Goal: Information Seeking & Learning: Learn about a topic

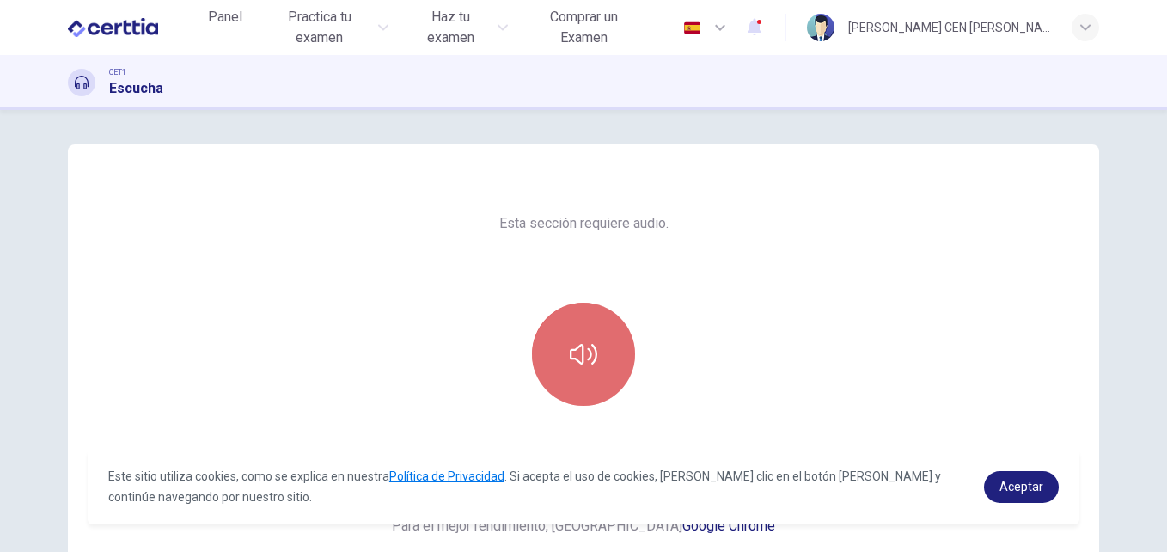
click at [595, 357] on button "button" at bounding box center [583, 353] width 103 height 103
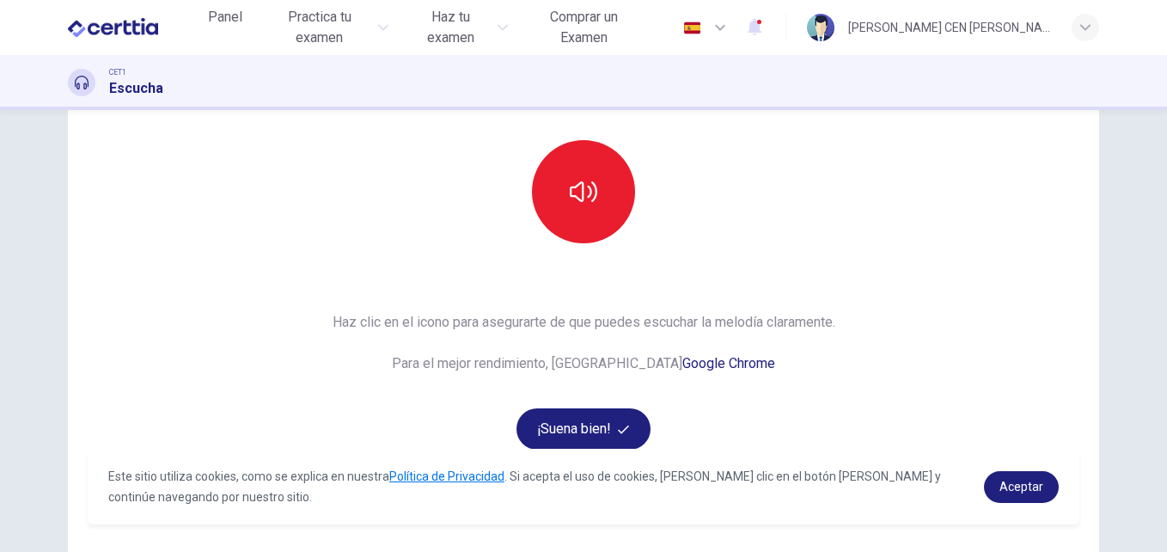
scroll to position [279, 0]
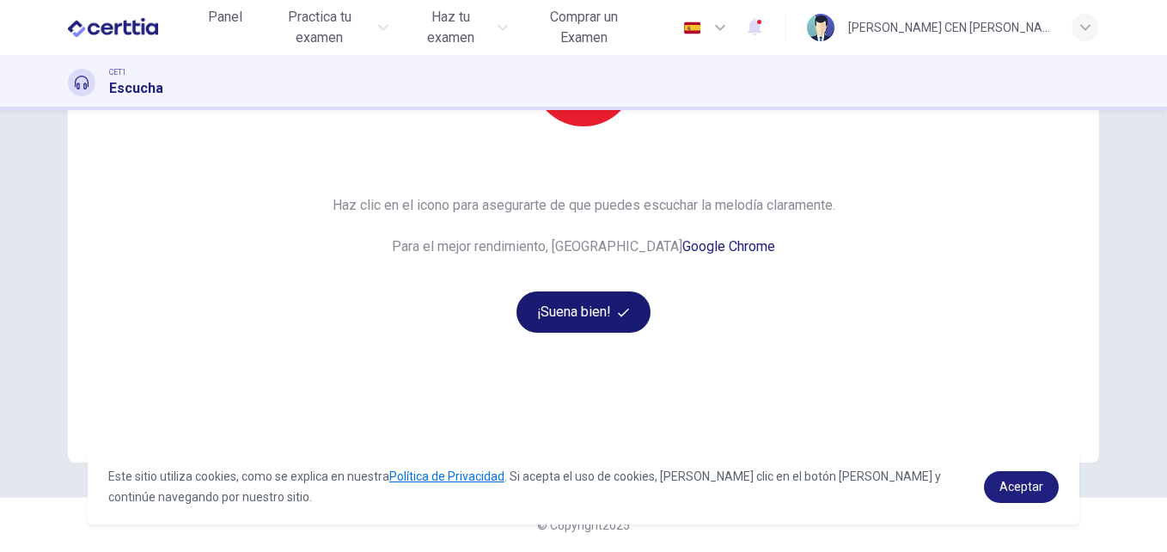
click at [567, 315] on button "¡Suena bien!" at bounding box center [583, 311] width 134 height 41
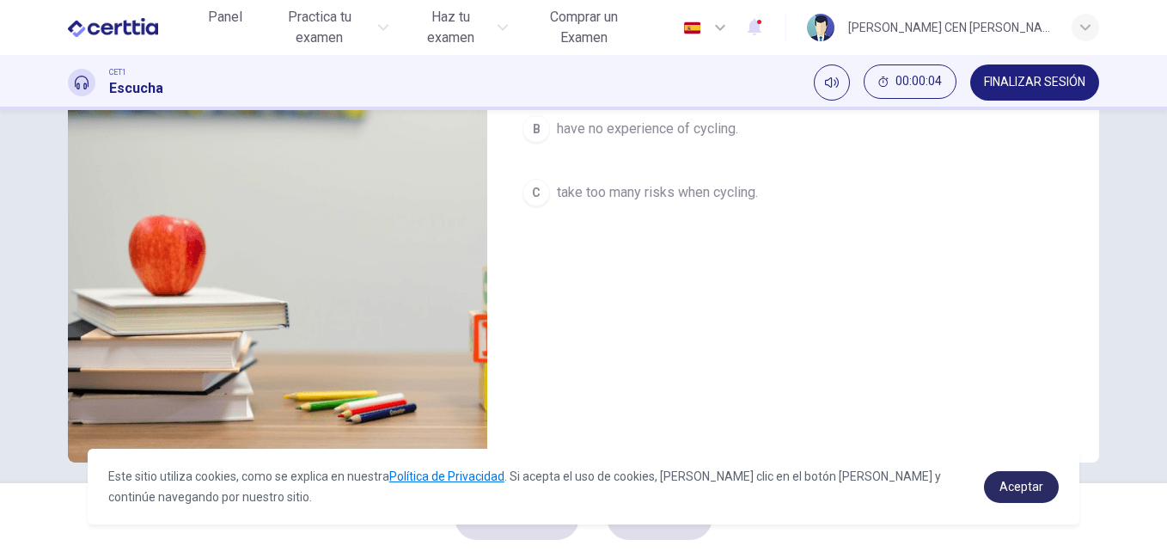
click at [1014, 489] on span "Aceptar" at bounding box center [1021, 486] width 44 height 14
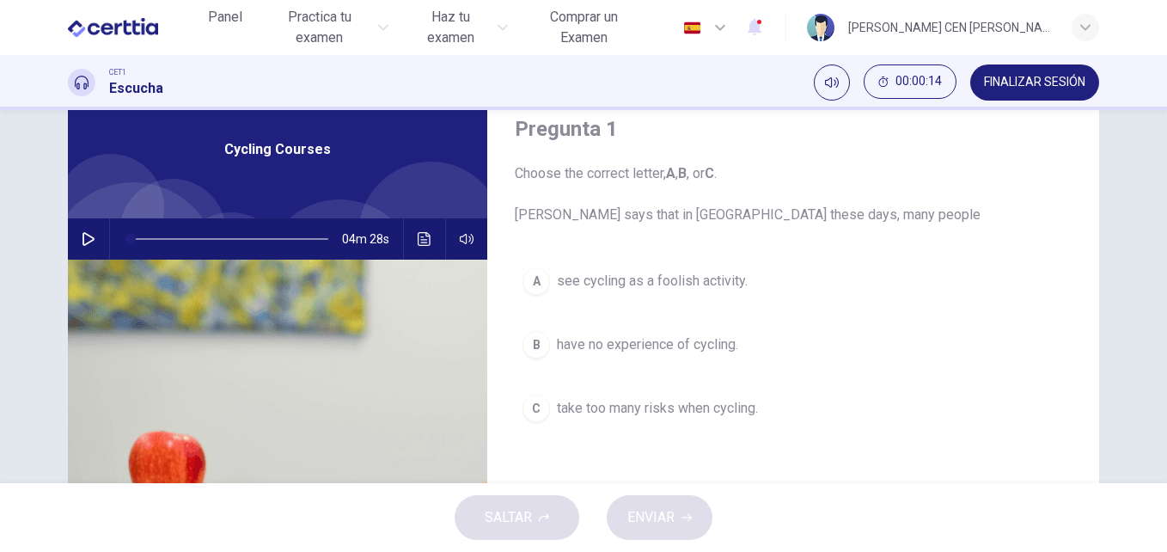
scroll to position [70, 0]
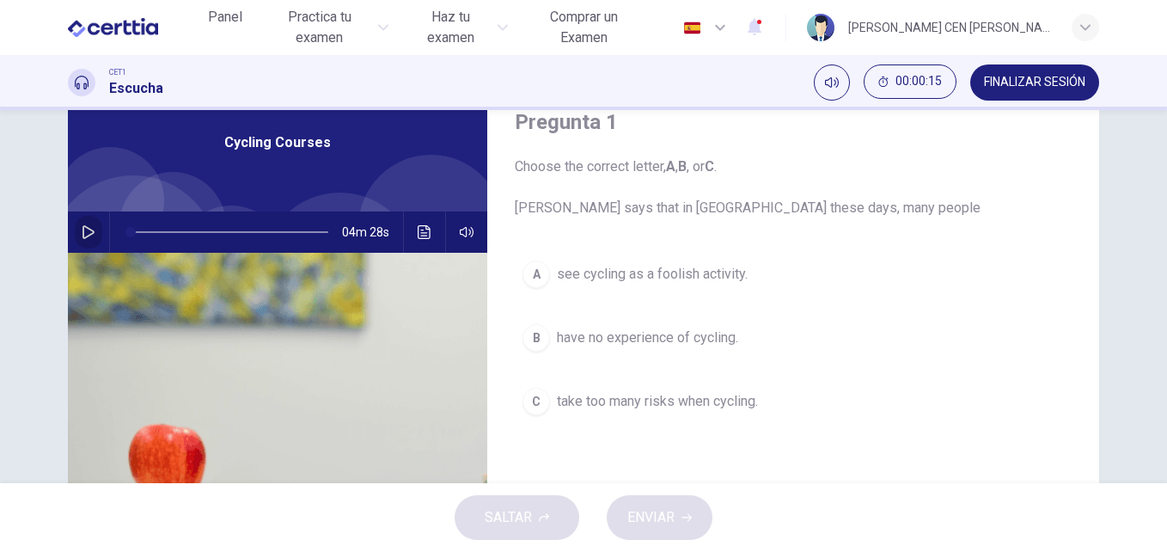
click at [82, 235] on icon "button" at bounding box center [89, 232] width 14 height 14
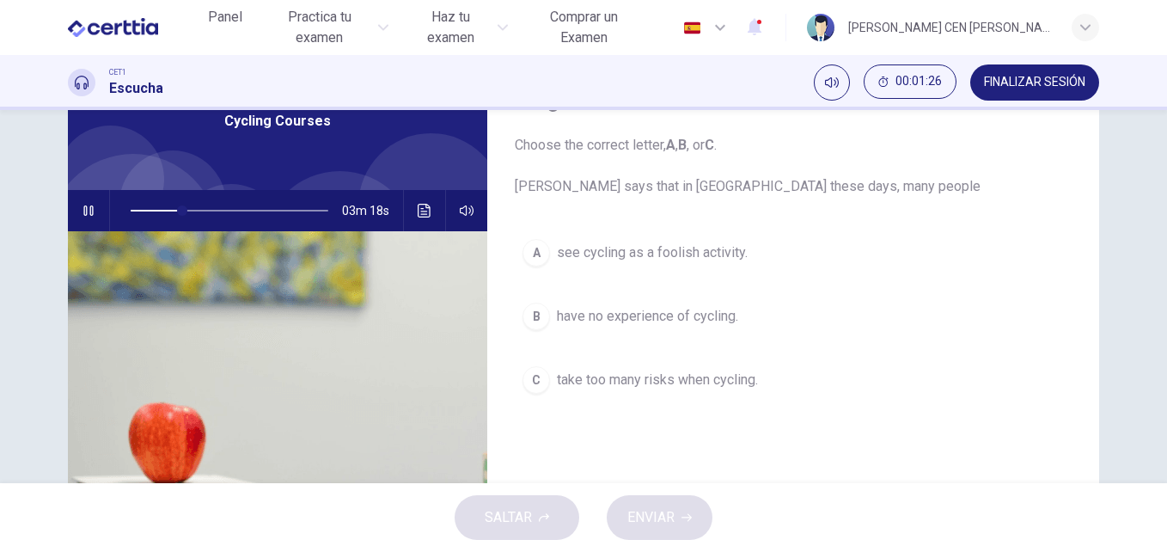
scroll to position [94, 0]
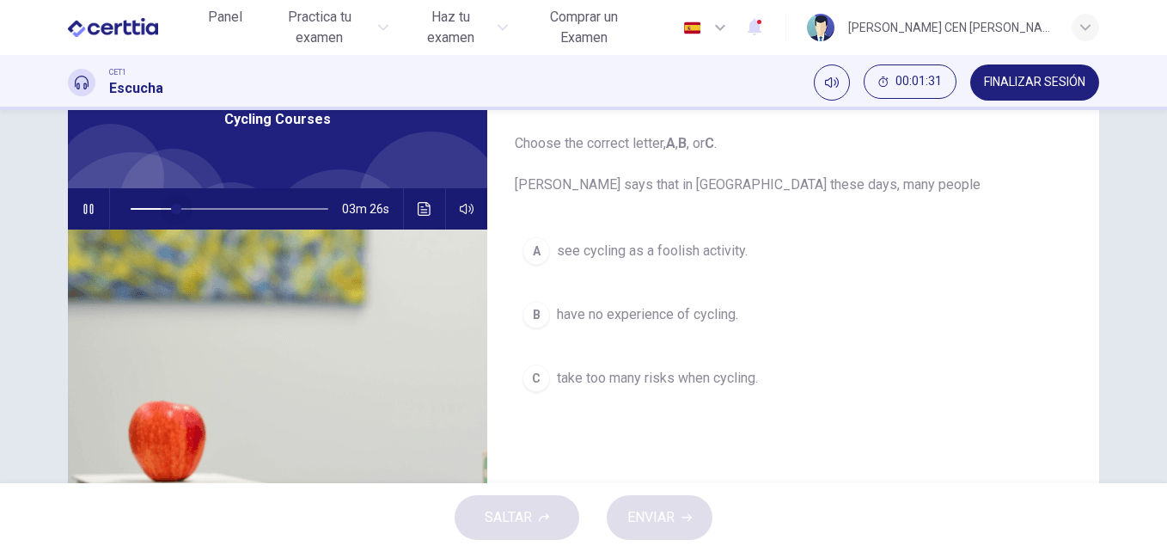
click at [173, 208] on span at bounding box center [176, 209] width 10 height 10
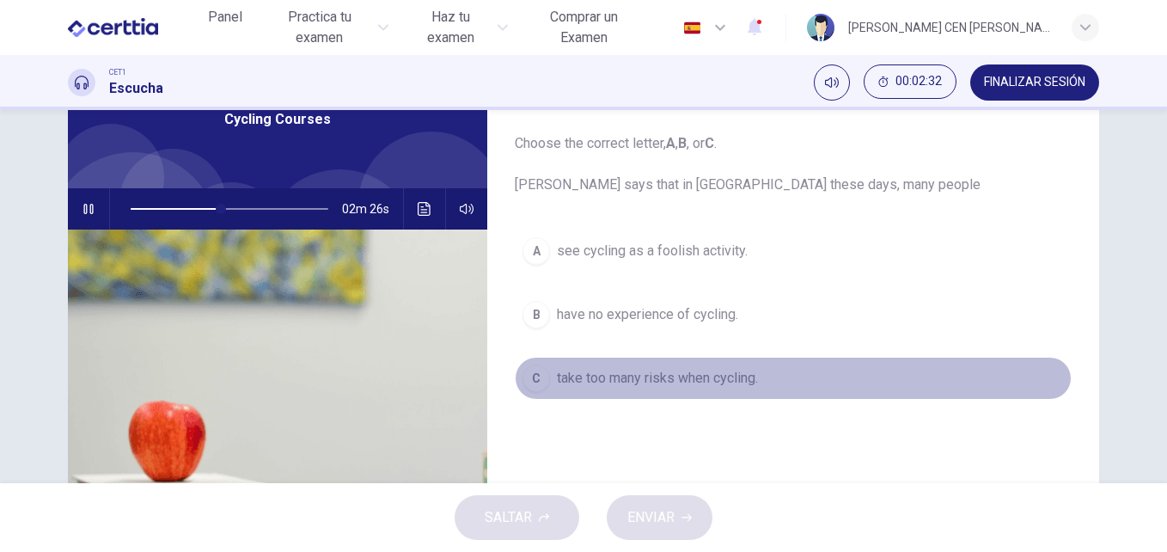
click at [533, 382] on div "C" at bounding box center [535, 377] width 27 height 27
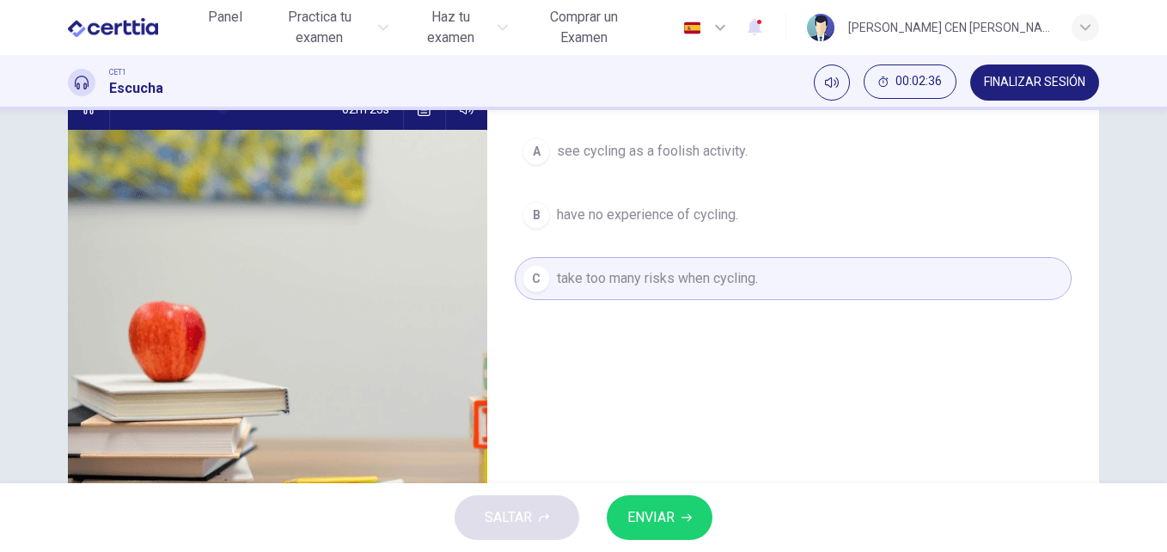
scroll to position [211, 0]
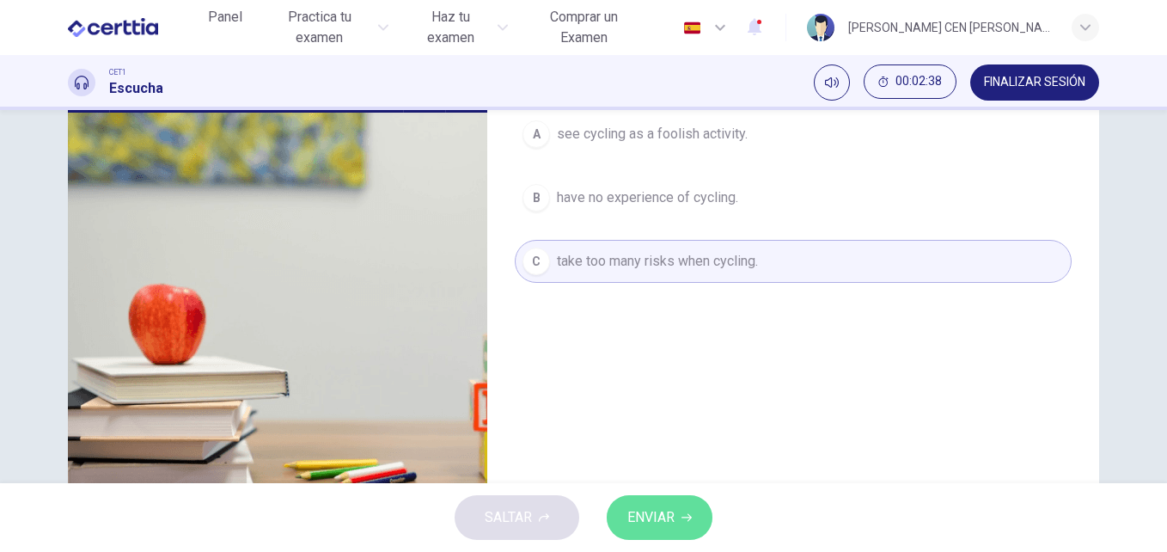
click at [669, 528] on span "ENVIAR" at bounding box center [650, 517] width 47 height 24
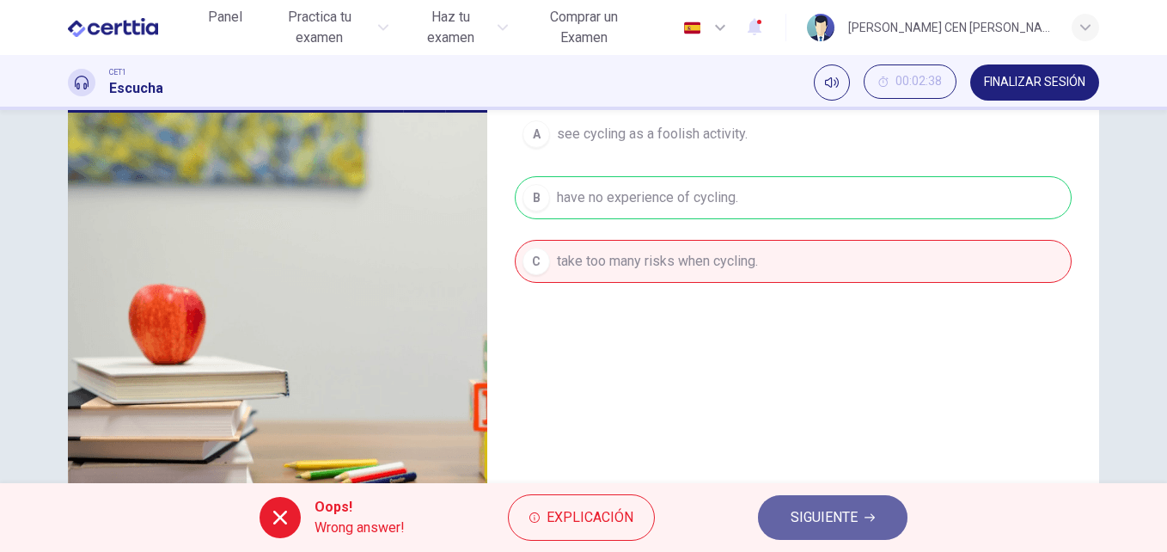
click at [839, 514] on span "SIGUIENTE" at bounding box center [824, 517] width 67 height 24
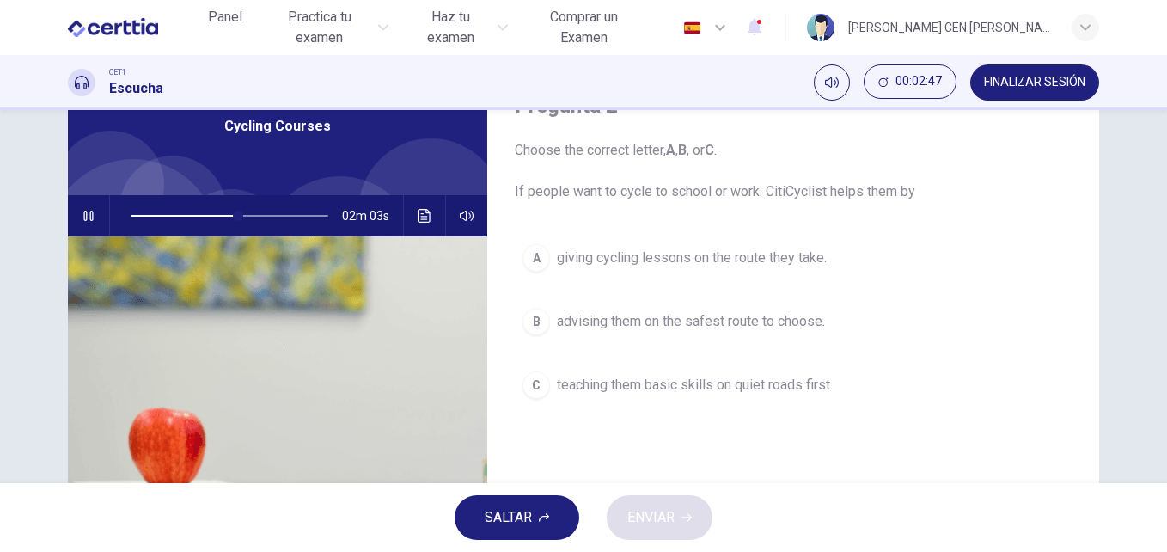
scroll to position [89, 0]
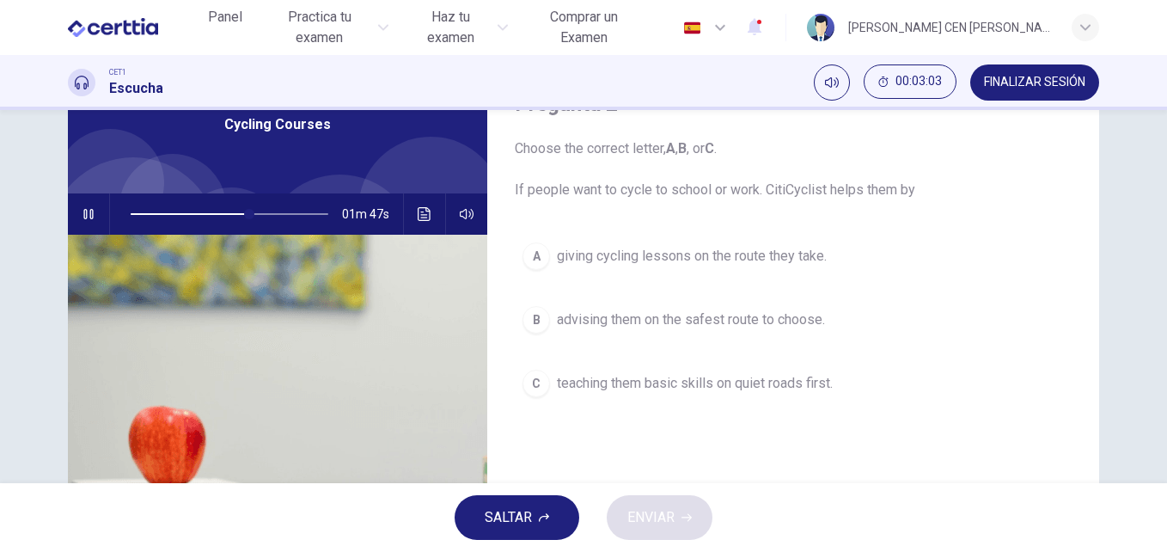
click at [630, 382] on span "teaching them basic skills on quiet roads first." at bounding box center [695, 383] width 276 height 21
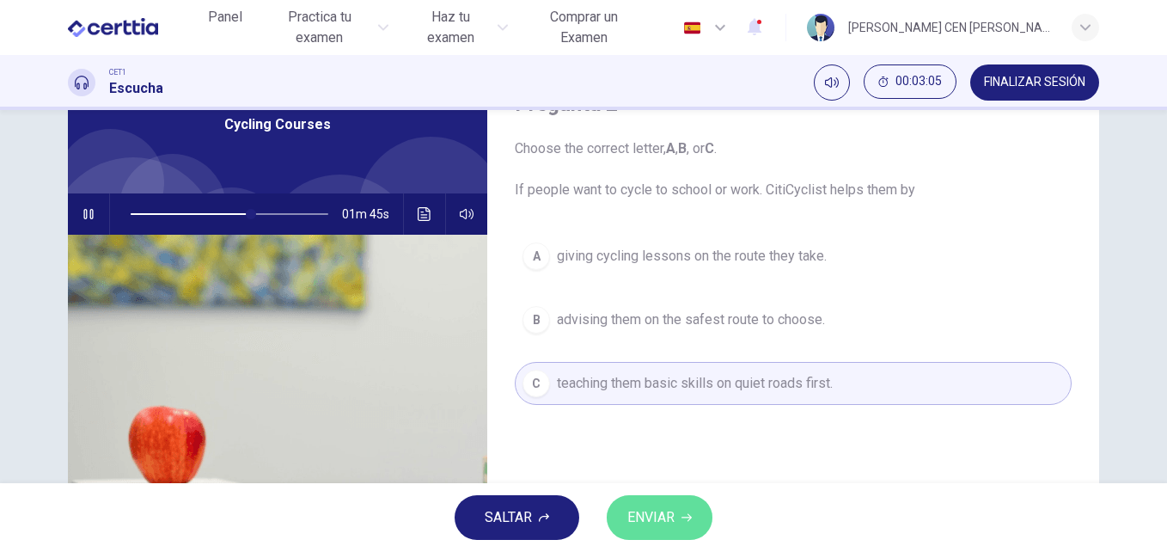
click at [650, 508] on span "ENVIAR" at bounding box center [650, 517] width 47 height 24
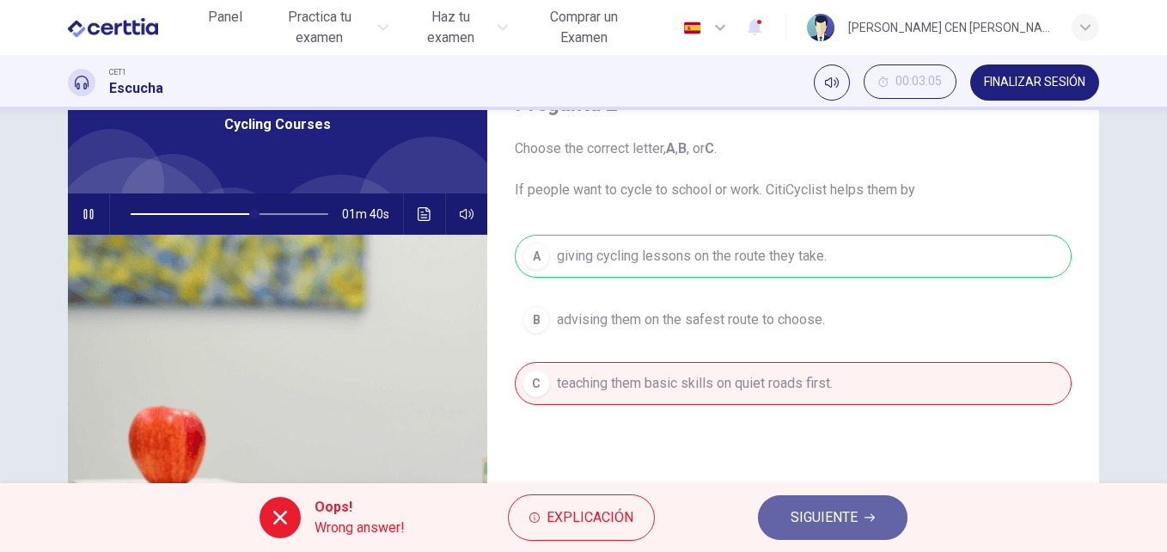
click at [802, 516] on span "SIGUIENTE" at bounding box center [824, 517] width 67 height 24
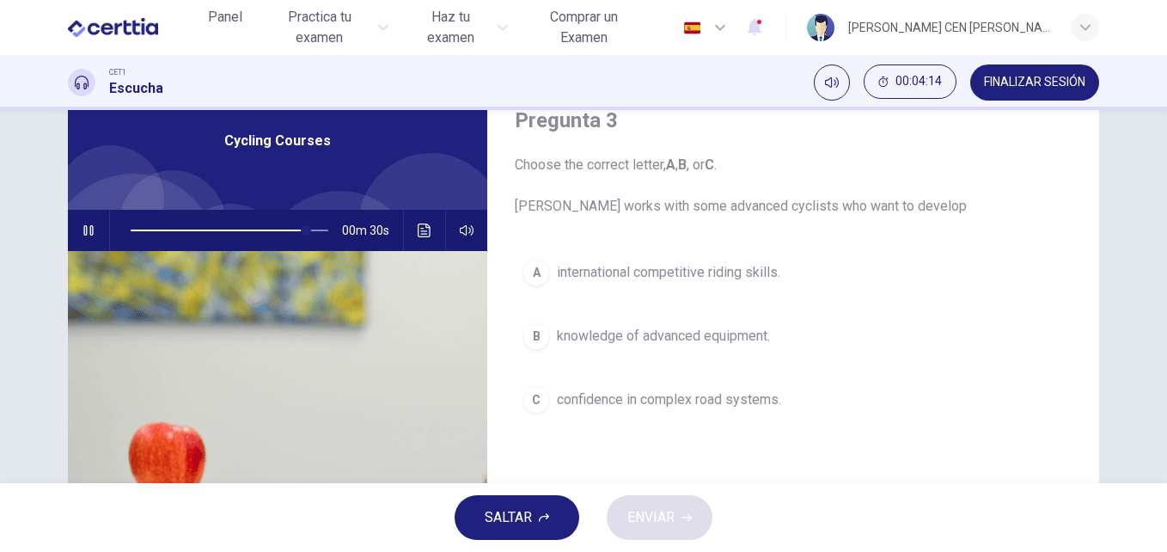
scroll to position [75, 0]
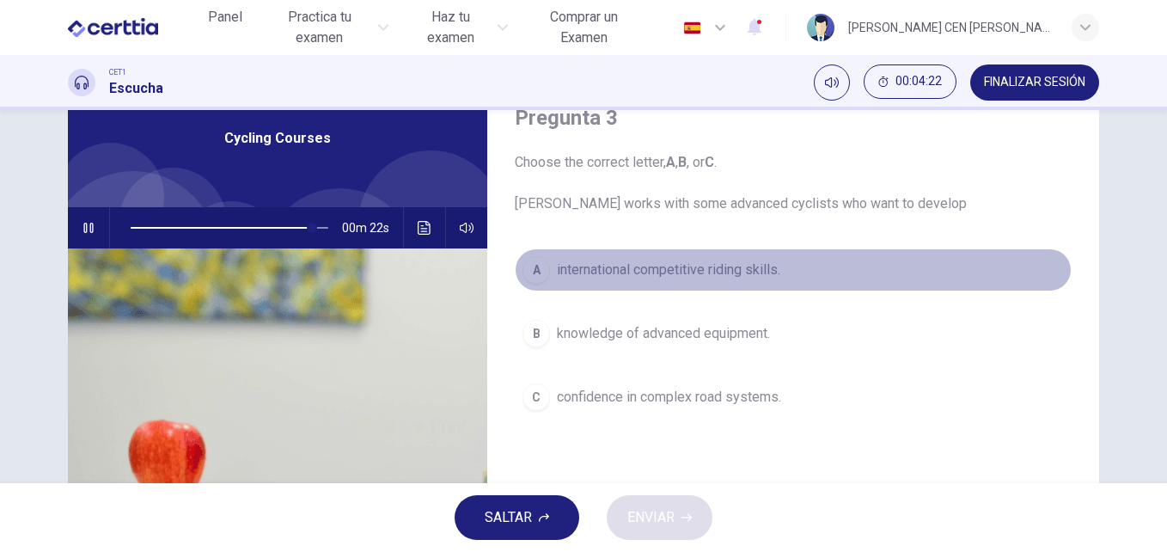
click at [627, 272] on span "international competitive riding skills." at bounding box center [668, 270] width 223 height 21
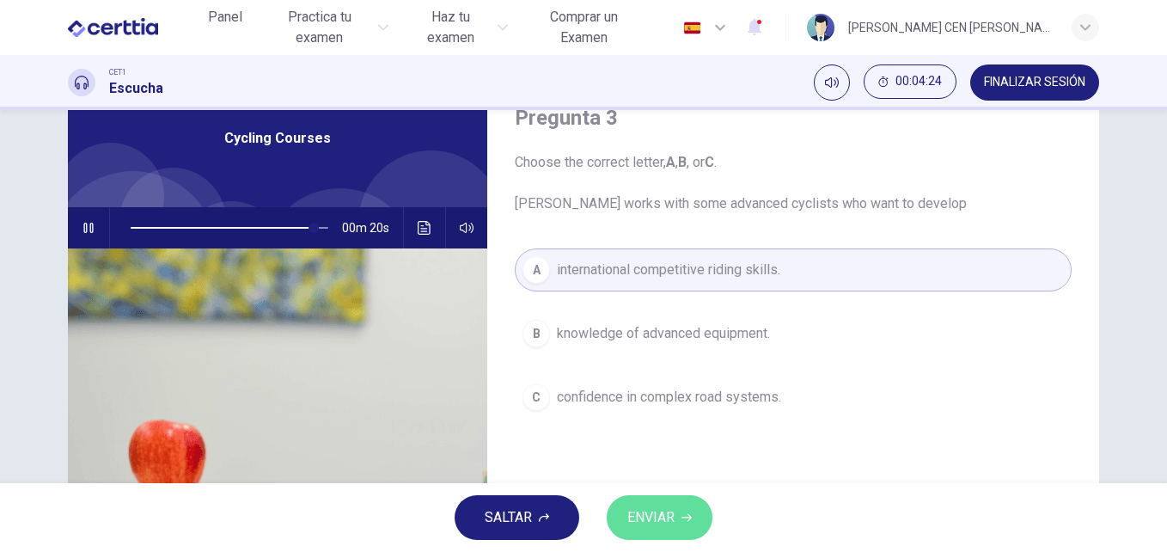
click at [666, 528] on span "ENVIAR" at bounding box center [650, 517] width 47 height 24
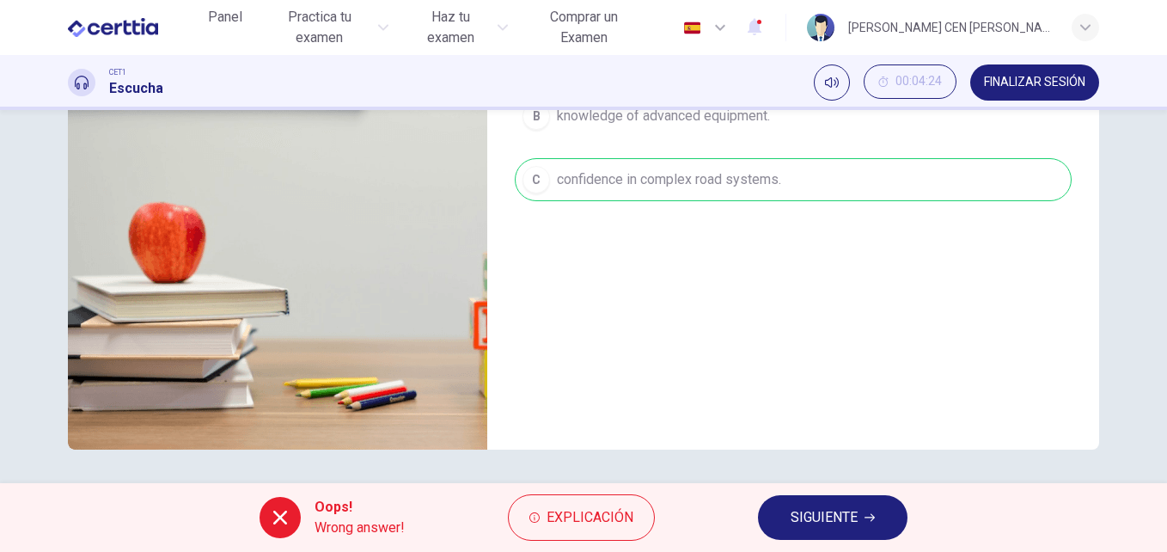
scroll to position [293, 0]
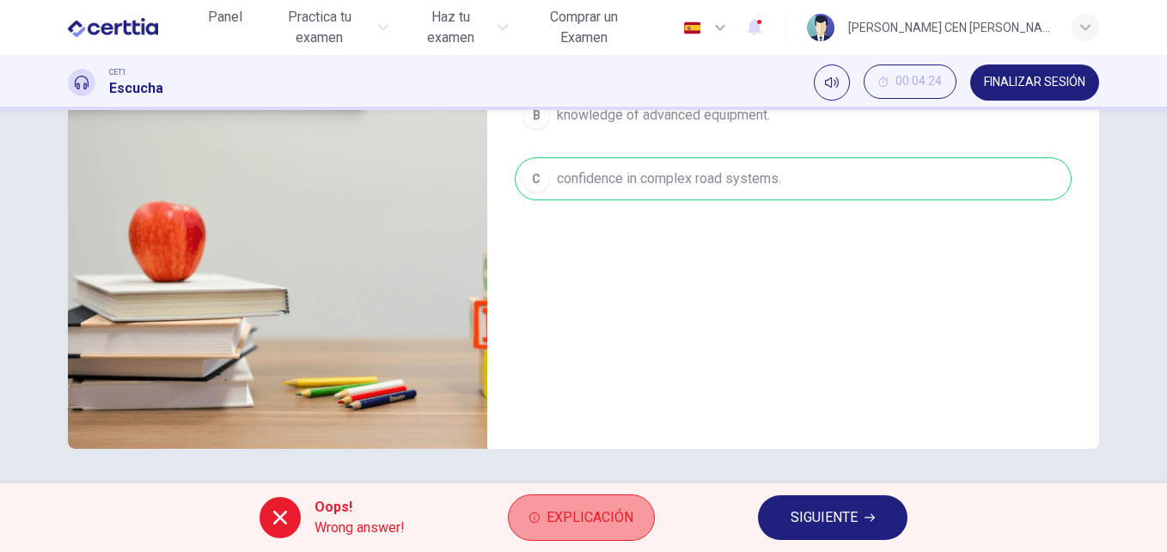
click at [575, 515] on span "Explicación" at bounding box center [590, 517] width 87 height 24
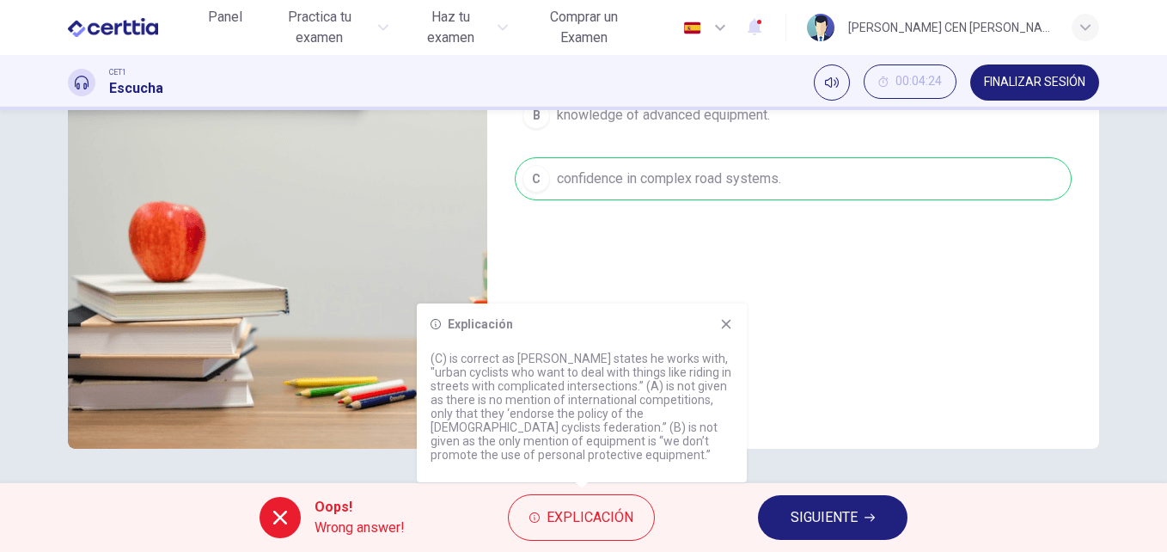
type input "*"
click at [725, 328] on icon at bounding box center [726, 324] width 14 height 14
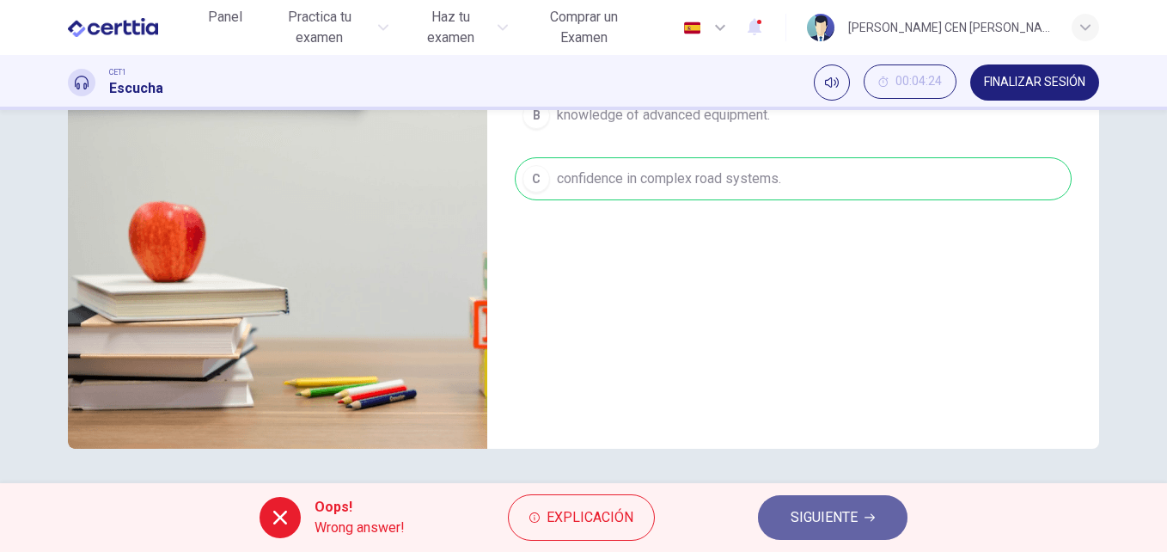
click at [819, 516] on span "SIGUIENTE" at bounding box center [824, 517] width 67 height 24
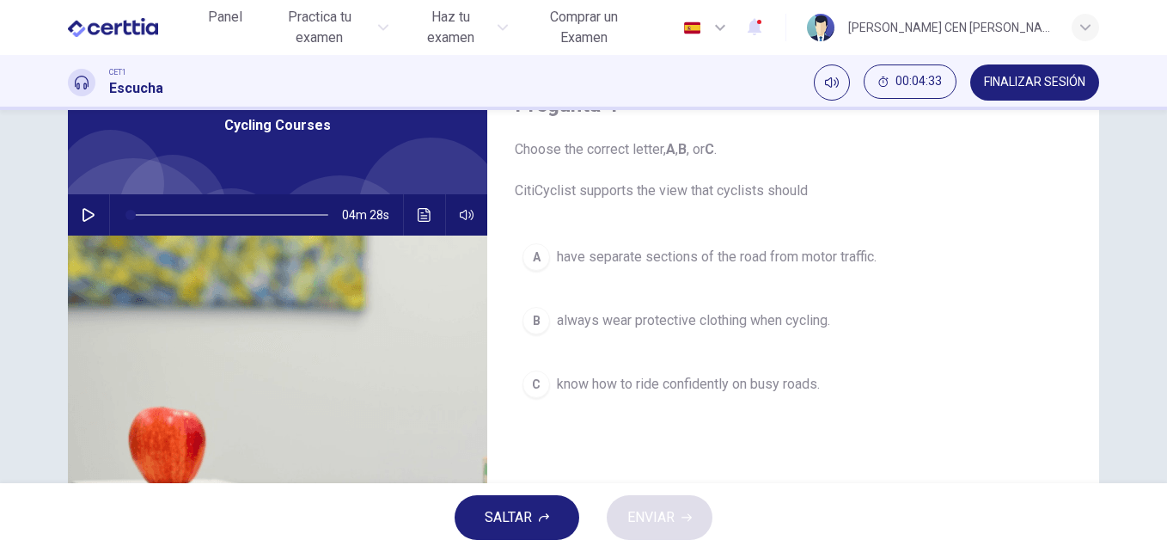
scroll to position [0, 0]
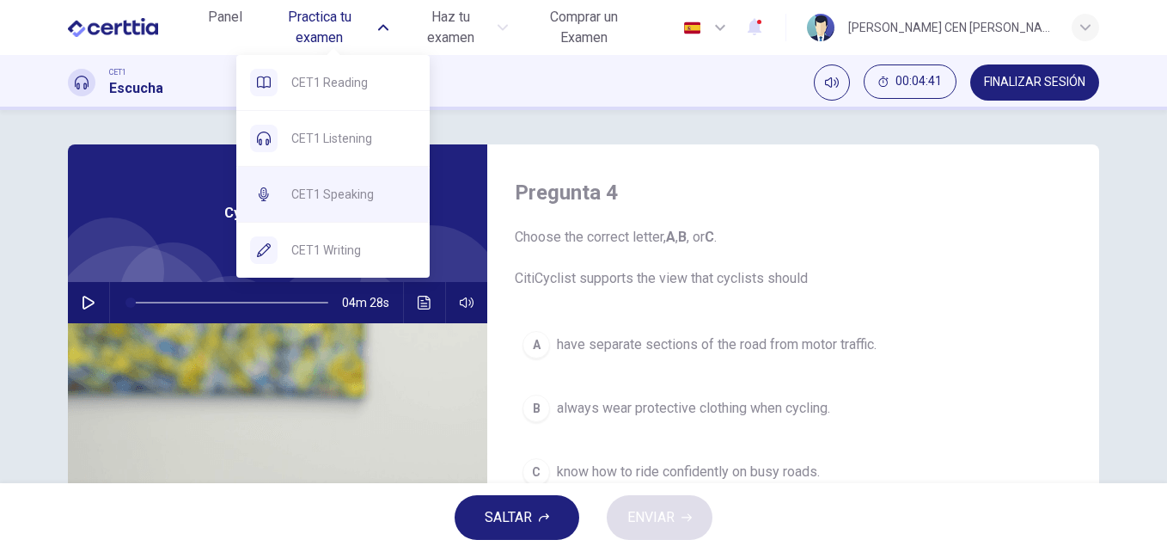
click at [333, 187] on span "CET1 Speaking" at bounding box center [353, 194] width 125 height 21
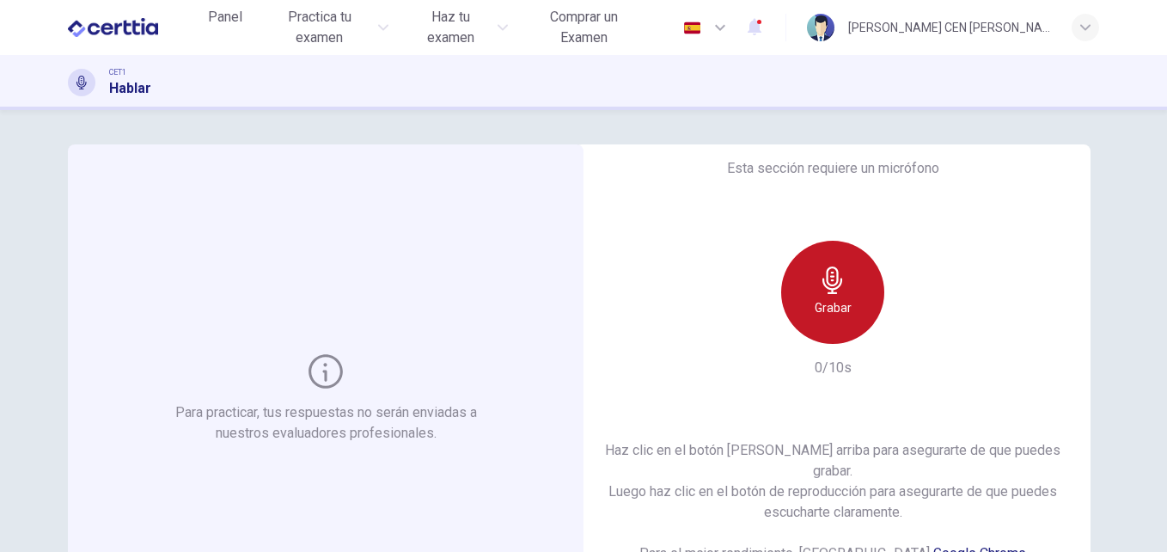
click at [828, 294] on icon "button" at bounding box center [832, 279] width 27 height 27
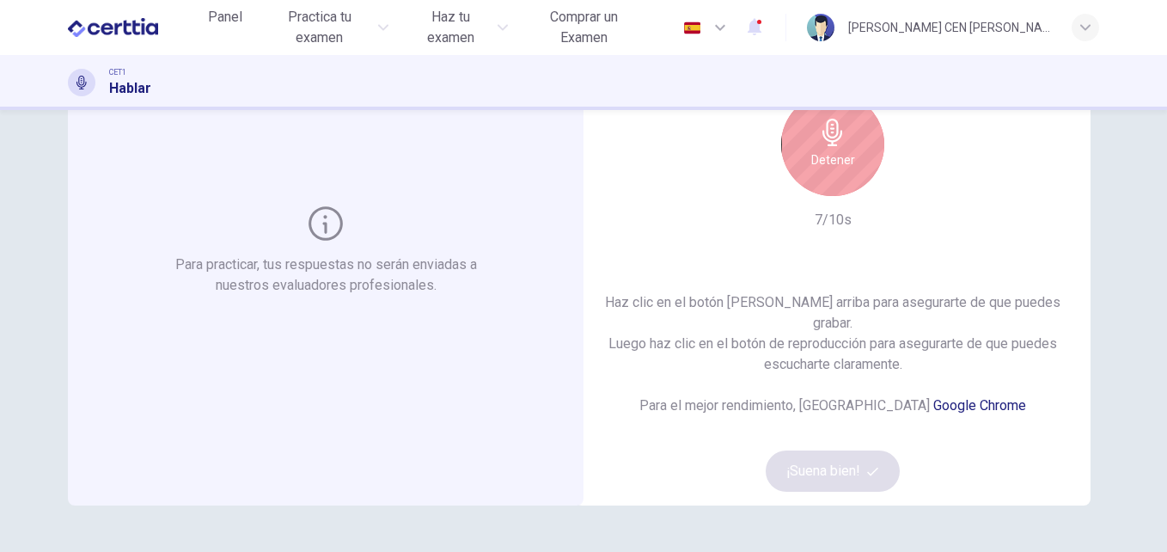
scroll to position [105, 0]
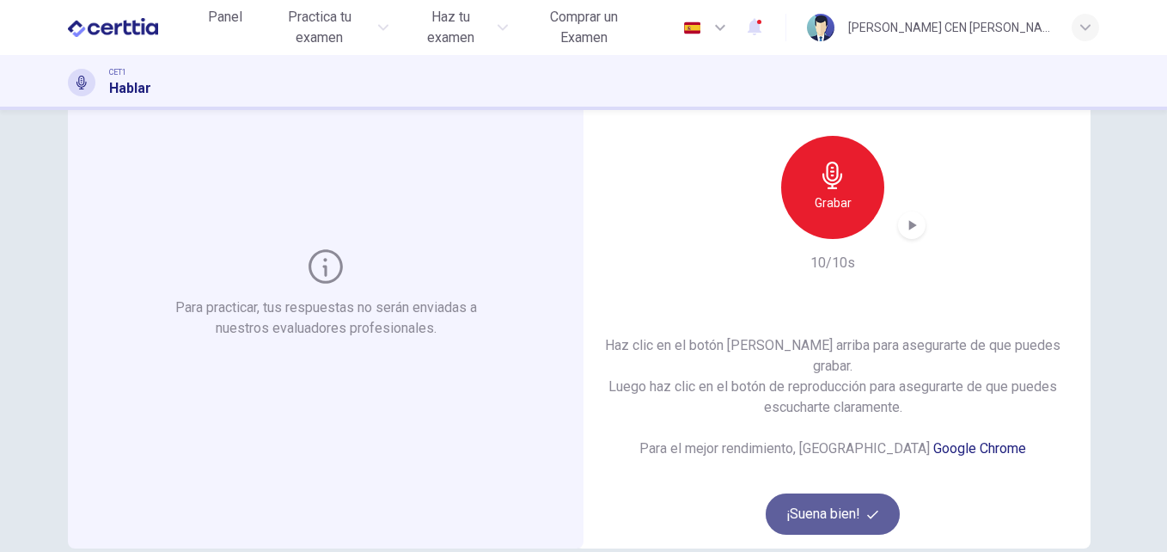
click at [814, 498] on button "¡Suena bien!" at bounding box center [833, 513] width 134 height 41
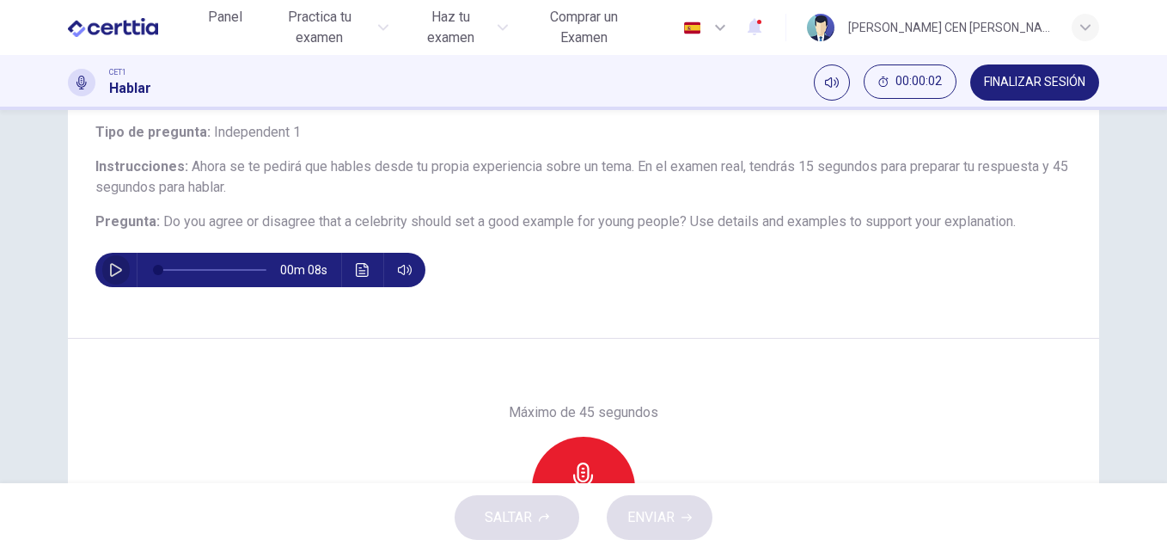
click at [109, 273] on icon "button" at bounding box center [116, 270] width 14 height 14
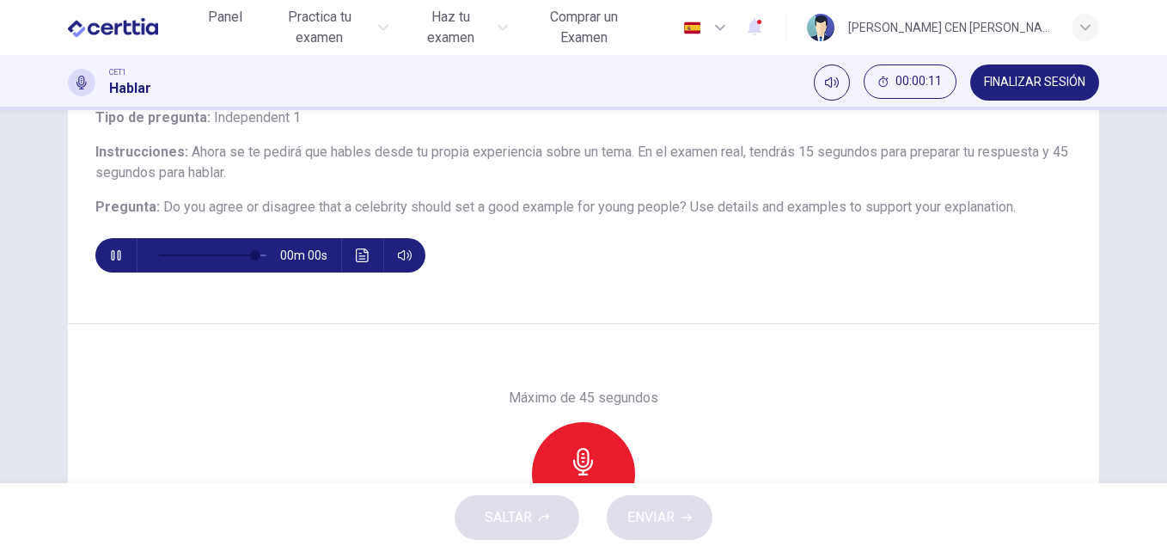
scroll to position [126, 0]
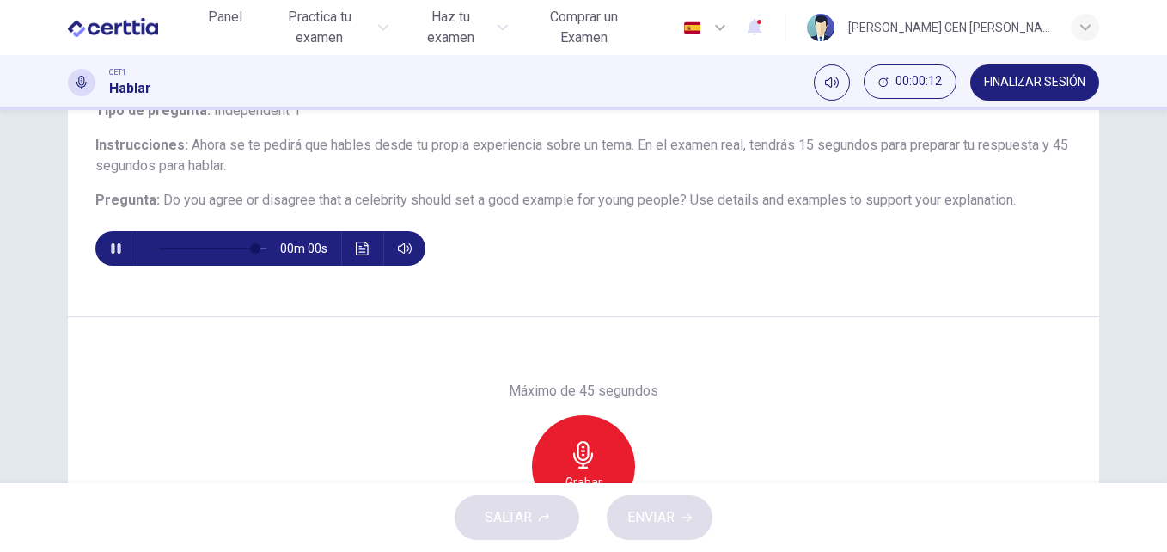
type input "*"
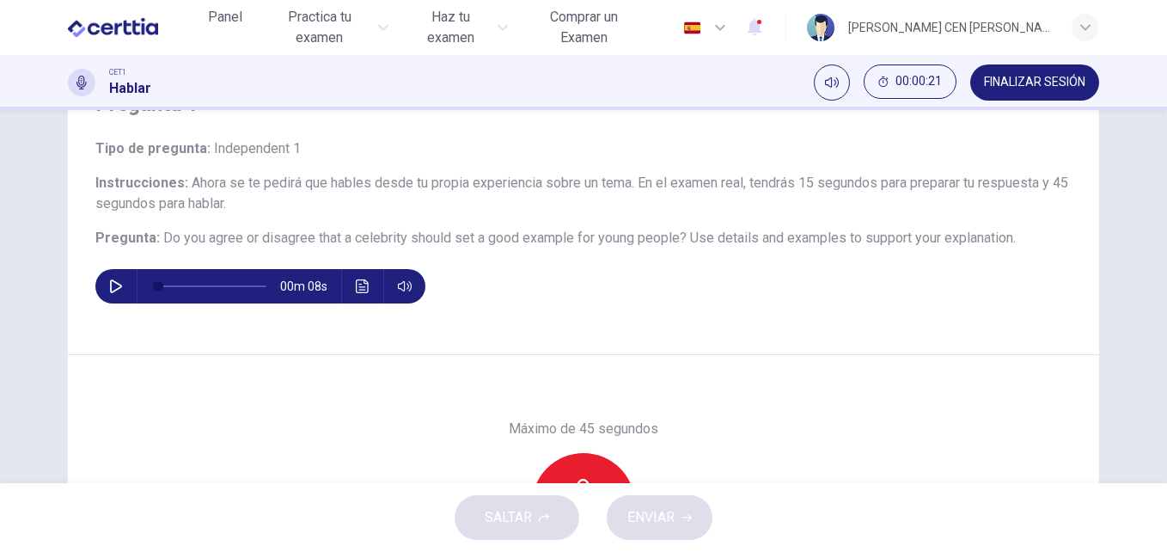
scroll to position [71, 0]
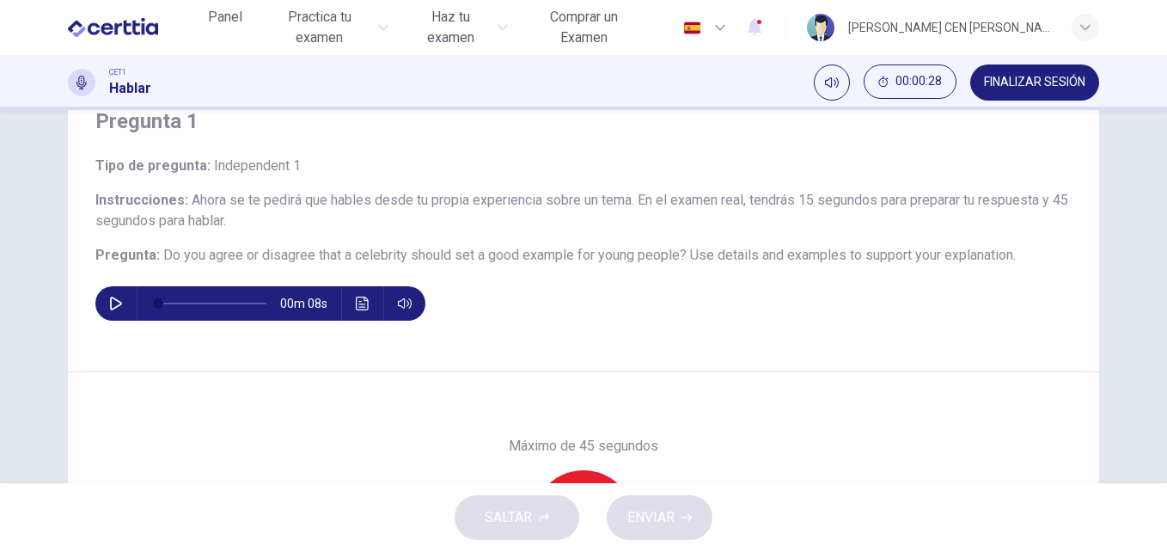
drag, startPoint x: 189, startPoint y: 261, endPoint x: 154, endPoint y: 245, distance: 38.8
click at [154, 245] on h6 "Pregunta : Do you agree or disagree that a celebrity should set a good example …" at bounding box center [583, 255] width 976 height 21
drag, startPoint x: 159, startPoint y: 250, endPoint x: 402, endPoint y: 252, distance: 243.2
click at [402, 252] on span "Do you agree or disagree that a celebrity should set a good example for young p…" at bounding box center [424, 255] width 523 height 16
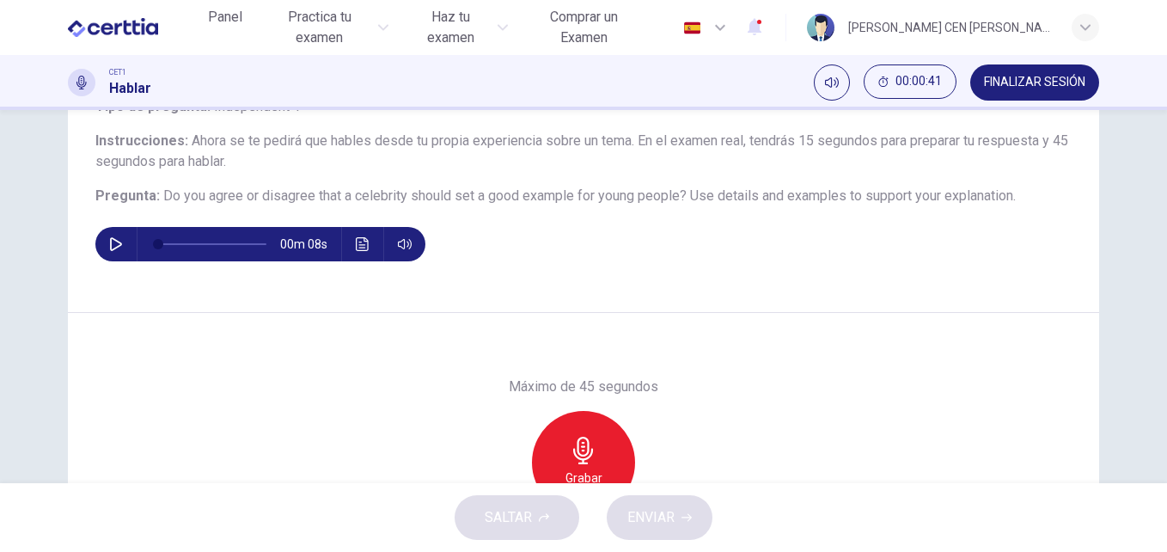
scroll to position [174, 0]
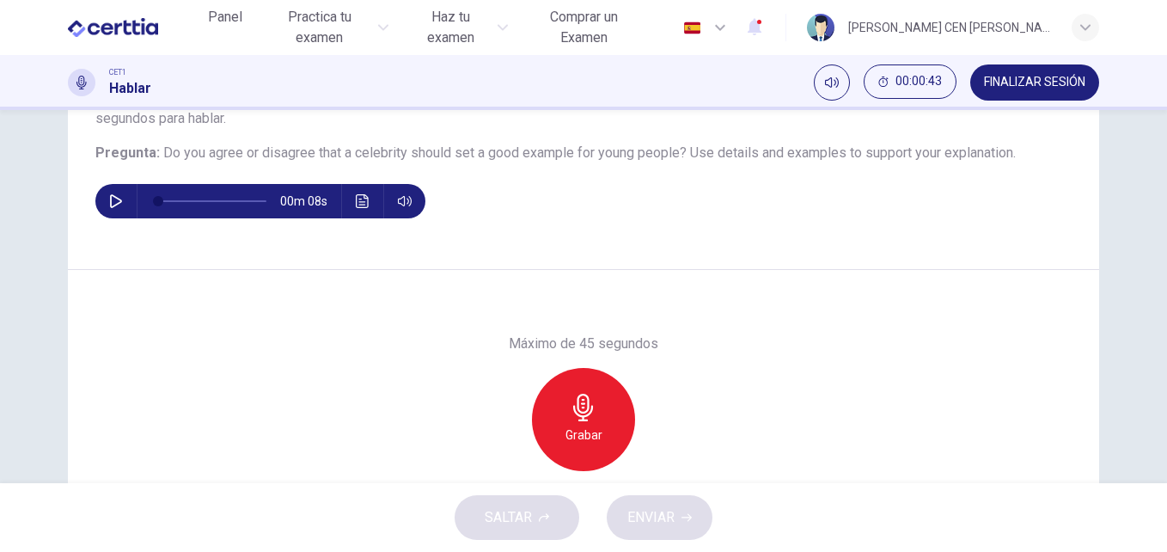
click at [583, 418] on icon "button" at bounding box center [583, 407] width 27 height 27
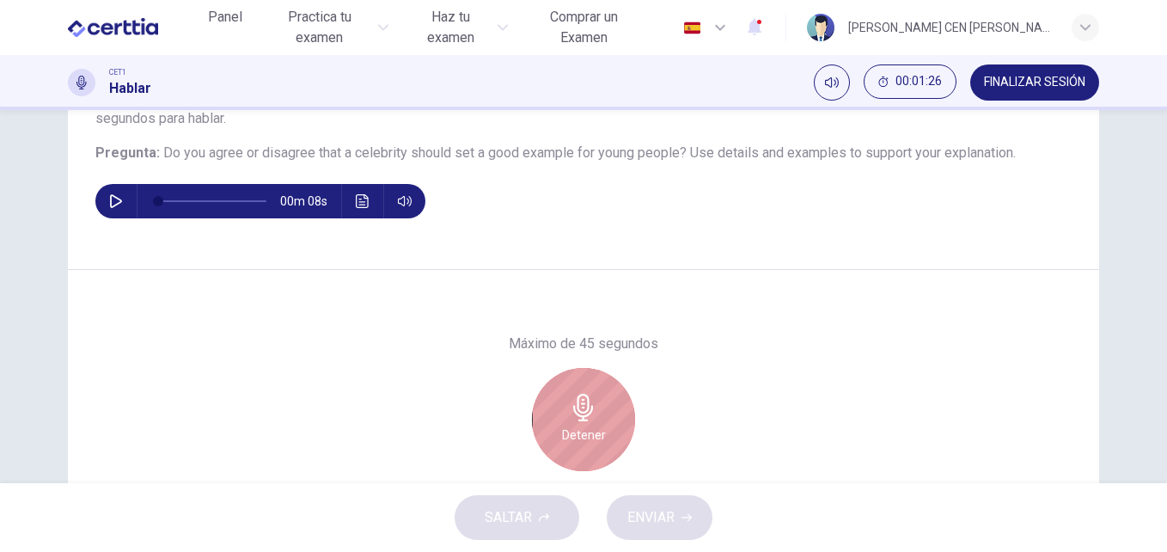
click at [570, 419] on icon "button" at bounding box center [583, 407] width 27 height 27
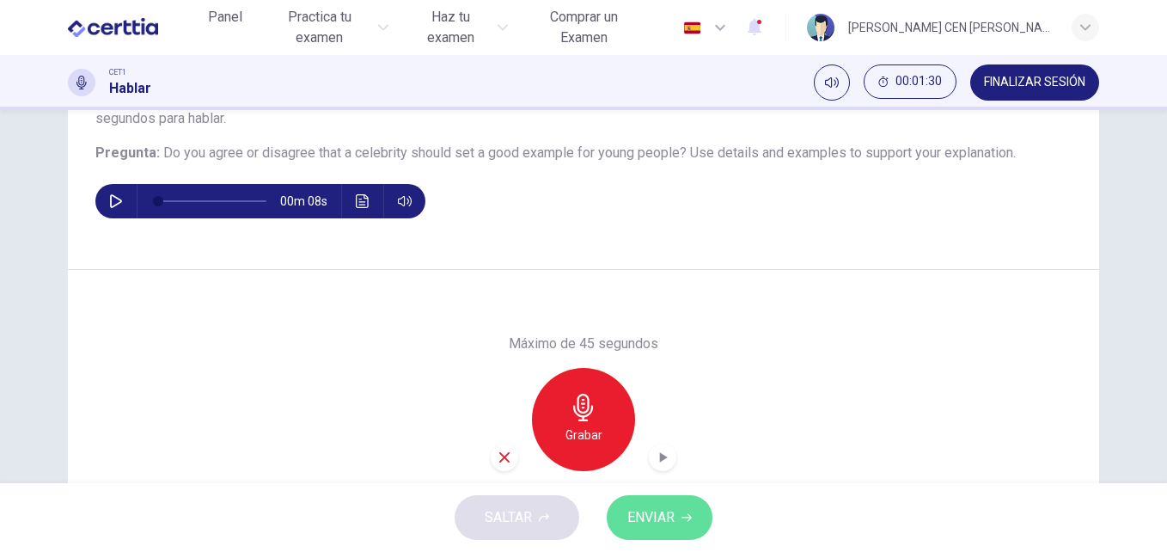
click at [650, 513] on span "ENVIAR" at bounding box center [650, 517] width 47 height 24
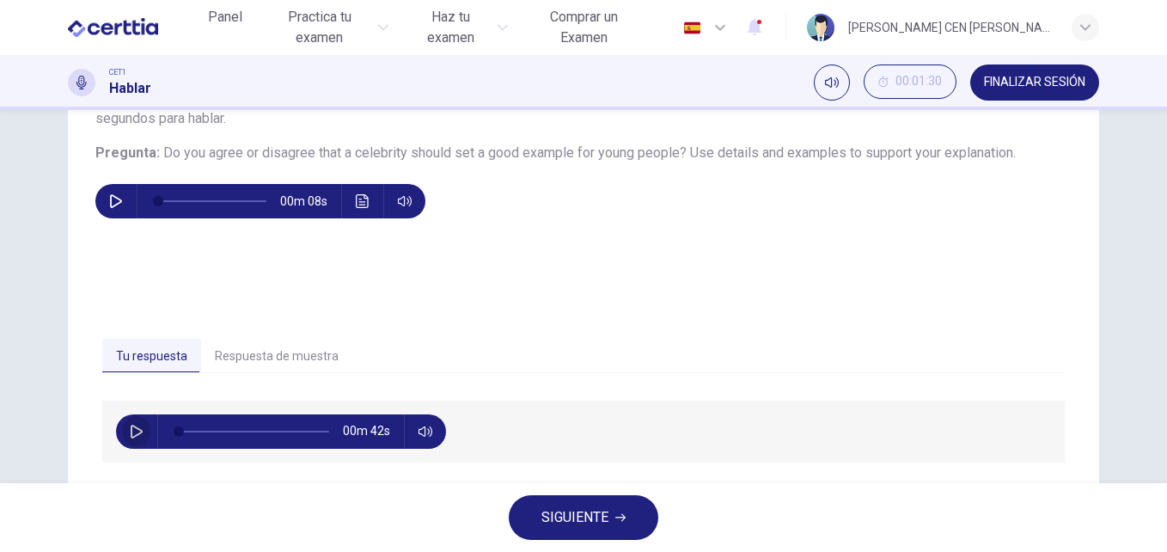
click at [130, 434] on icon "button" at bounding box center [137, 431] width 14 height 14
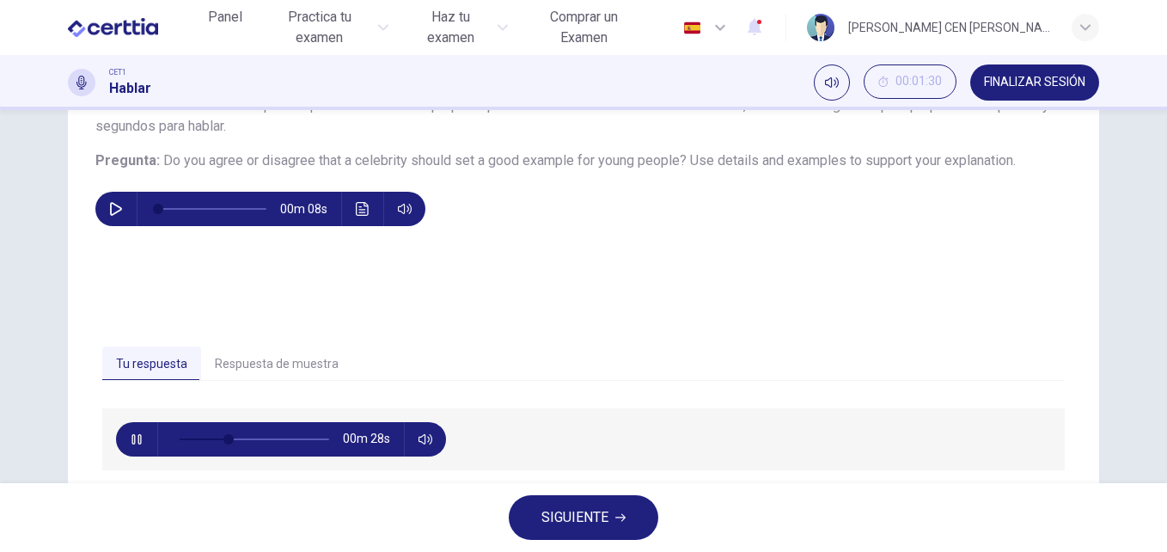
scroll to position [293, 0]
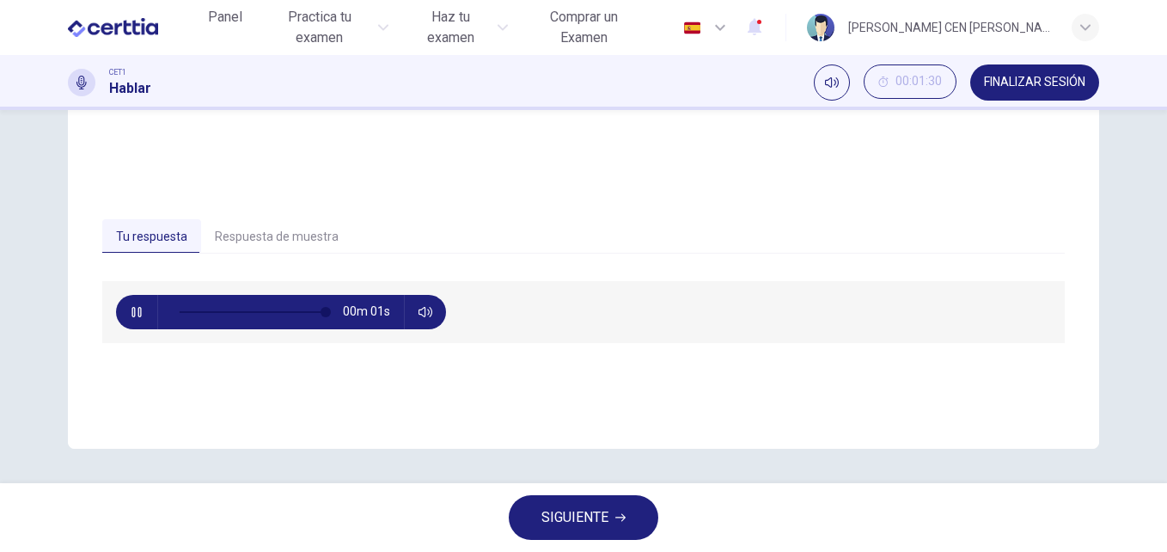
type input "*"
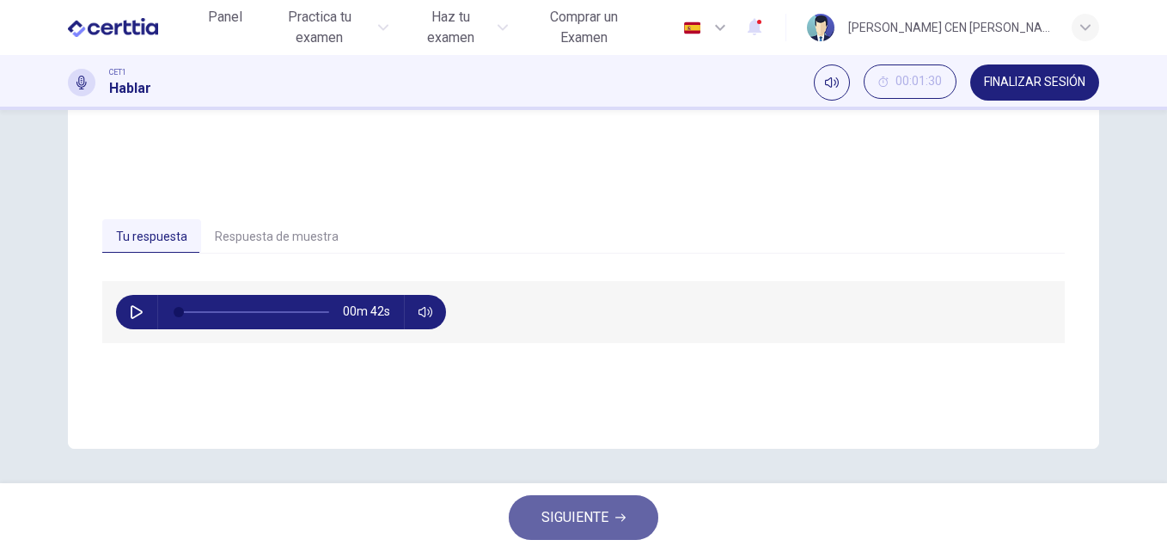
click at [596, 524] on span "SIGUIENTE" at bounding box center [574, 517] width 67 height 24
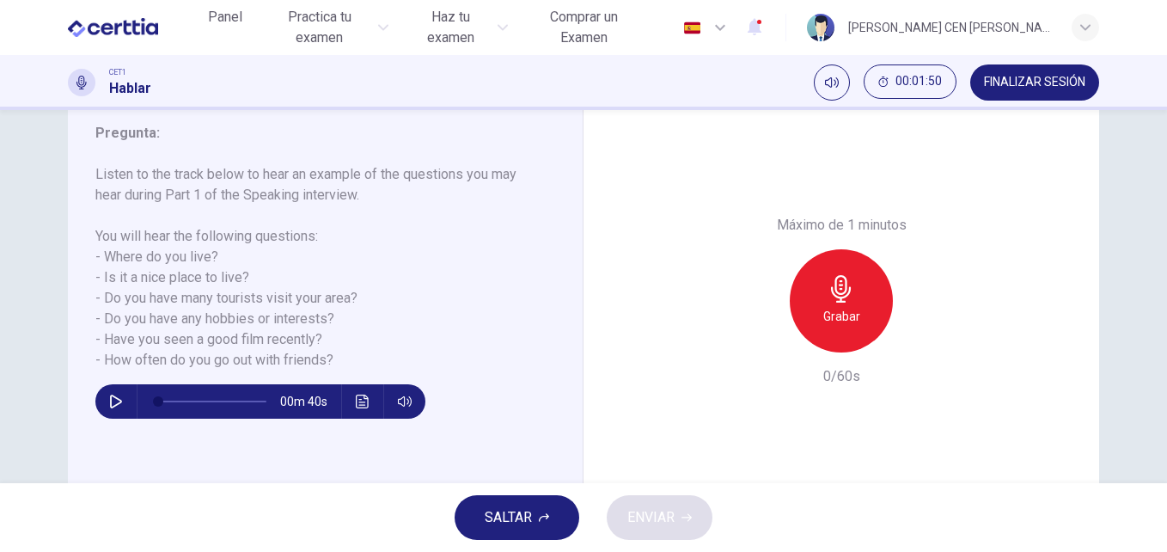
scroll to position [232, 0]
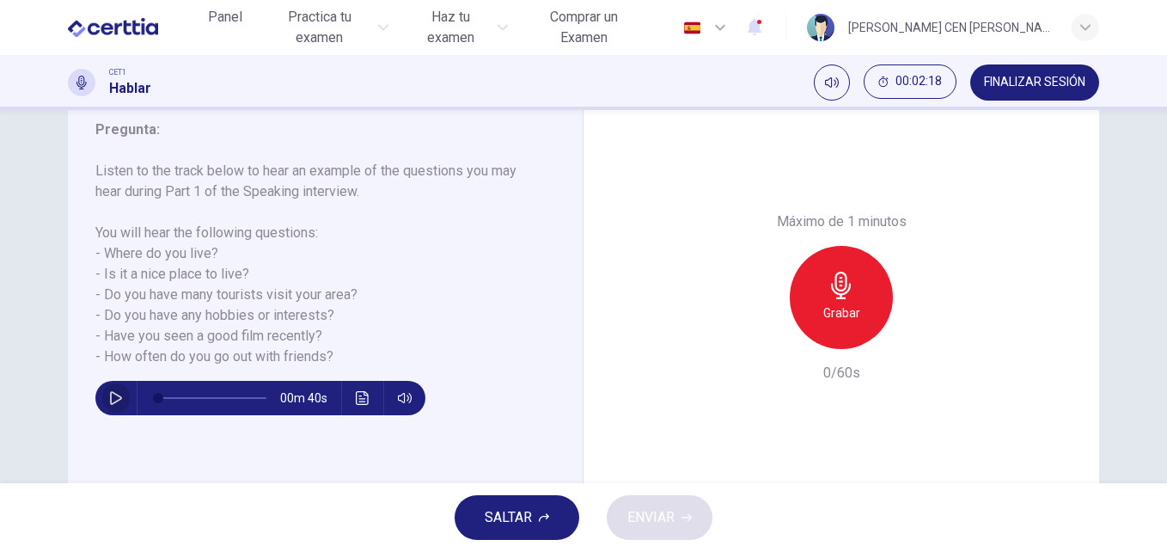
click at [109, 396] on icon "button" at bounding box center [116, 398] width 14 height 14
click at [1132, 306] on div "Pregunta 2 Tipo de pregunta : Part 1 - Introduction and Interview Instrucciones…" at bounding box center [583, 296] width 1167 height 373
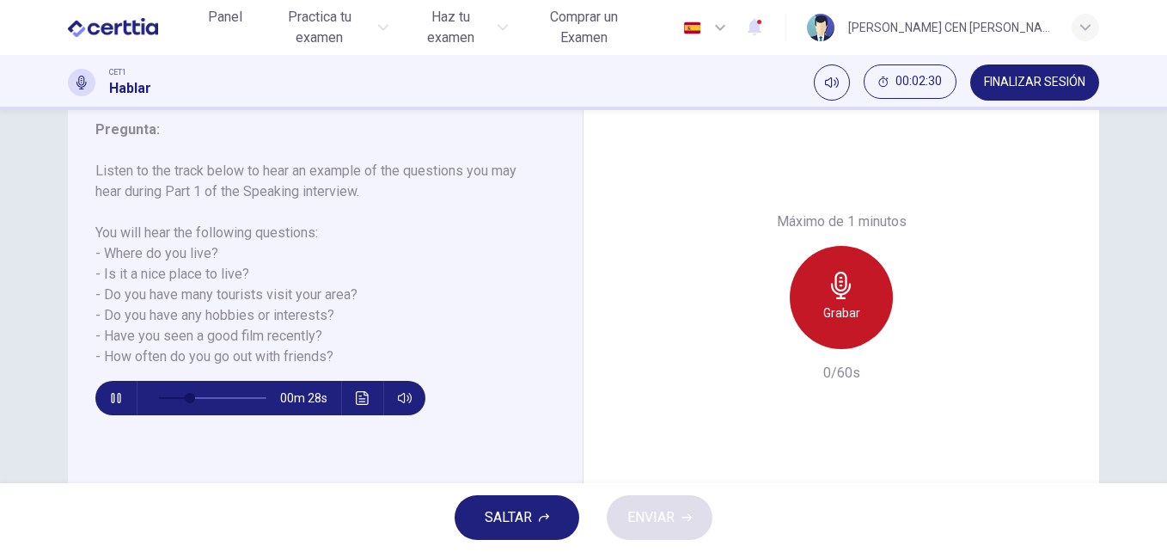
click at [851, 307] on h6 "Grabar" at bounding box center [841, 312] width 37 height 21
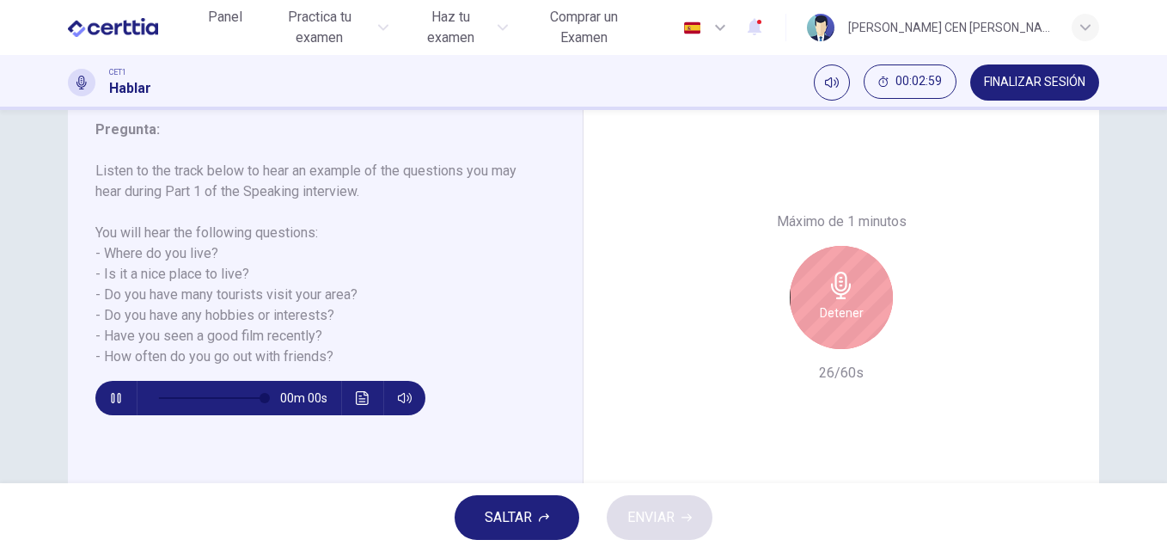
type input "*"
click at [841, 302] on h6 "Detener" at bounding box center [842, 312] width 44 height 21
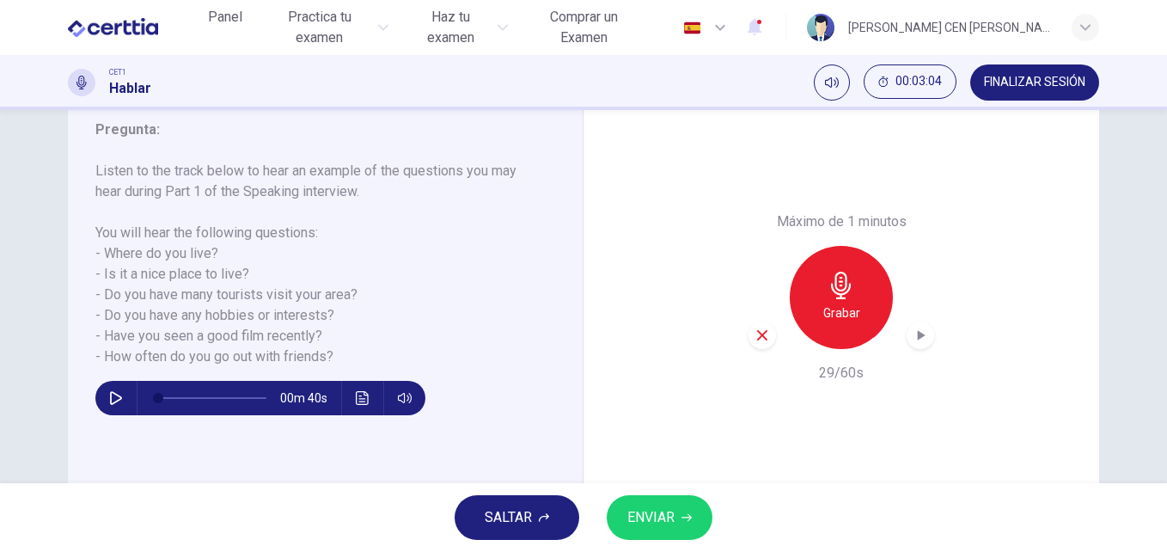
click at [832, 314] on h6 "Grabar" at bounding box center [841, 312] width 37 height 21
click at [758, 335] on icon "button" at bounding box center [762, 335] width 10 height 10
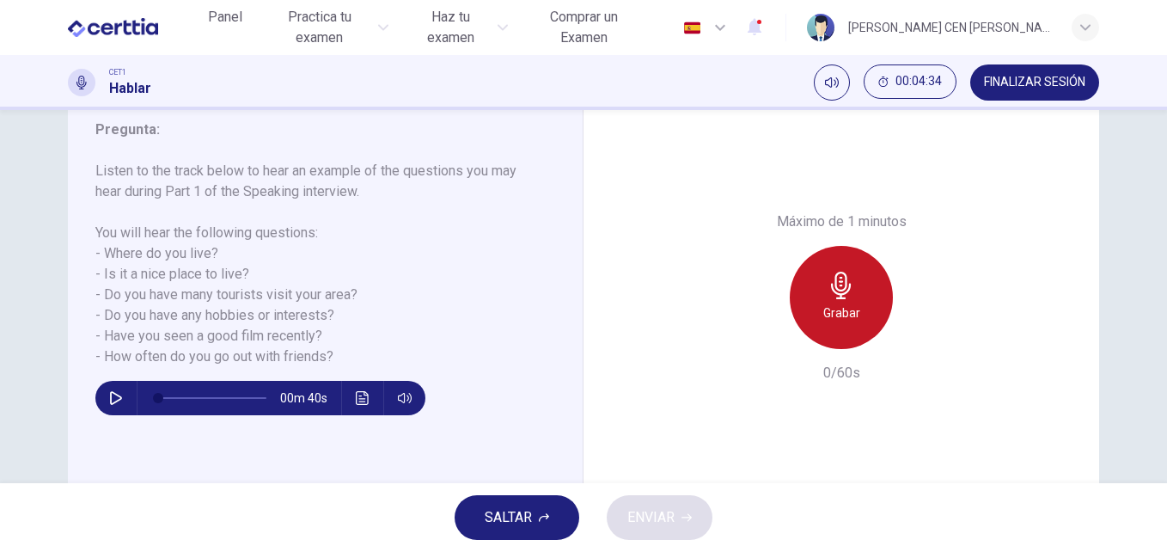
click at [830, 315] on h6 "Grabar" at bounding box center [841, 312] width 37 height 21
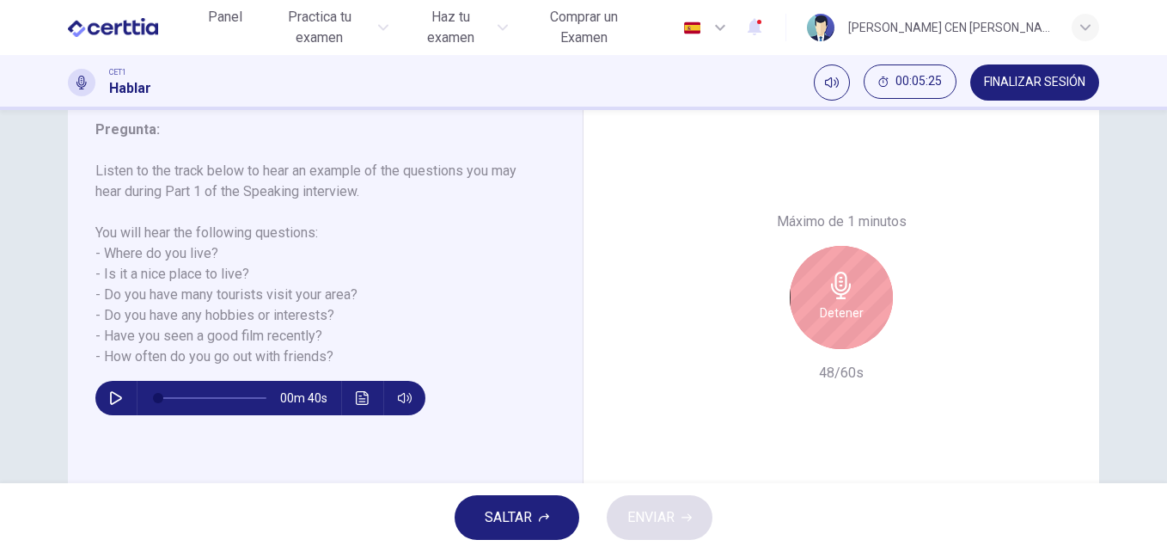
click at [839, 304] on h6 "Detener" at bounding box center [842, 312] width 44 height 21
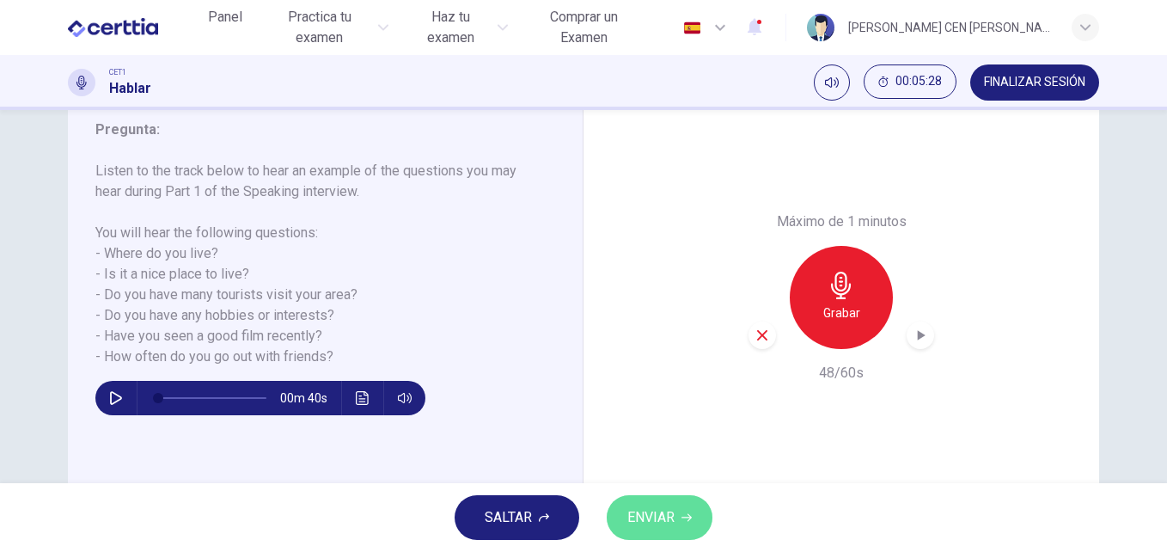
click at [681, 522] on icon "button" at bounding box center [686, 517] width 10 height 10
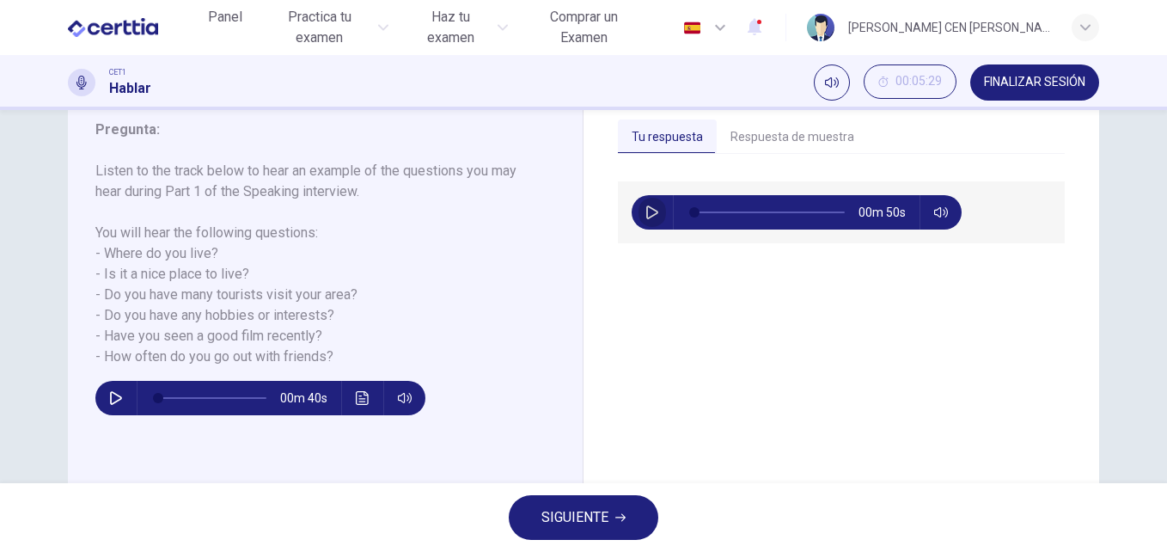
click at [648, 217] on icon "button" at bounding box center [652, 212] width 14 height 14
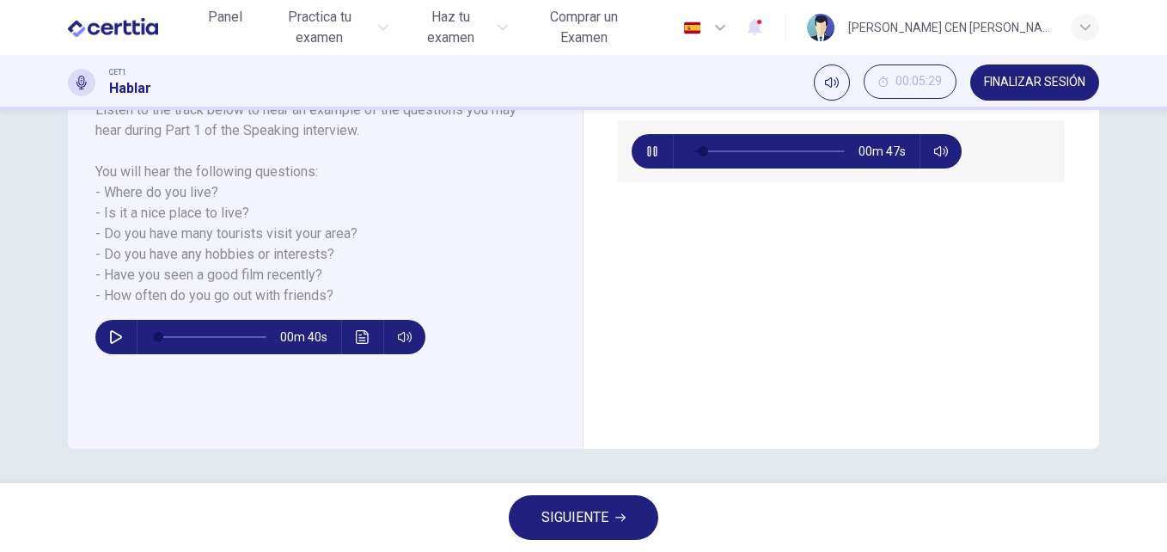
type input "*"
click at [595, 526] on span "SIGUIENTE" at bounding box center [574, 517] width 67 height 24
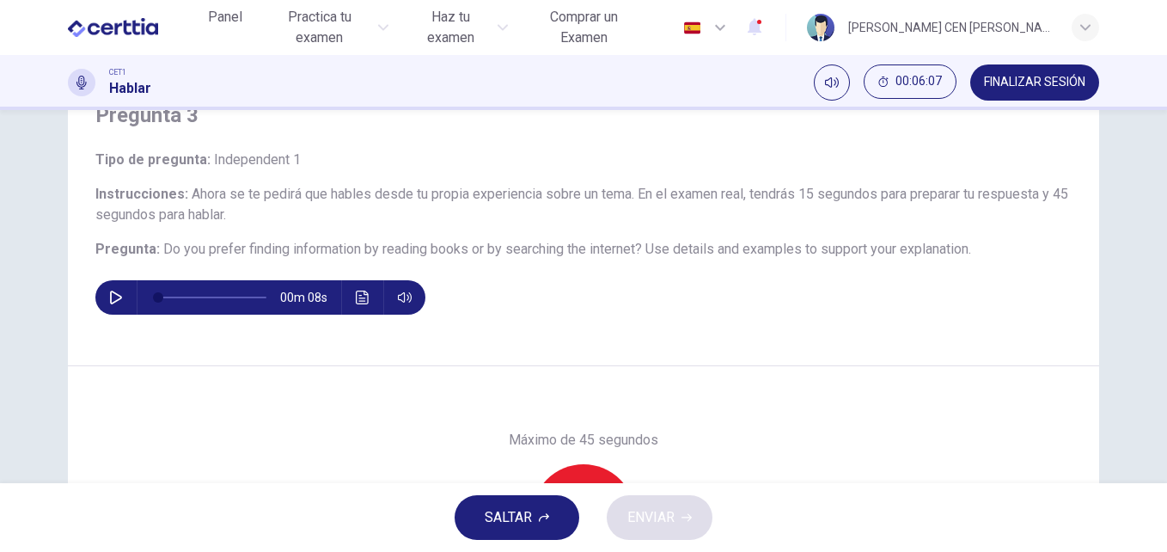
scroll to position [86, 0]
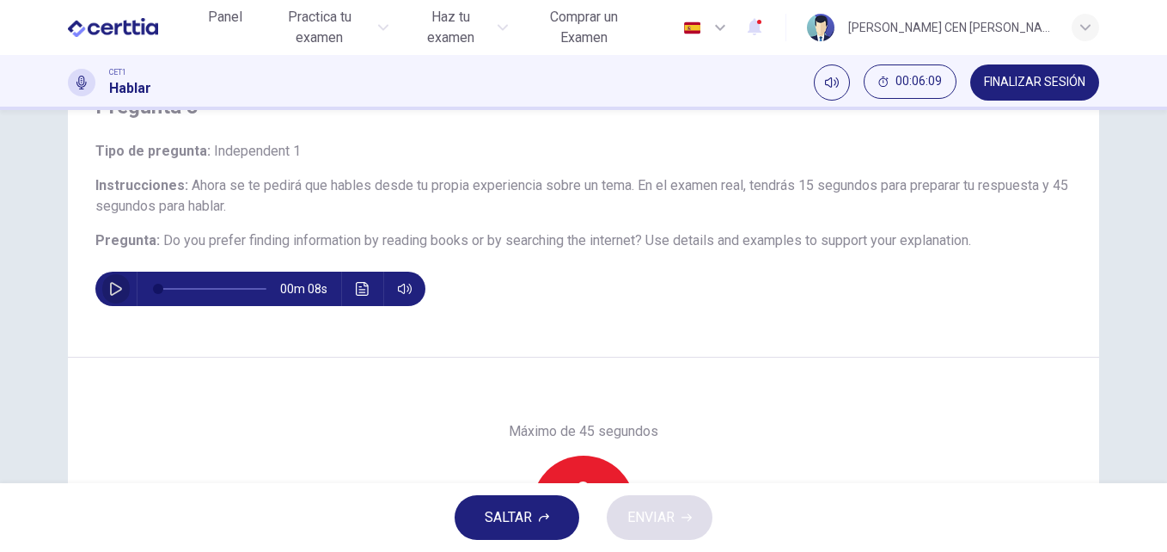
click at [109, 288] on icon "button" at bounding box center [116, 289] width 14 height 14
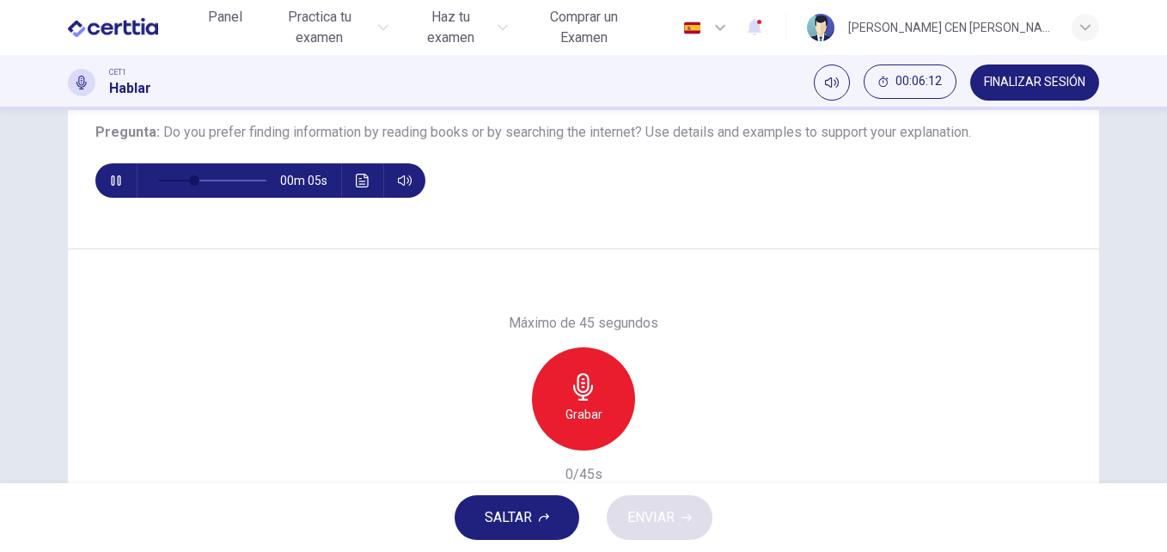
scroll to position [221, 0]
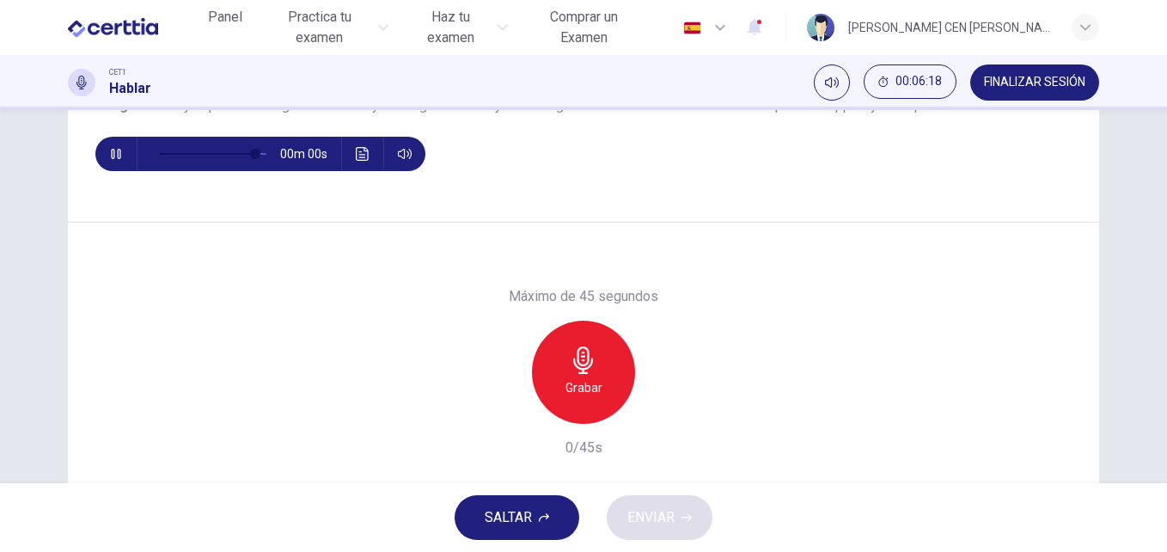
type input "*"
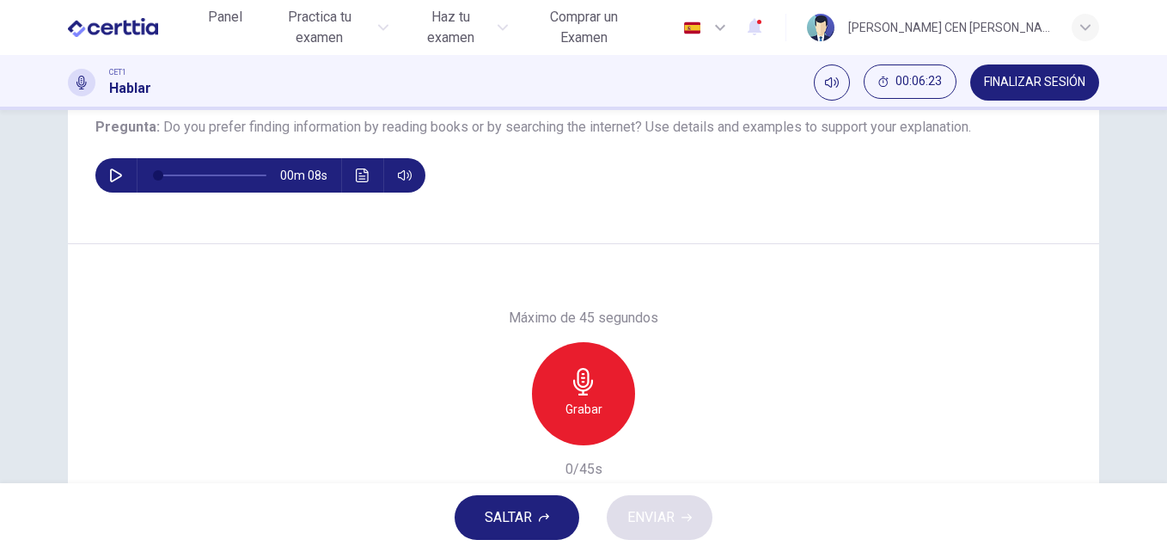
scroll to position [205, 0]
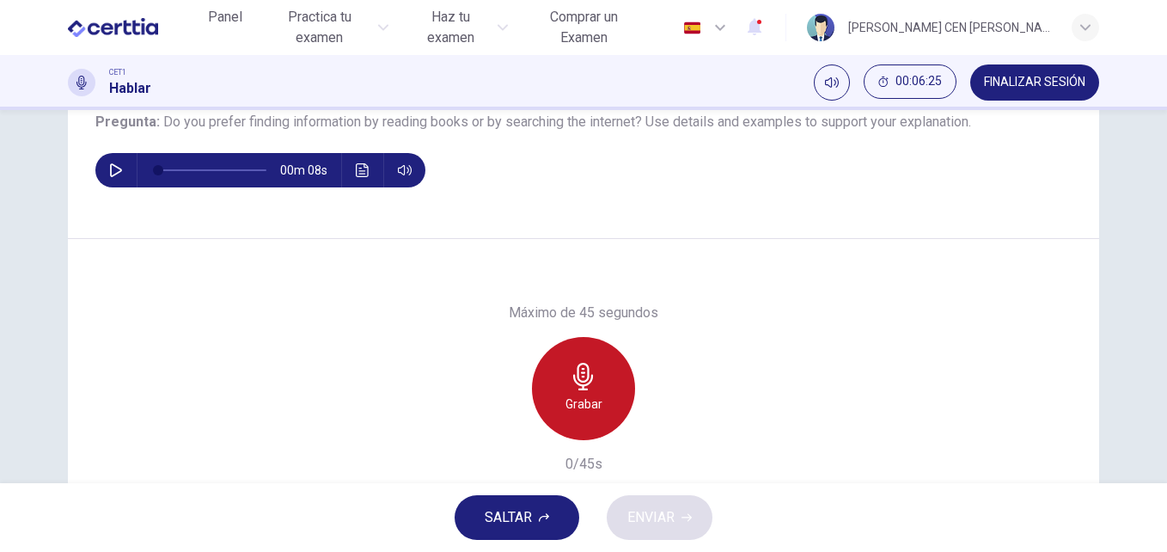
click at [577, 411] on h6 "Grabar" at bounding box center [583, 404] width 37 height 21
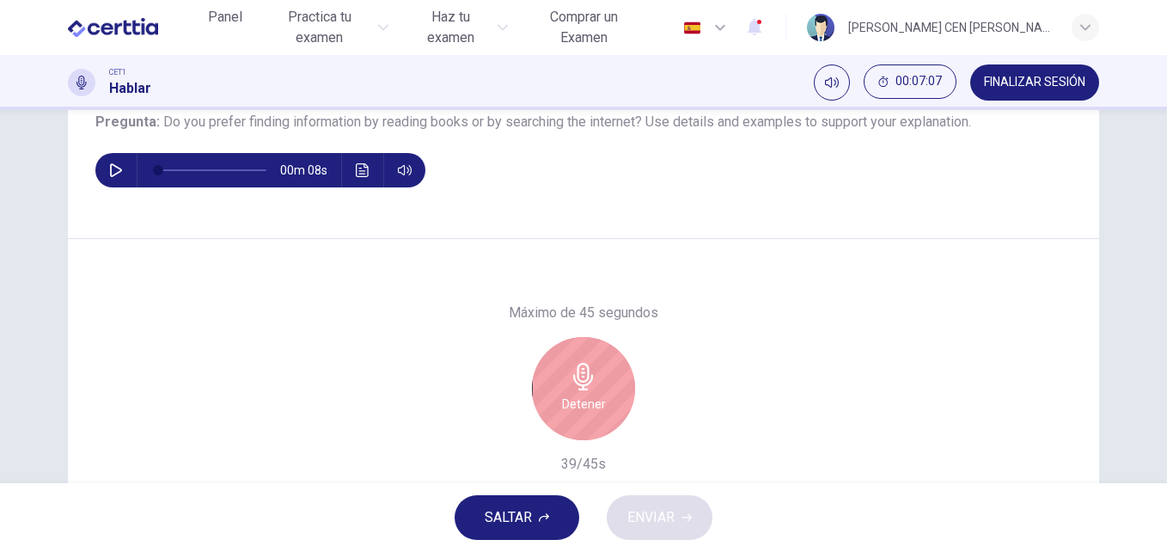
scroll to position [293, 0]
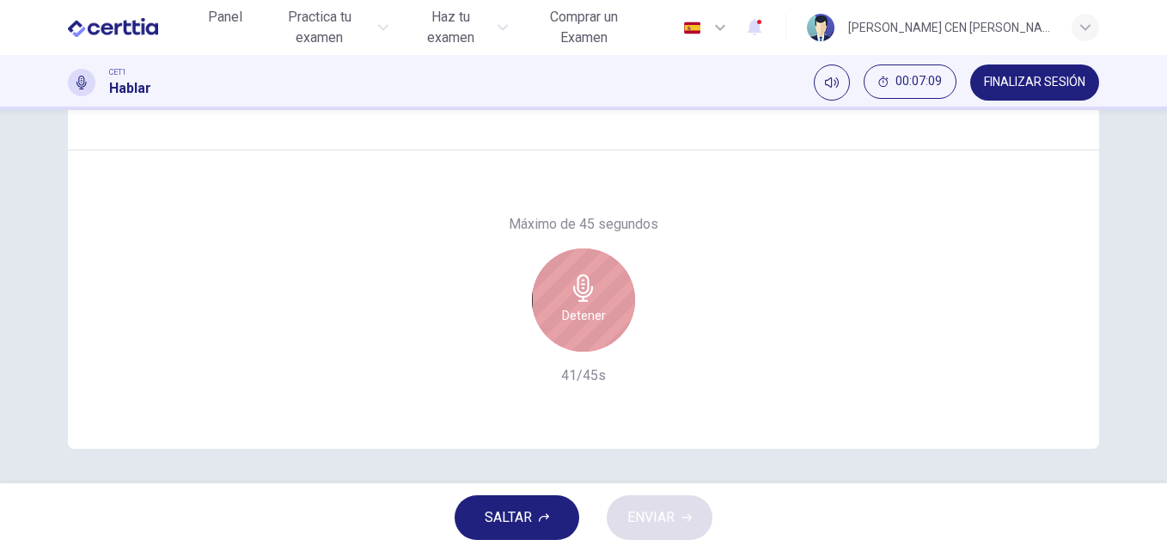
click at [577, 302] on div "Detener" at bounding box center [583, 299] width 103 height 103
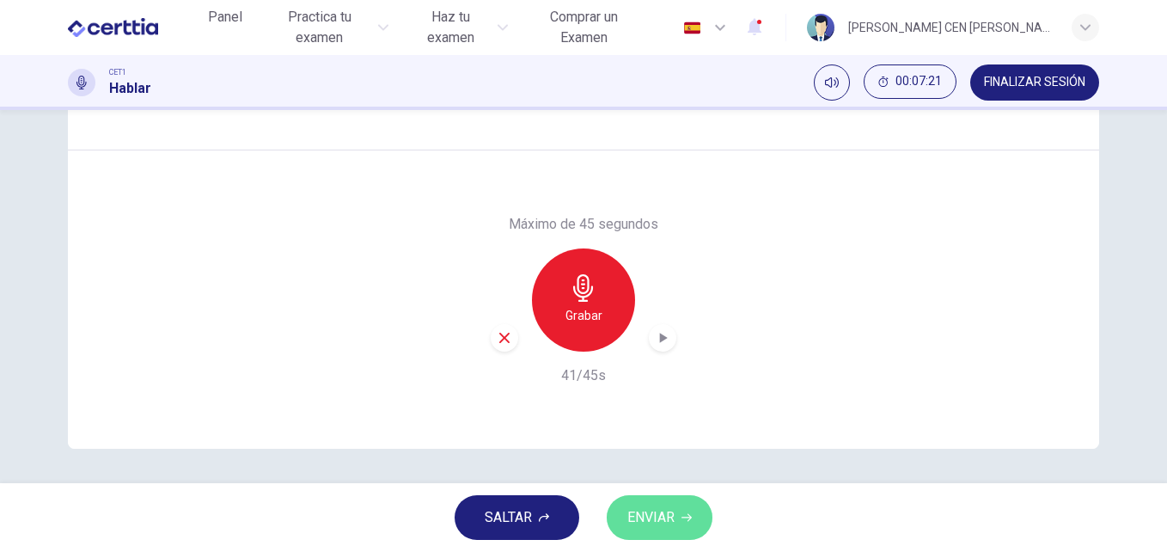
click at [648, 519] on span "ENVIAR" at bounding box center [650, 517] width 47 height 24
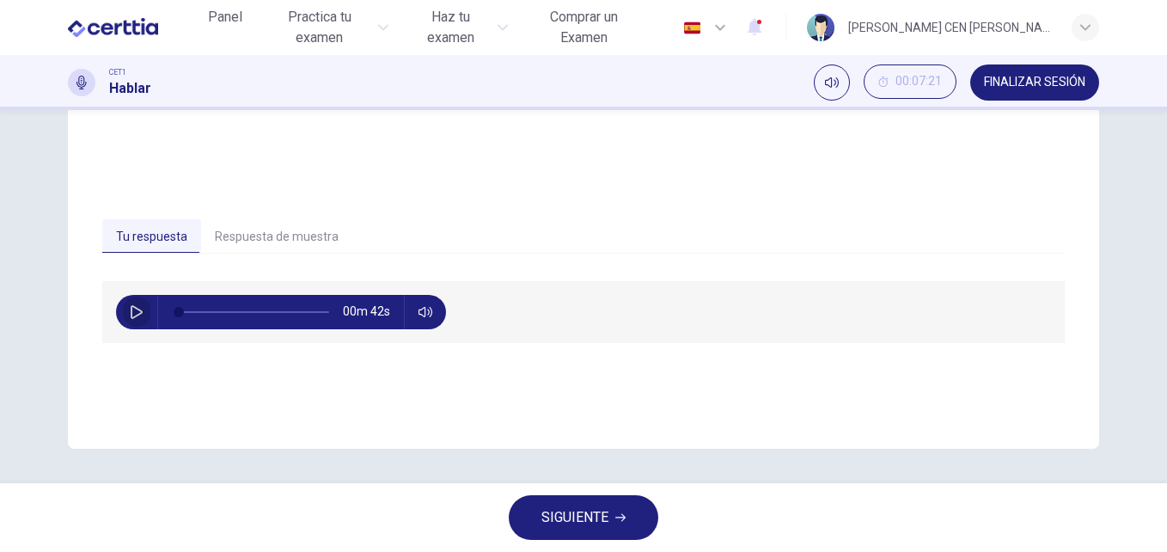
click at [131, 315] on icon "button" at bounding box center [137, 312] width 12 height 14
click at [152, 237] on button "Tu respuesta" at bounding box center [151, 237] width 99 height 36
click at [134, 314] on icon "button" at bounding box center [135, 312] width 9 height 10
type input "**"
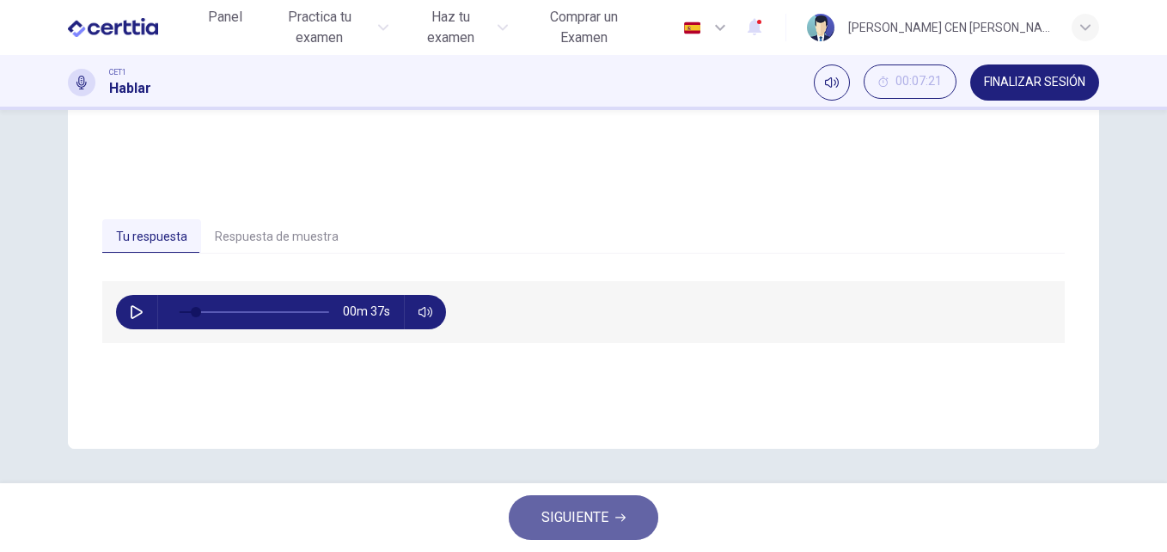
click at [596, 514] on span "SIGUIENTE" at bounding box center [574, 517] width 67 height 24
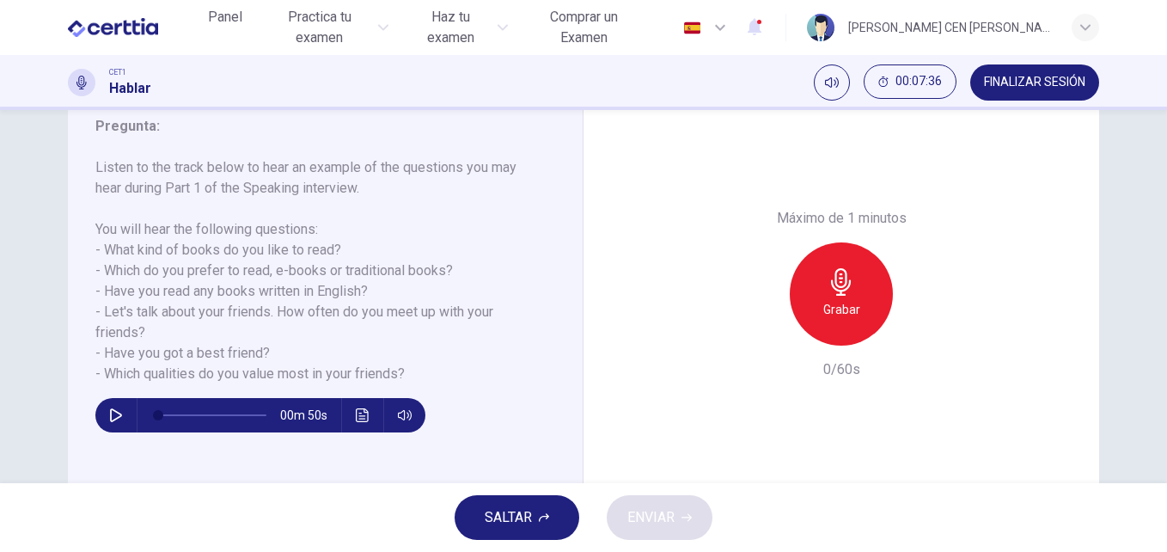
scroll to position [239, 0]
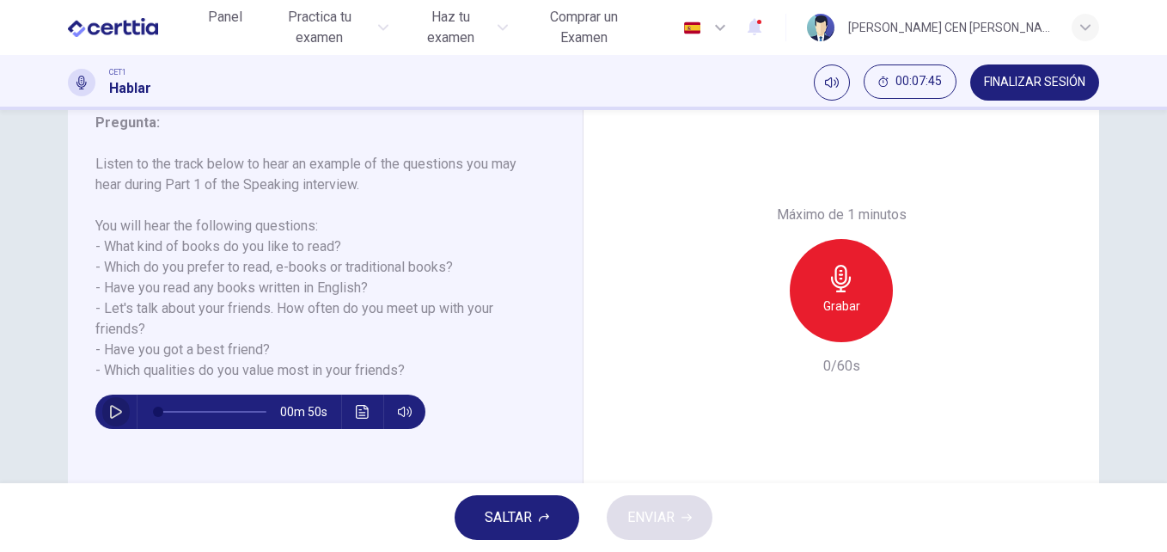
click at [108, 419] on button "button" at bounding box center [115, 411] width 27 height 34
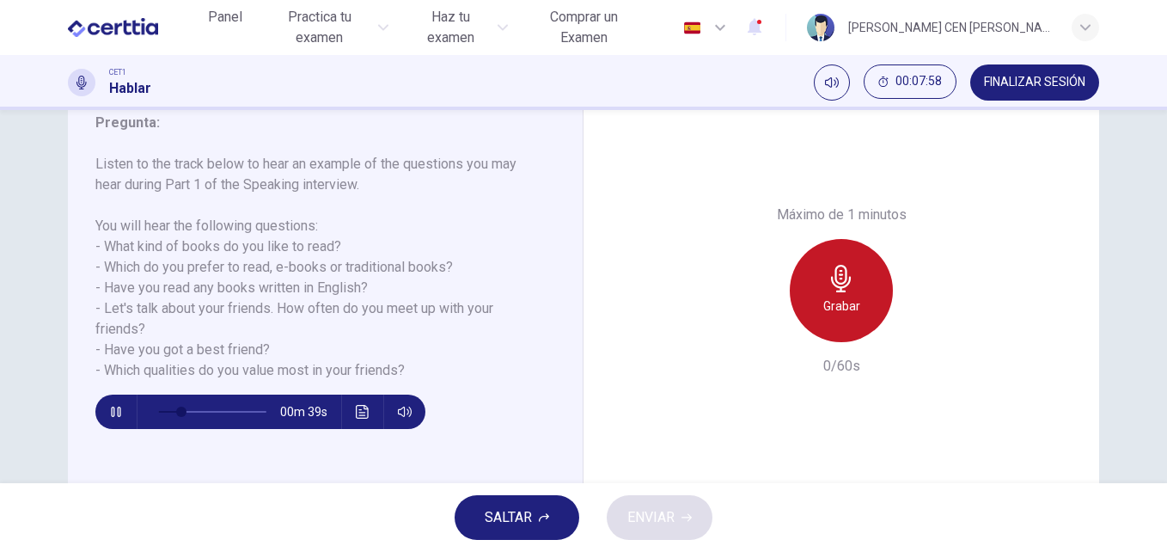
click at [838, 308] on h6 "Grabar" at bounding box center [841, 306] width 37 height 21
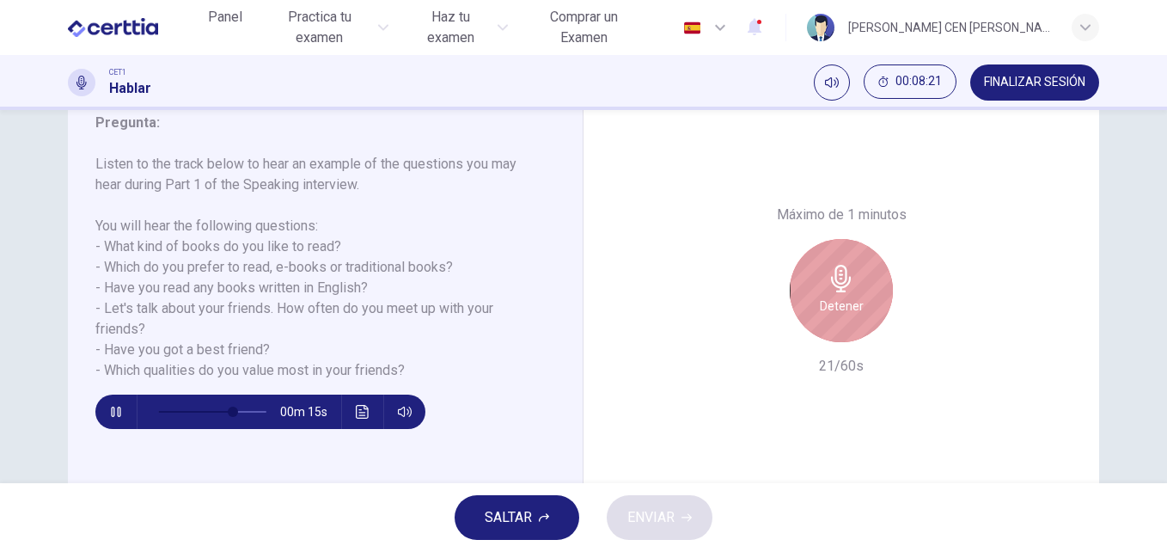
click at [820, 307] on h6 "Detener" at bounding box center [842, 306] width 44 height 21
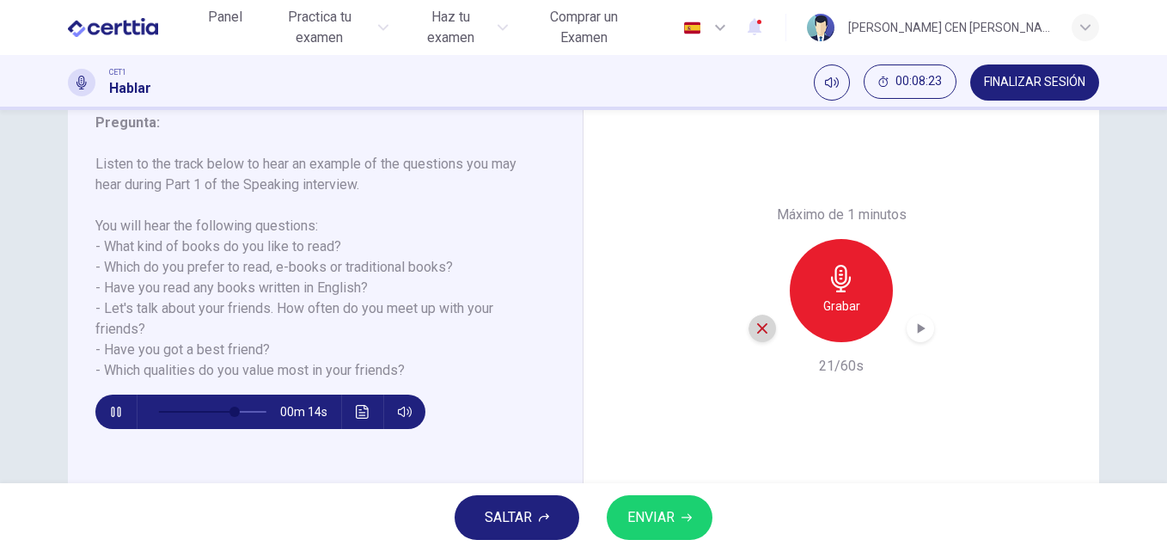
click at [760, 335] on icon "button" at bounding box center [761, 328] width 15 height 15
click at [173, 404] on span at bounding box center [212, 412] width 108 height 24
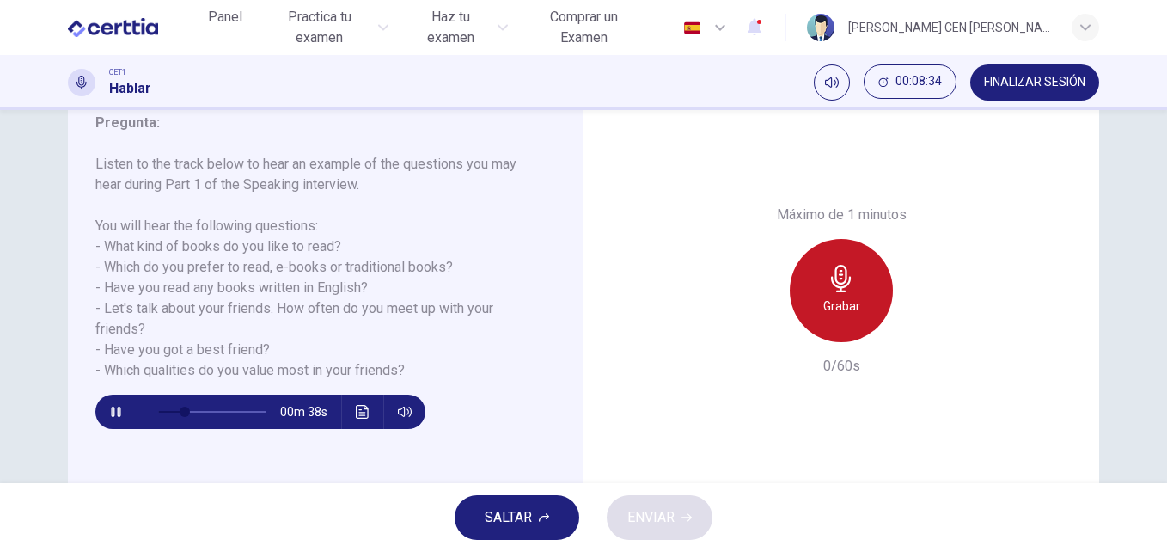
click at [859, 296] on div "Grabar" at bounding box center [841, 290] width 103 height 103
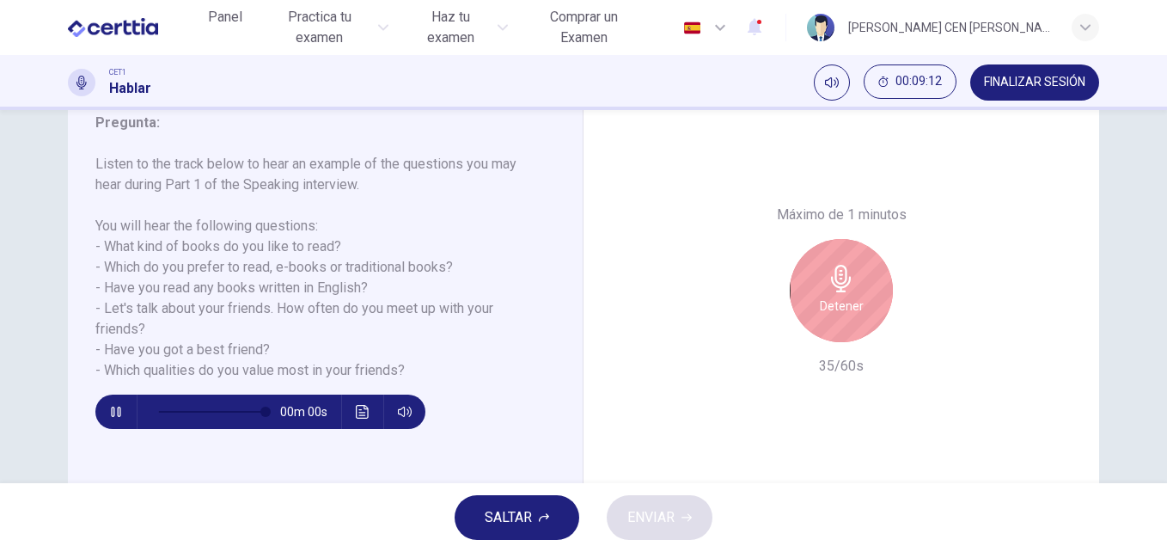
type input "*"
click at [831, 277] on icon "button" at bounding box center [841, 278] width 20 height 27
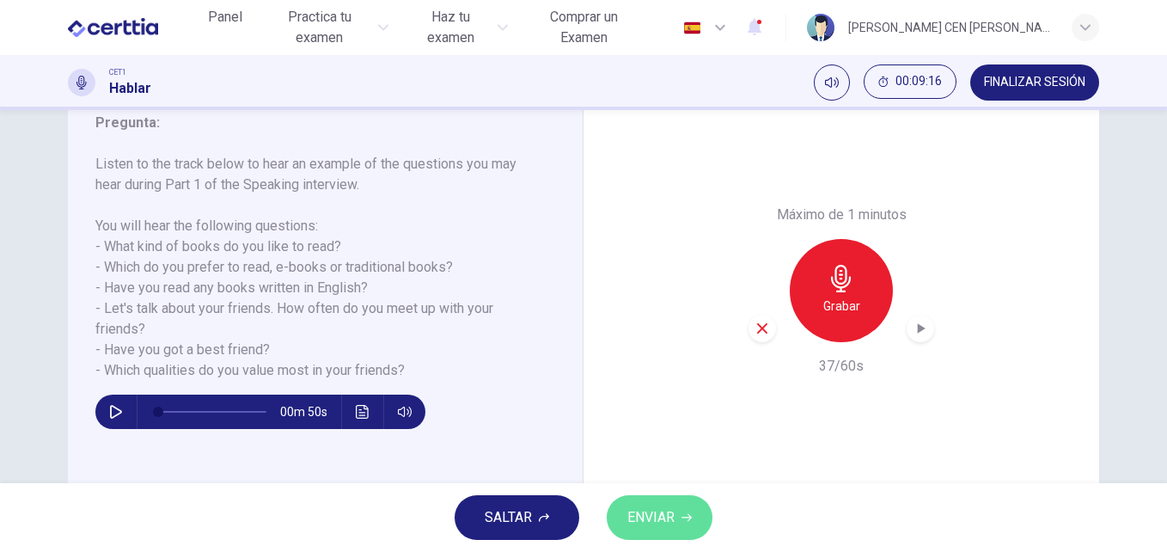
click at [654, 521] on span "ENVIAR" at bounding box center [650, 517] width 47 height 24
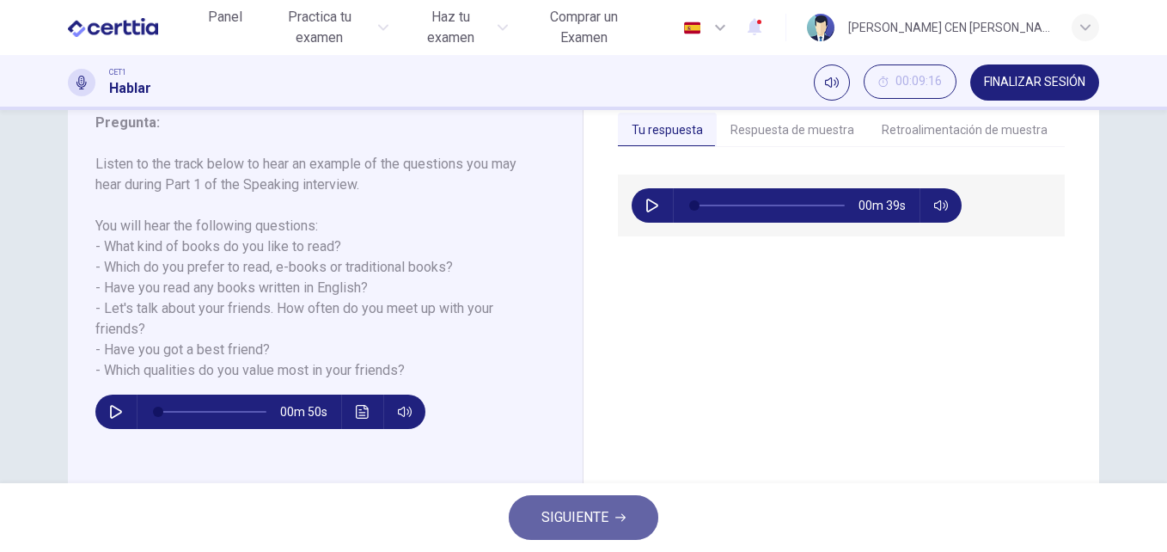
click at [577, 507] on span "SIGUIENTE" at bounding box center [574, 517] width 67 height 24
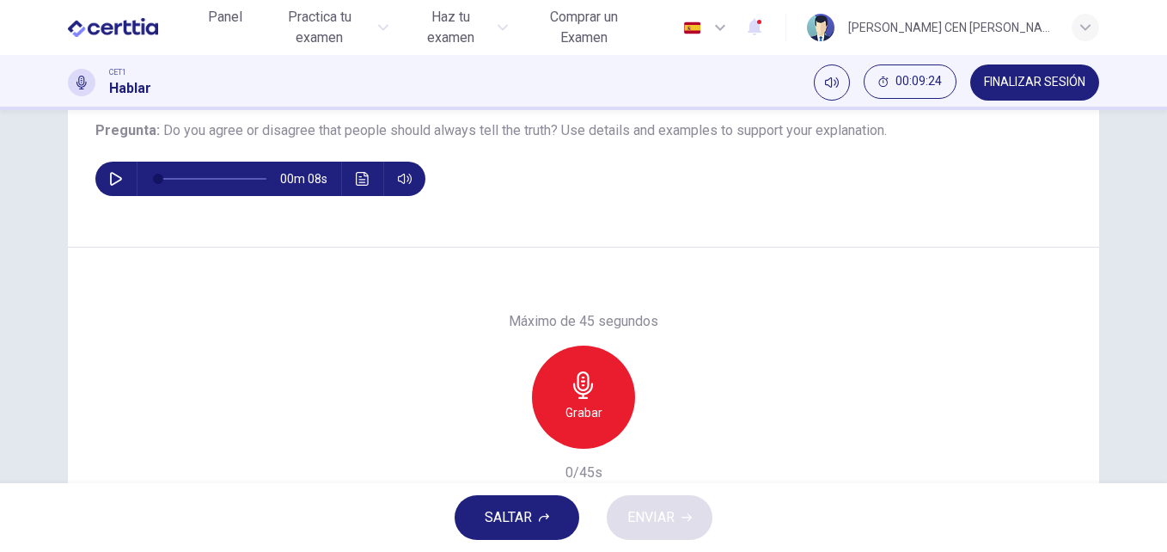
scroll to position [174, 0]
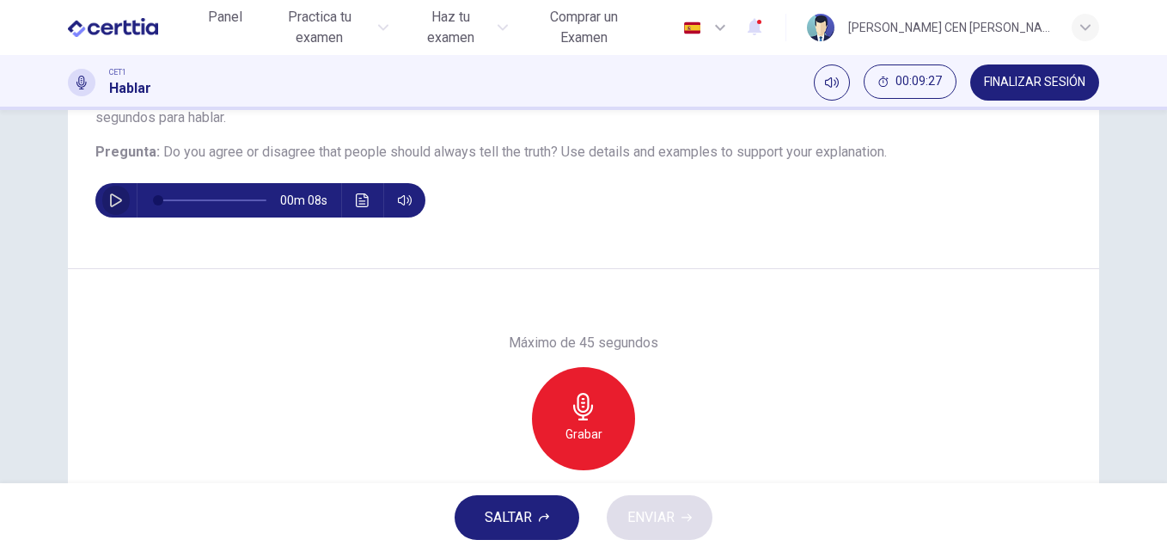
click at [110, 195] on icon "button" at bounding box center [116, 200] width 12 height 14
type input "*"
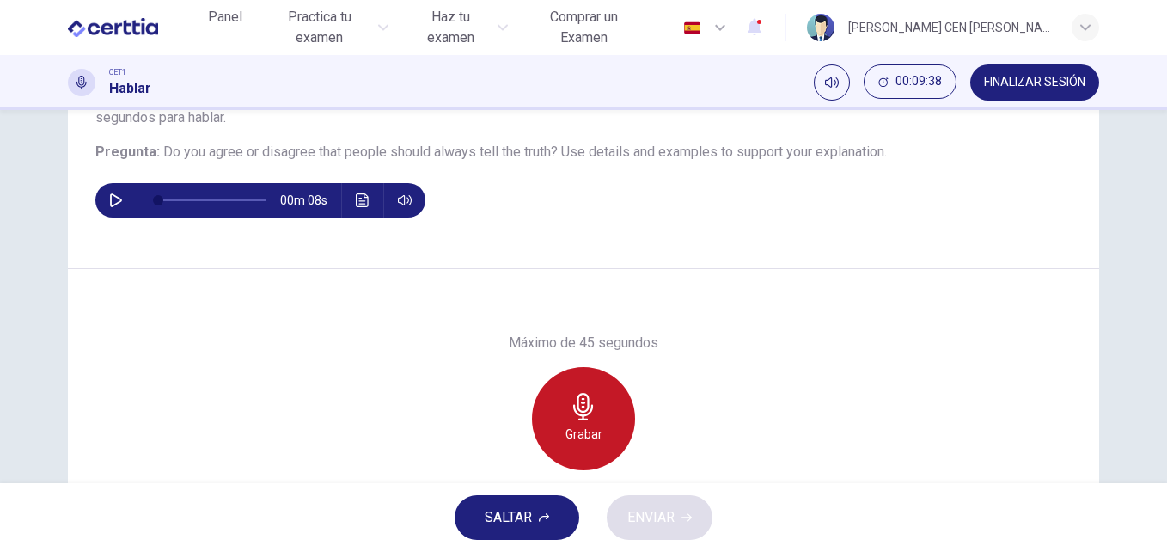
click at [581, 417] on icon "button" at bounding box center [583, 406] width 27 height 27
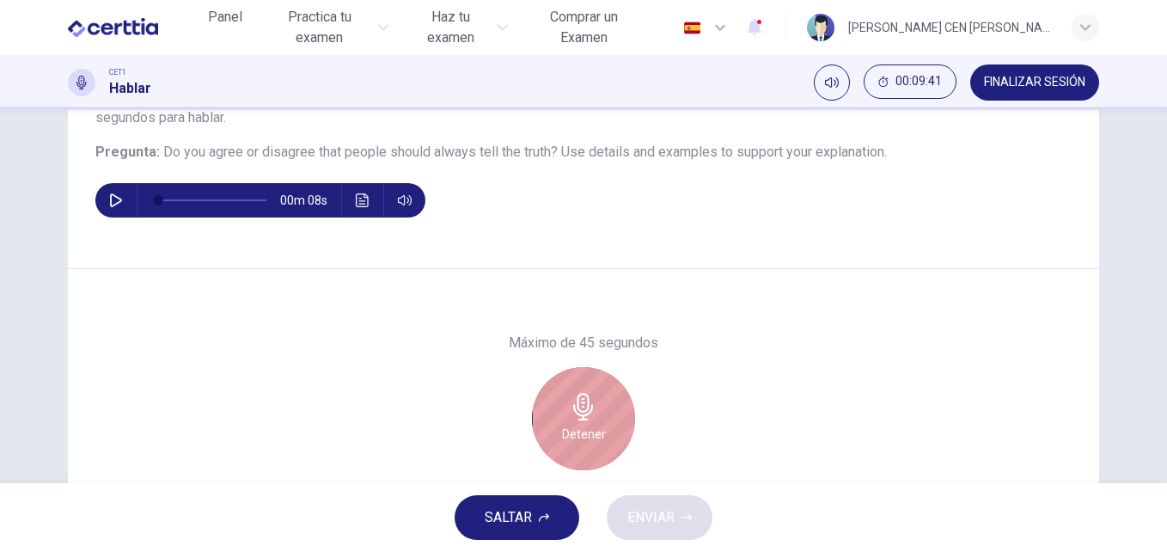
click at [580, 424] on h6 "Detener" at bounding box center [584, 434] width 44 height 21
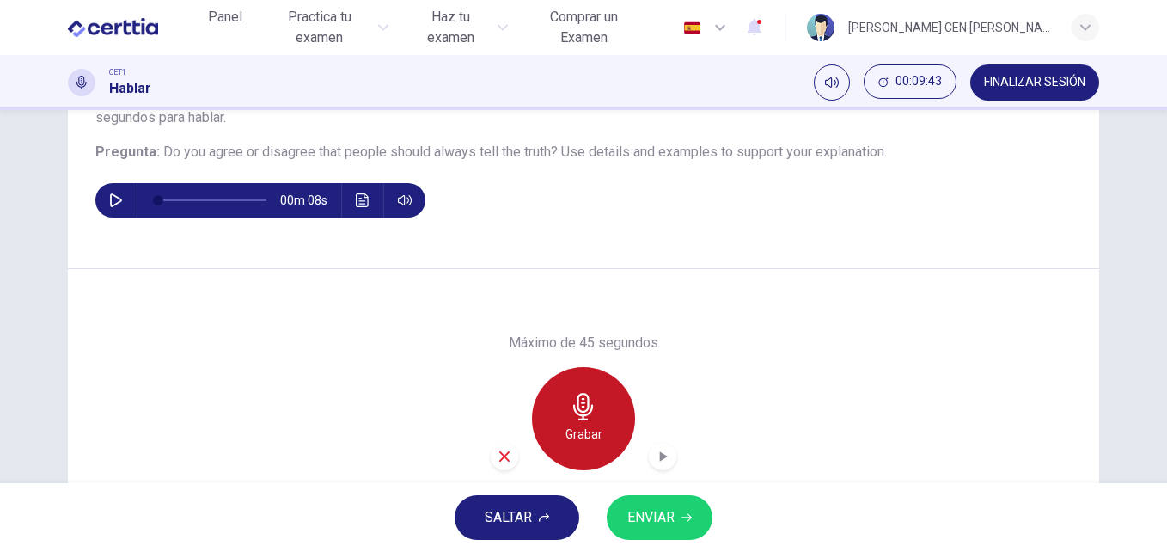
click at [570, 403] on icon "button" at bounding box center [583, 406] width 27 height 27
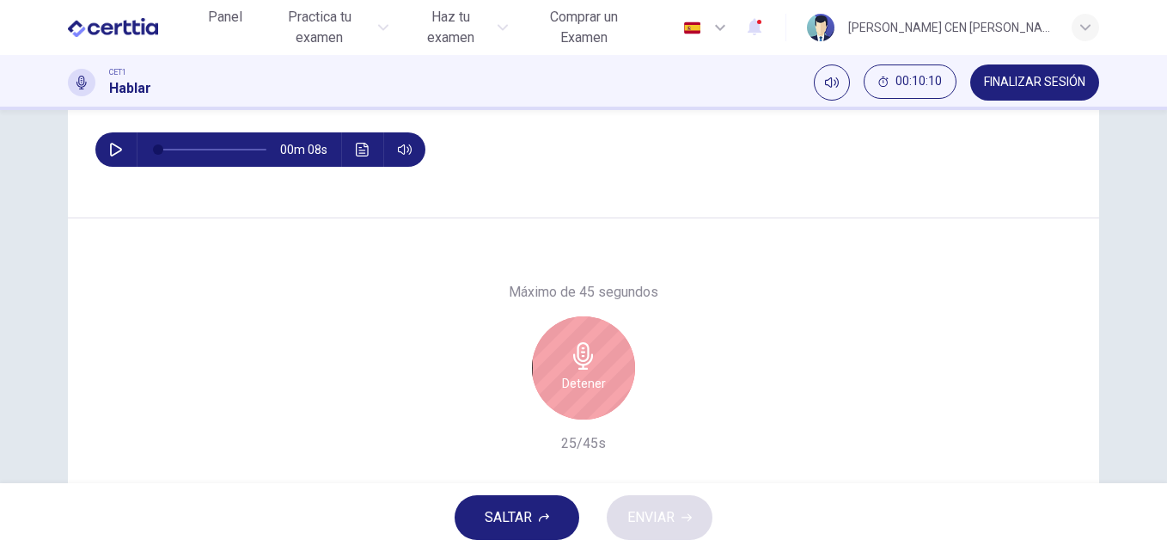
scroll to position [230, 0]
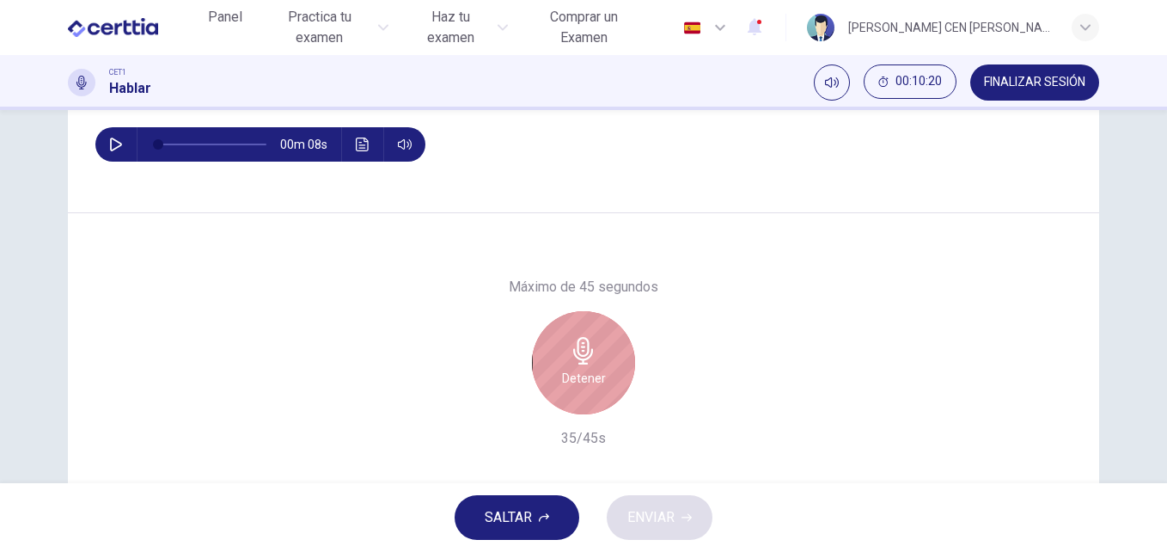
click at [592, 363] on icon "button" at bounding box center [583, 350] width 27 height 27
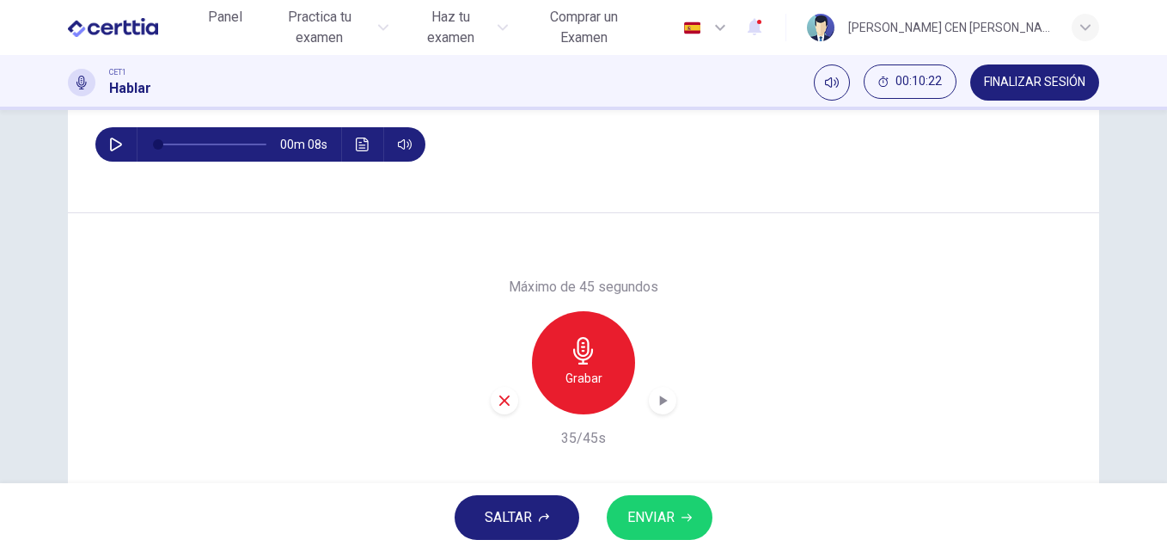
click at [665, 519] on span "ENVIAR" at bounding box center [650, 517] width 47 height 24
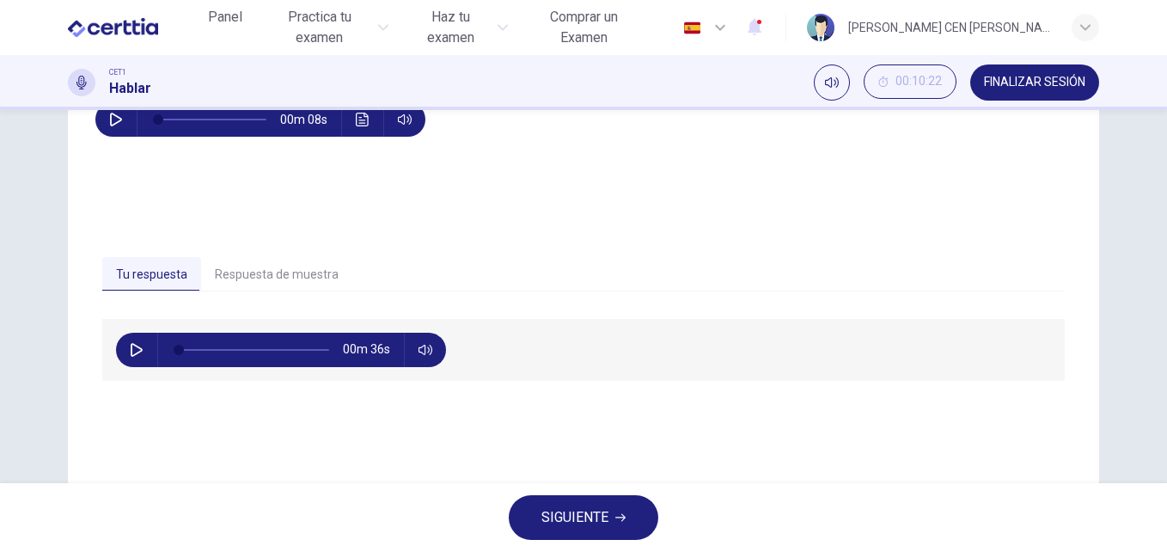
scroll to position [293, 0]
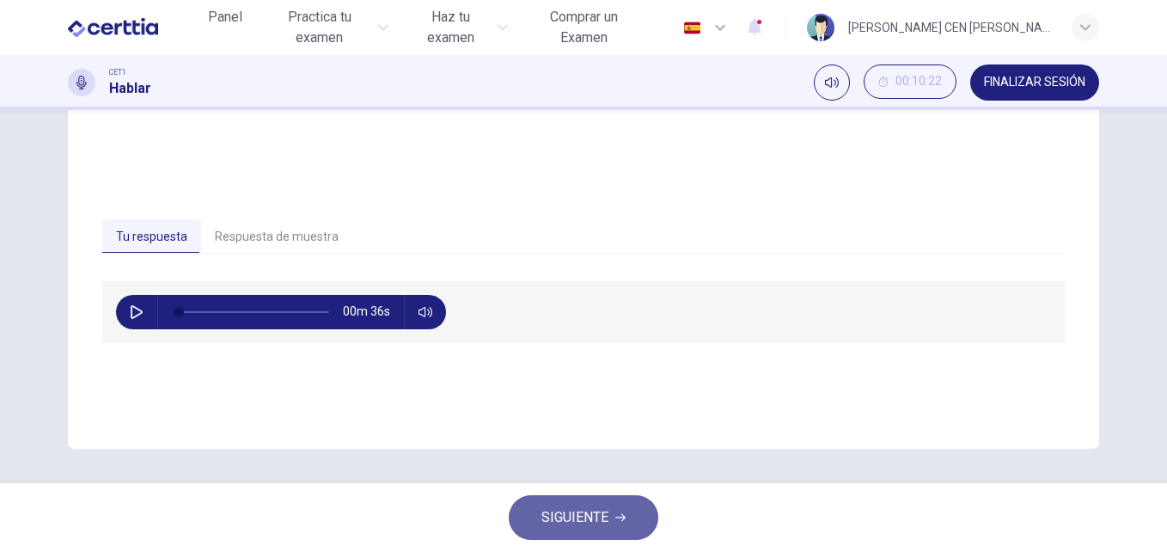
click at [582, 517] on span "SIGUIENTE" at bounding box center [574, 517] width 67 height 24
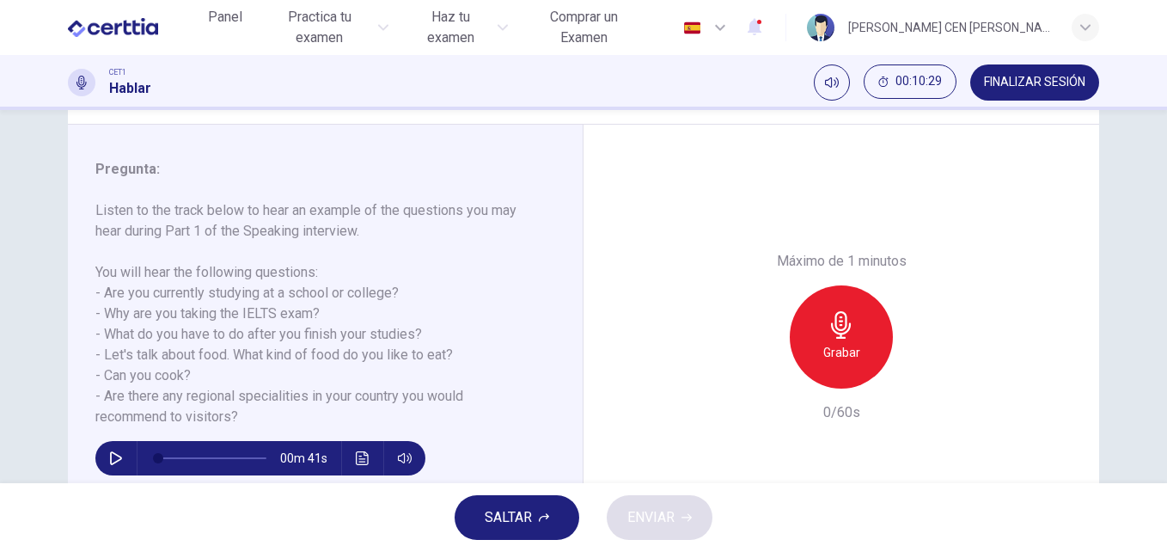
scroll to position [209, 0]
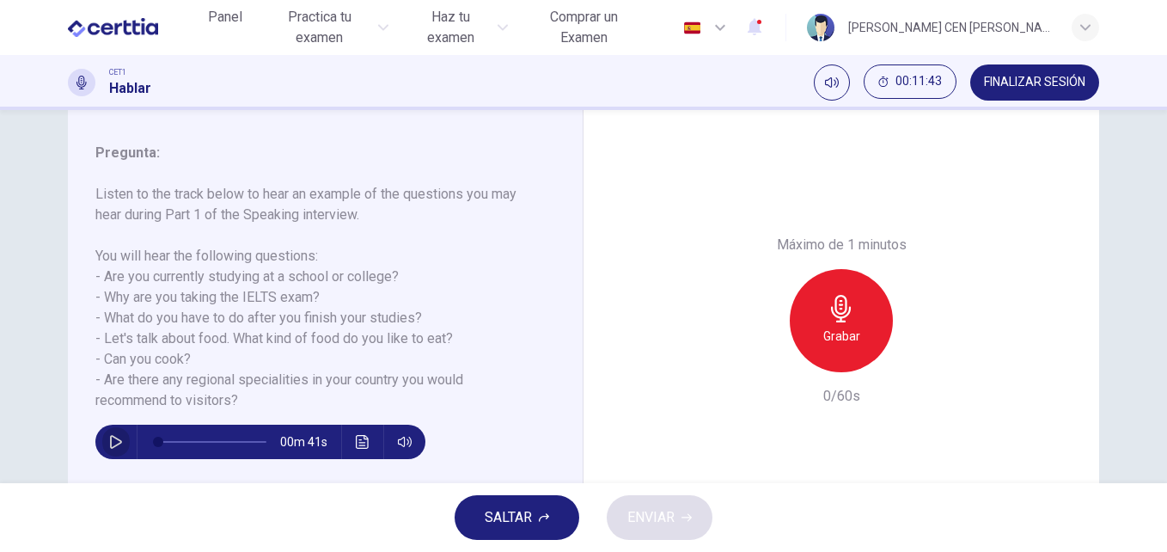
click at [109, 442] on icon "button" at bounding box center [116, 442] width 14 height 14
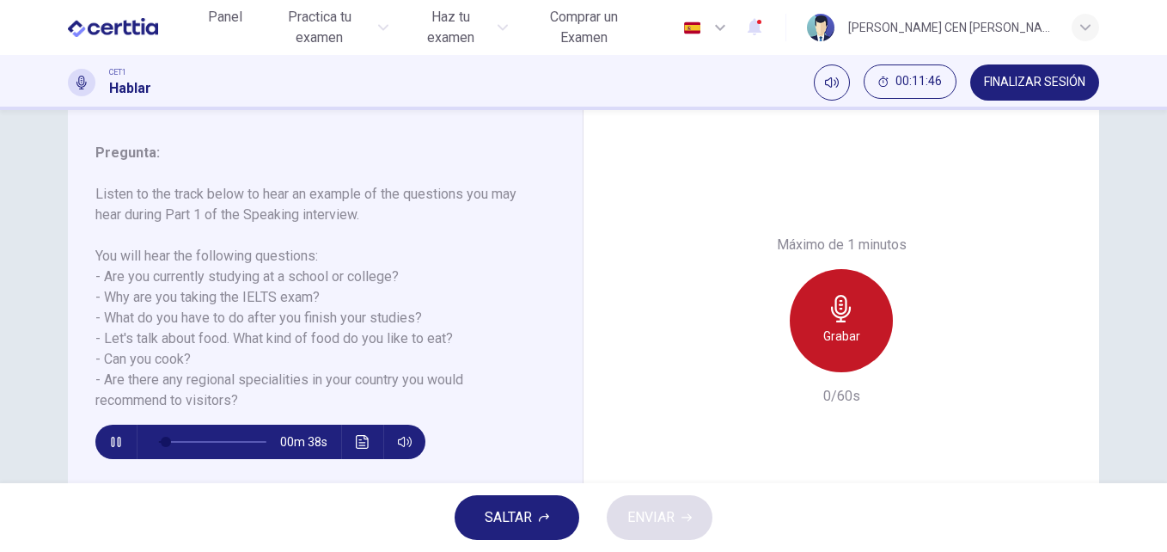
click at [833, 333] on h6 "Grabar" at bounding box center [841, 336] width 37 height 21
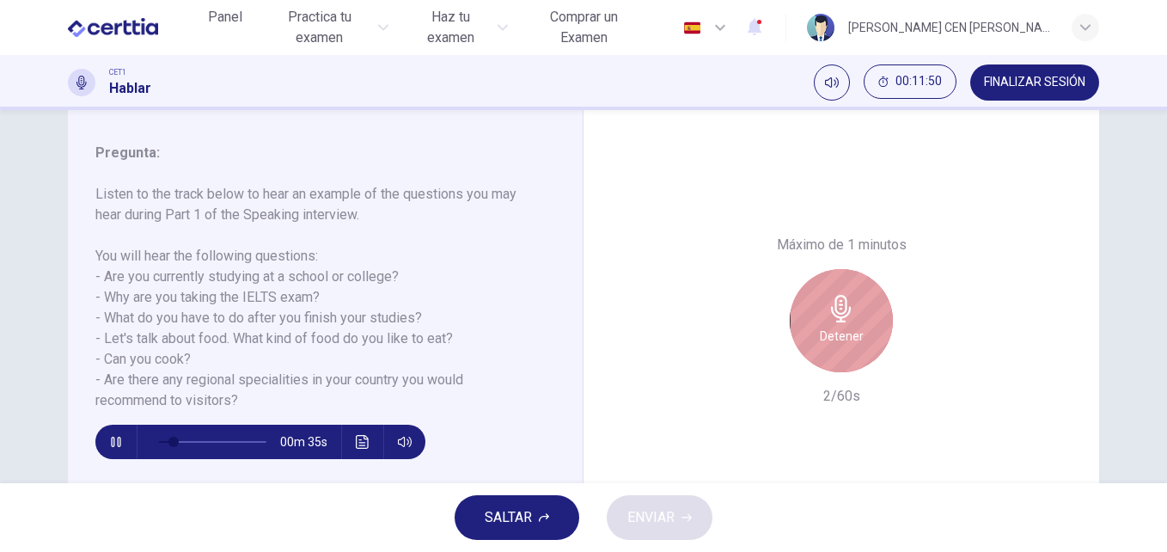
click at [831, 321] on icon "button" at bounding box center [841, 308] width 27 height 27
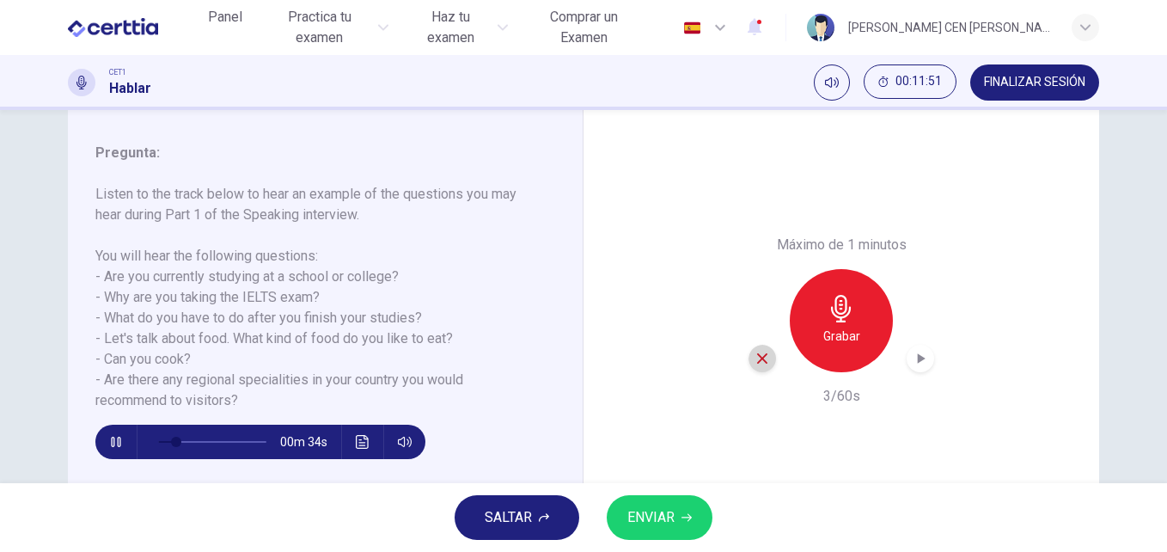
click at [754, 363] on icon "button" at bounding box center [761, 358] width 15 height 15
click at [836, 318] on icon "button" at bounding box center [841, 308] width 20 height 27
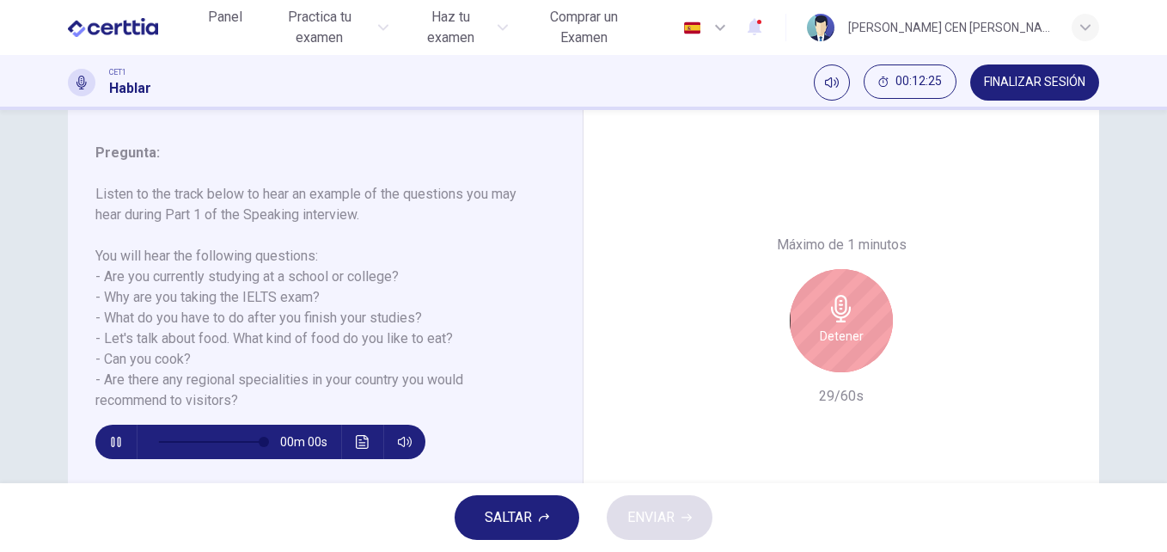
type input "*"
click at [848, 315] on icon "button" at bounding box center [841, 308] width 27 height 27
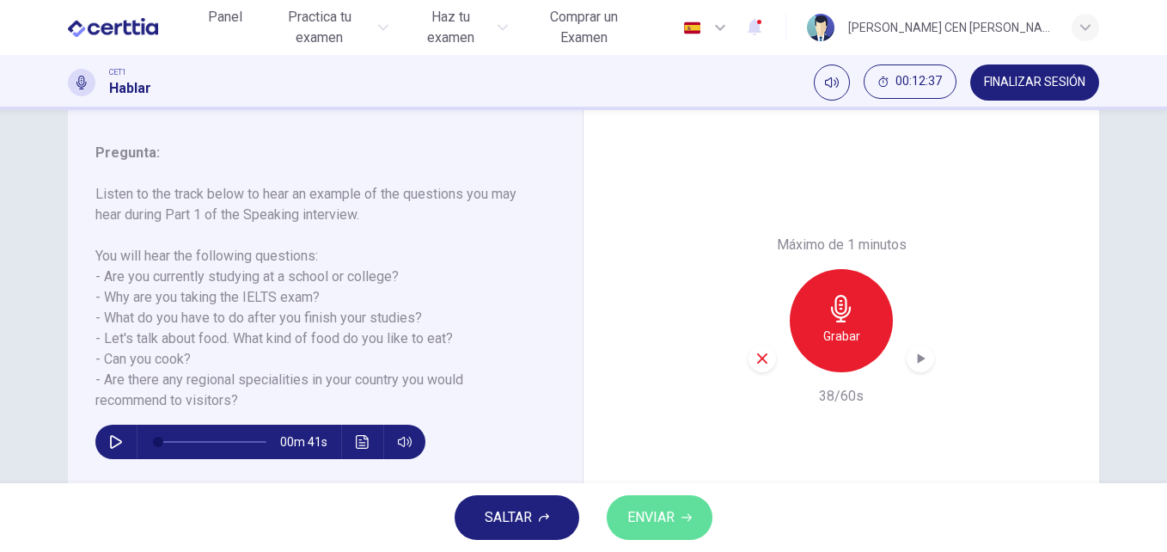
click at [668, 524] on span "ENVIAR" at bounding box center [650, 517] width 47 height 24
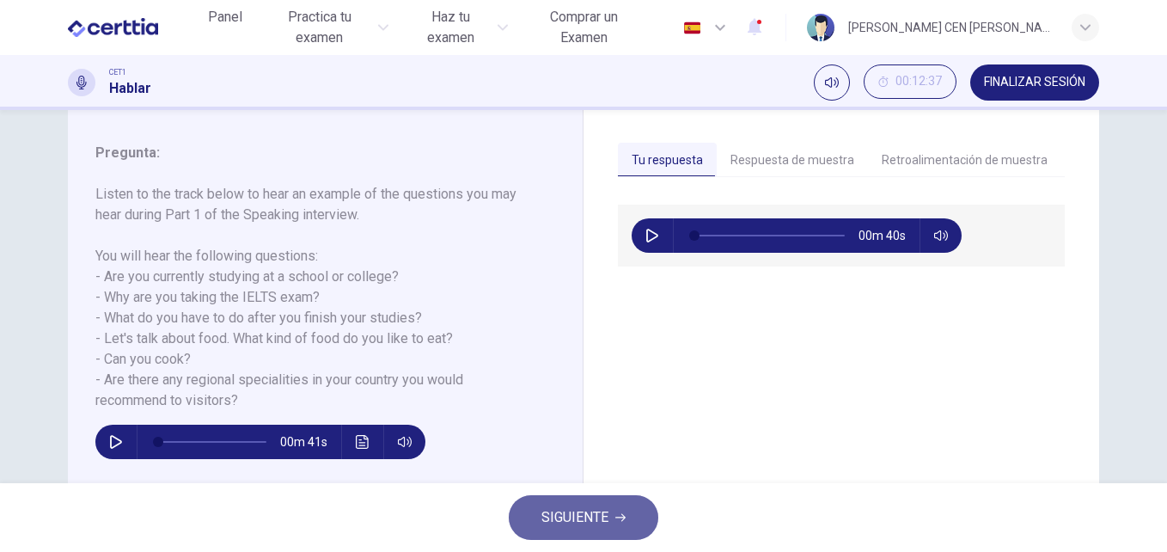
click at [587, 508] on span "SIGUIENTE" at bounding box center [574, 517] width 67 height 24
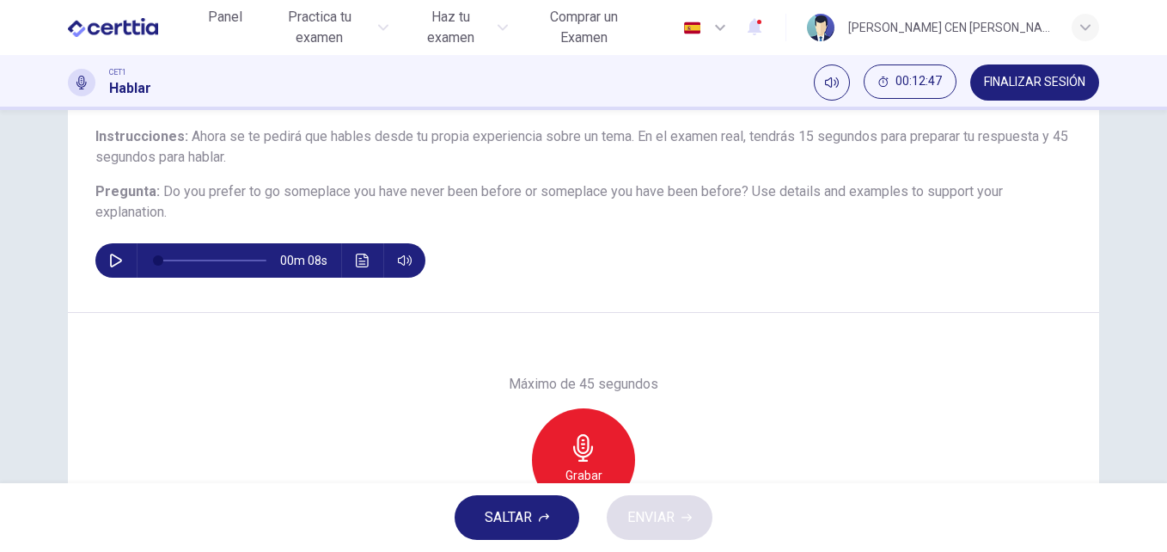
scroll to position [137, 0]
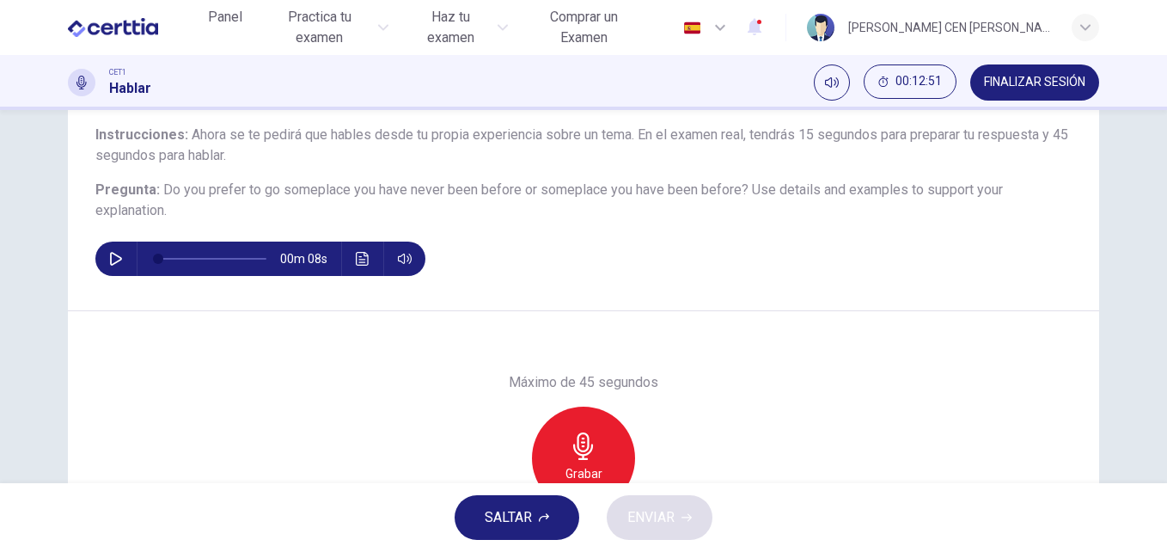
click at [115, 261] on icon "button" at bounding box center [116, 259] width 14 height 14
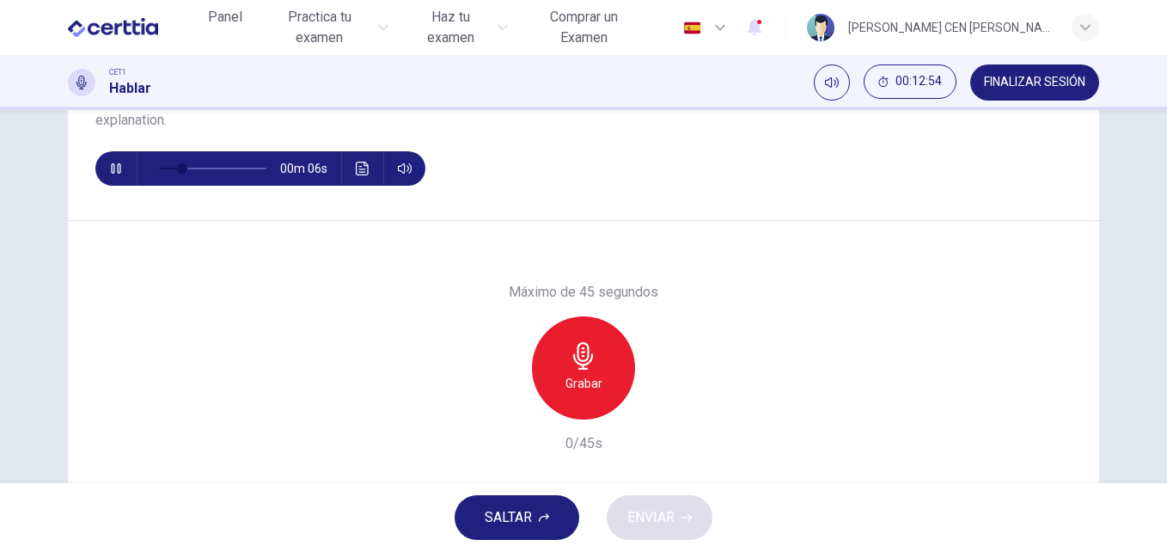
scroll to position [229, 0]
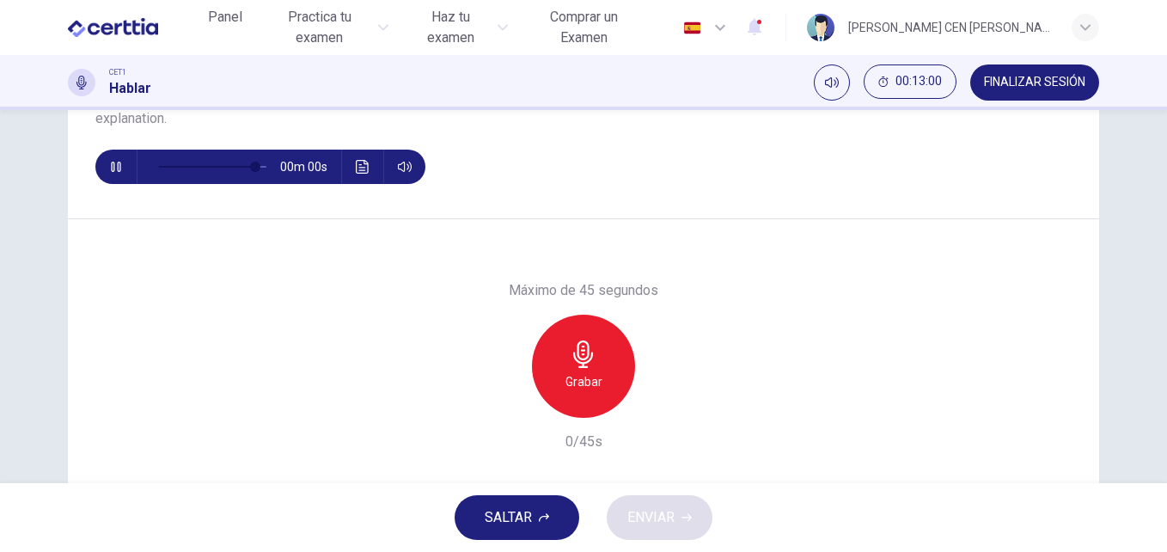
type input "*"
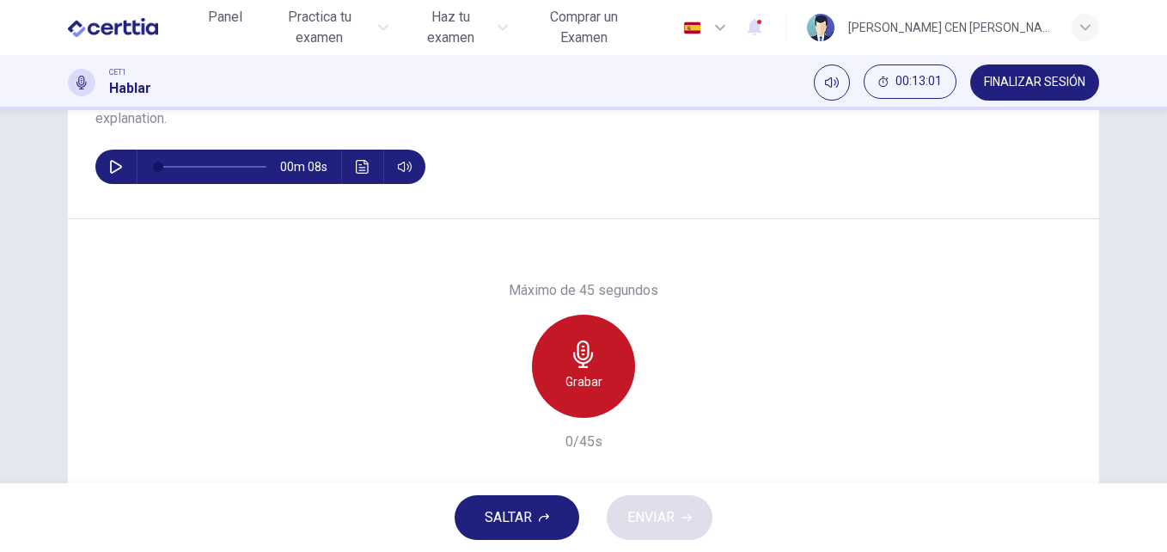
click at [573, 382] on h6 "Grabar" at bounding box center [583, 381] width 37 height 21
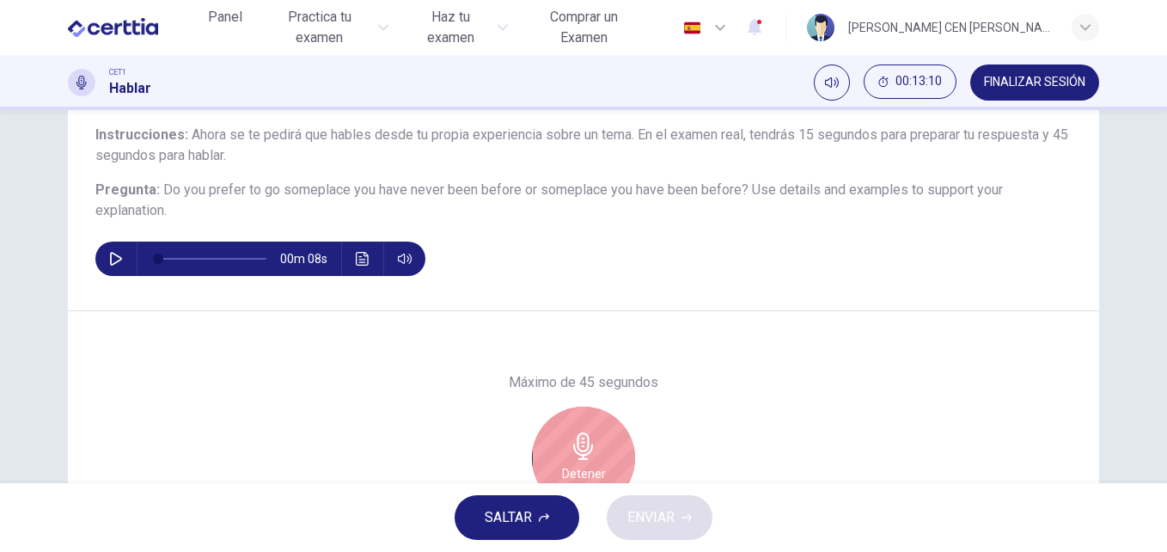
scroll to position [248, 0]
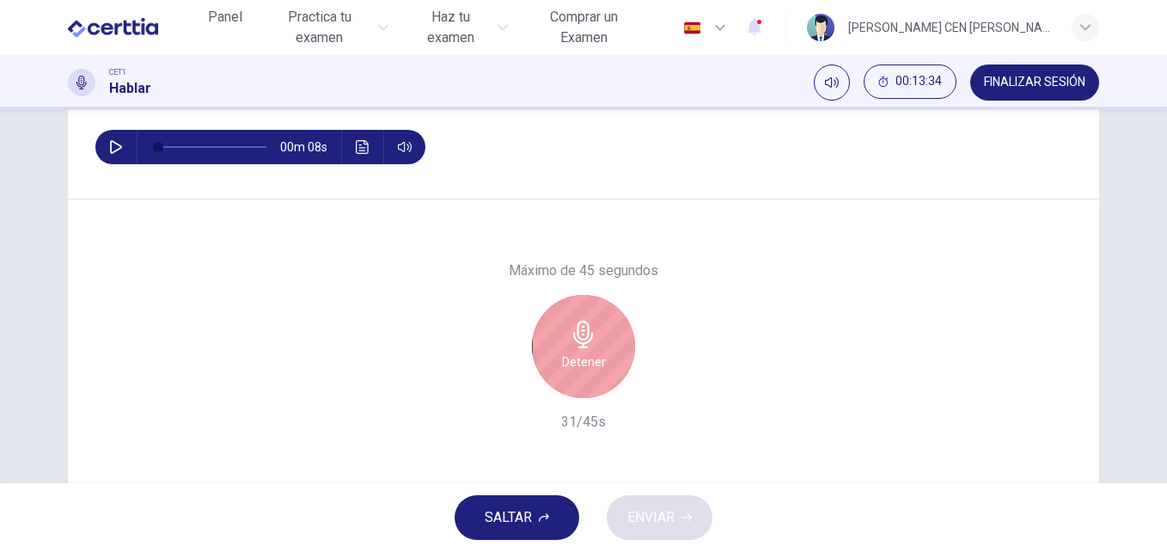
click at [584, 368] on h6 "Detener" at bounding box center [584, 361] width 44 height 21
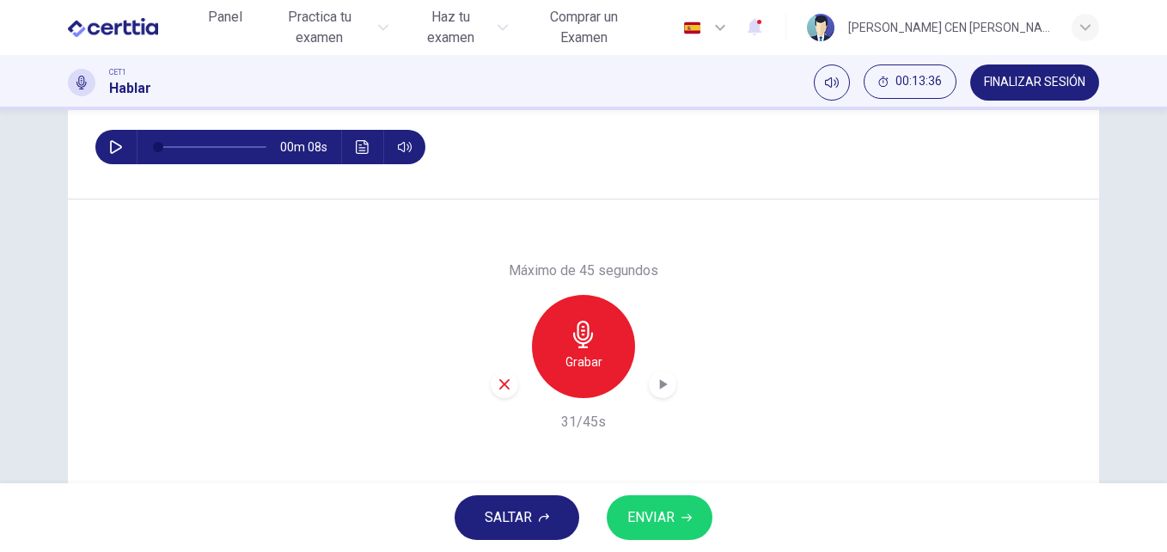
click at [649, 527] on span "ENVIAR" at bounding box center [650, 517] width 47 height 24
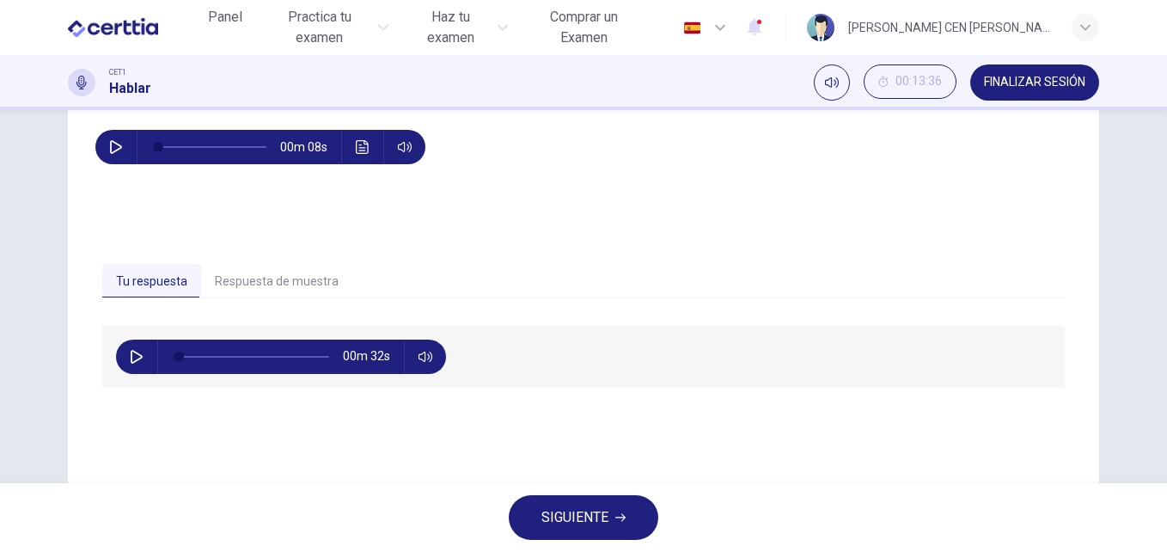
click at [579, 511] on span "SIGUIENTE" at bounding box center [574, 517] width 67 height 24
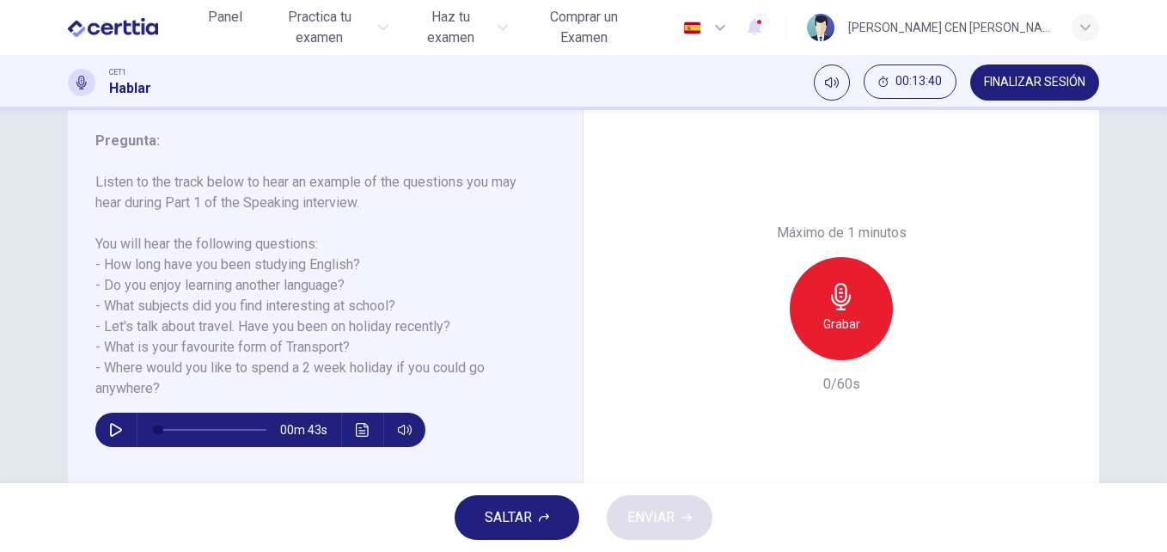
scroll to position [244, 0]
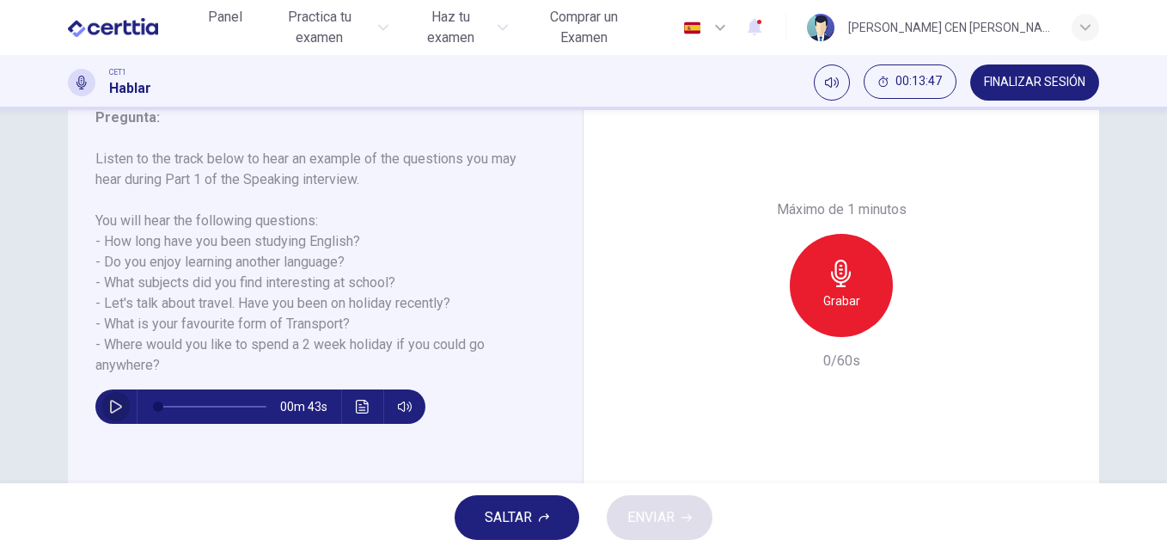
click at [112, 405] on icon "button" at bounding box center [116, 407] width 14 height 14
type input "*"
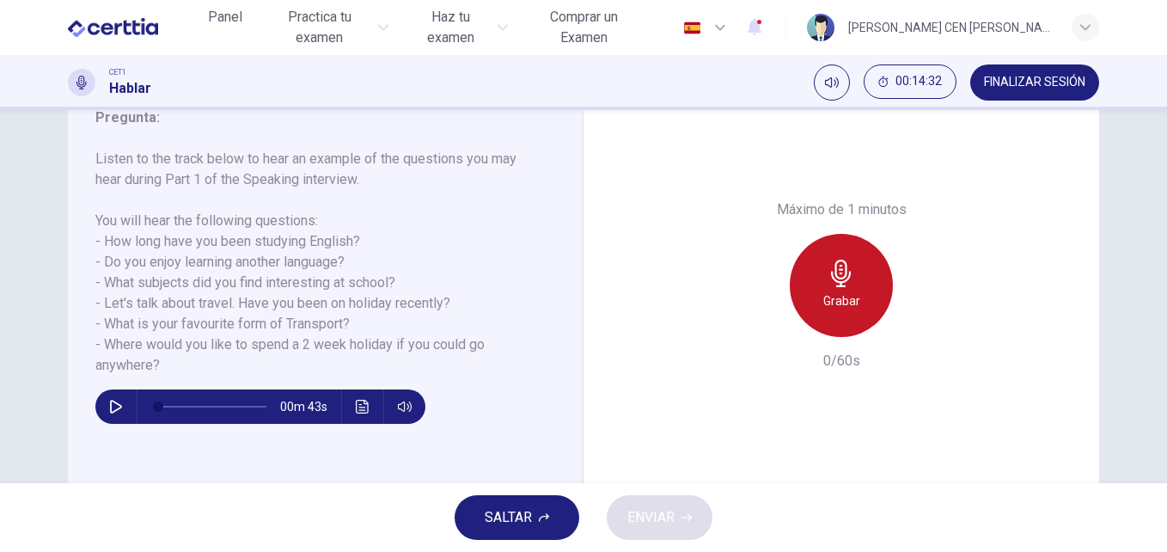
click at [840, 297] on h6 "Grabar" at bounding box center [841, 300] width 37 height 21
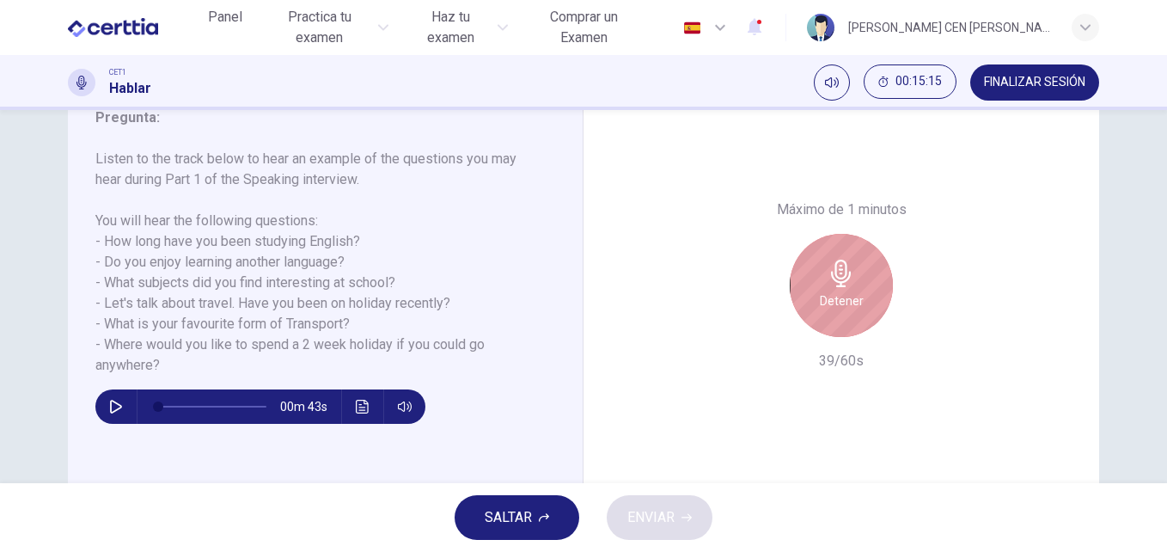
click at [835, 318] on div "Detener" at bounding box center [841, 285] width 103 height 103
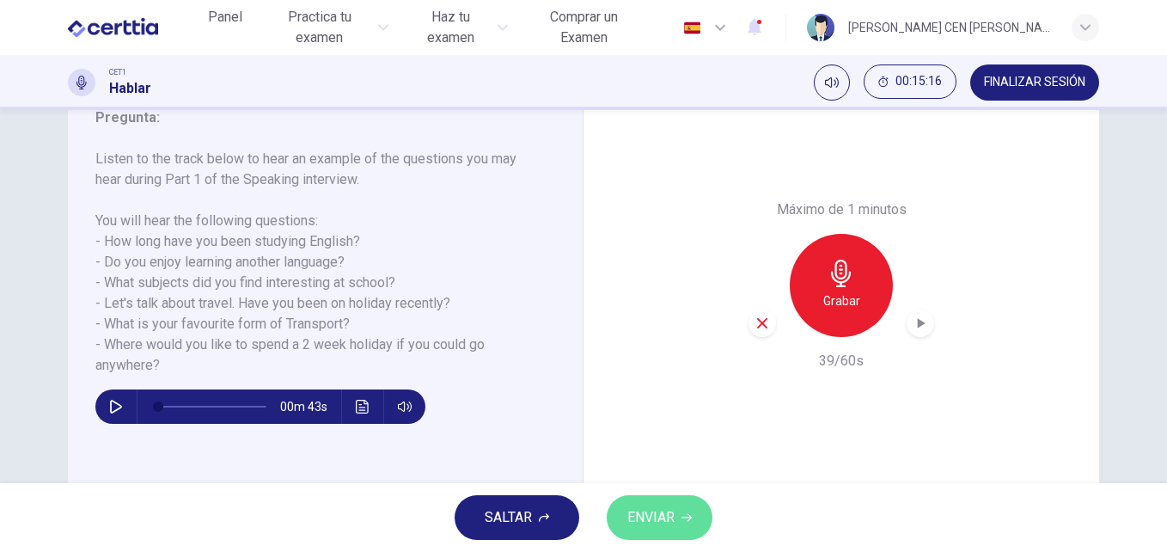
click at [664, 528] on span "ENVIAR" at bounding box center [650, 517] width 47 height 24
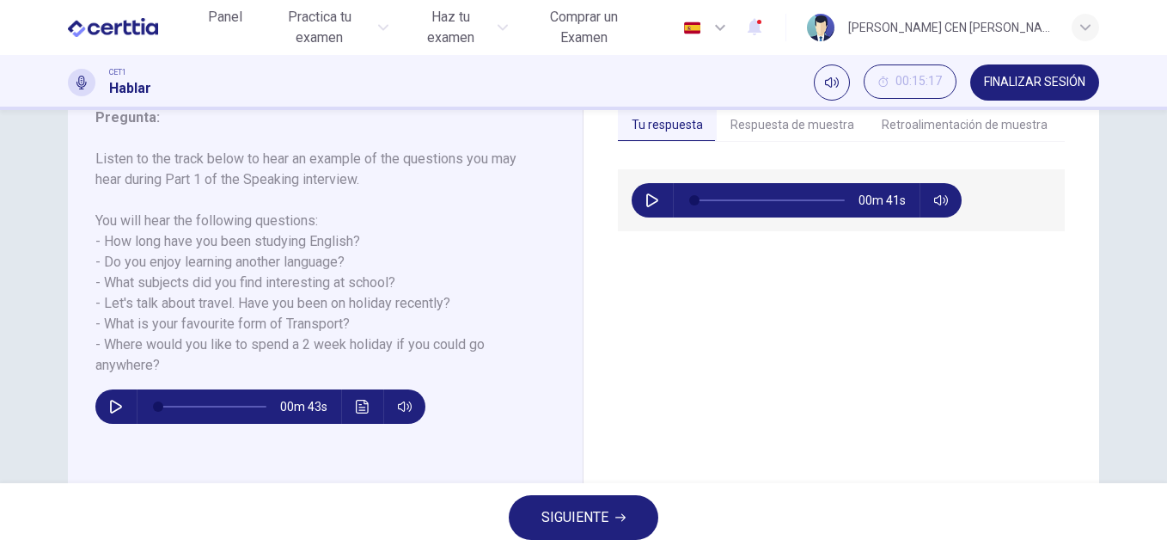
click at [567, 513] on span "SIGUIENTE" at bounding box center [574, 517] width 67 height 24
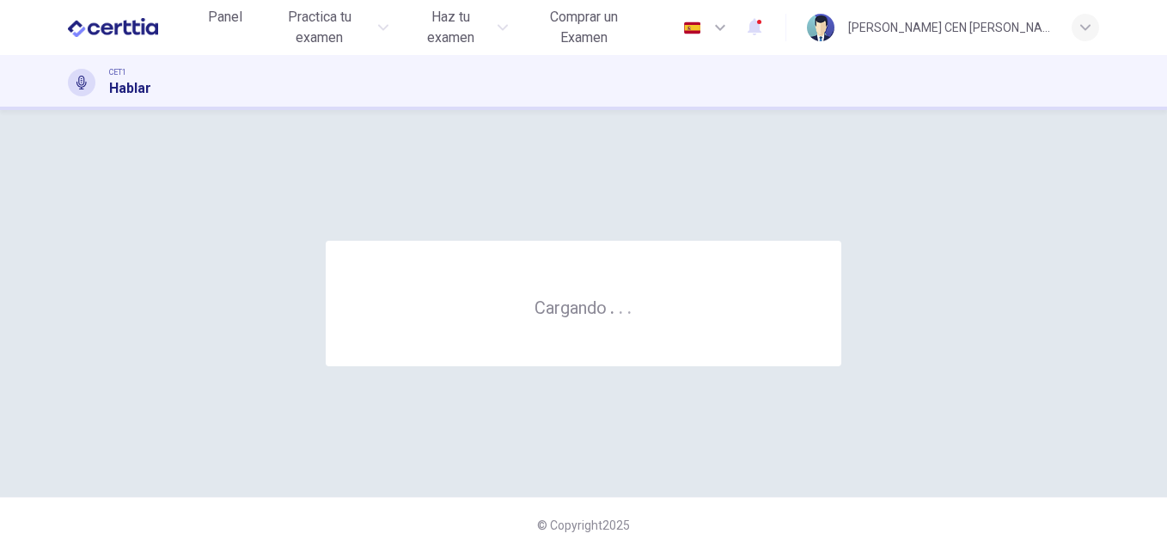
scroll to position [0, 0]
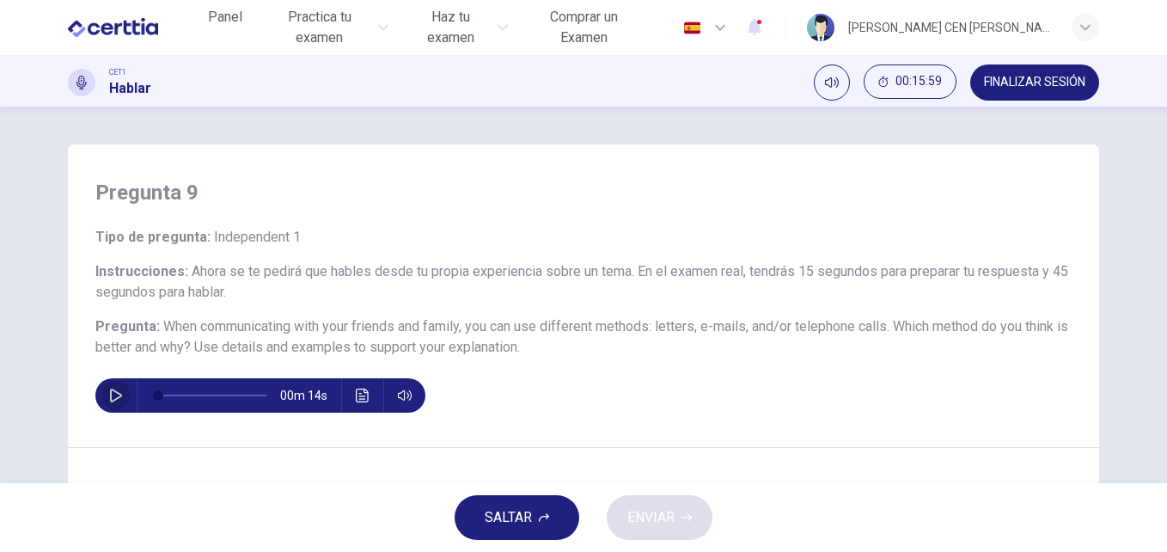
click at [102, 403] on button "button" at bounding box center [115, 395] width 27 height 34
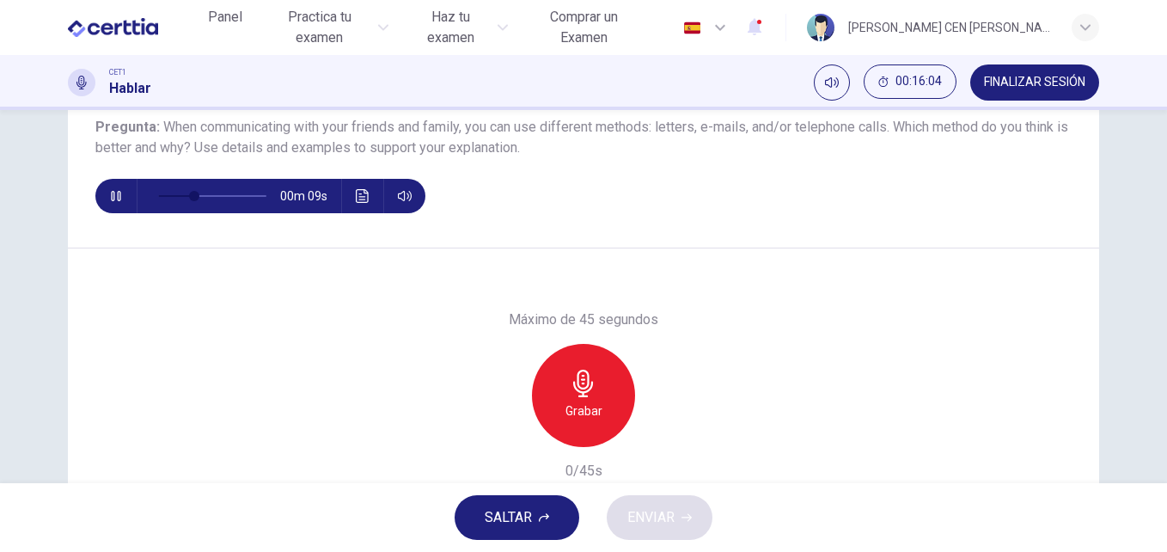
scroll to position [192, 0]
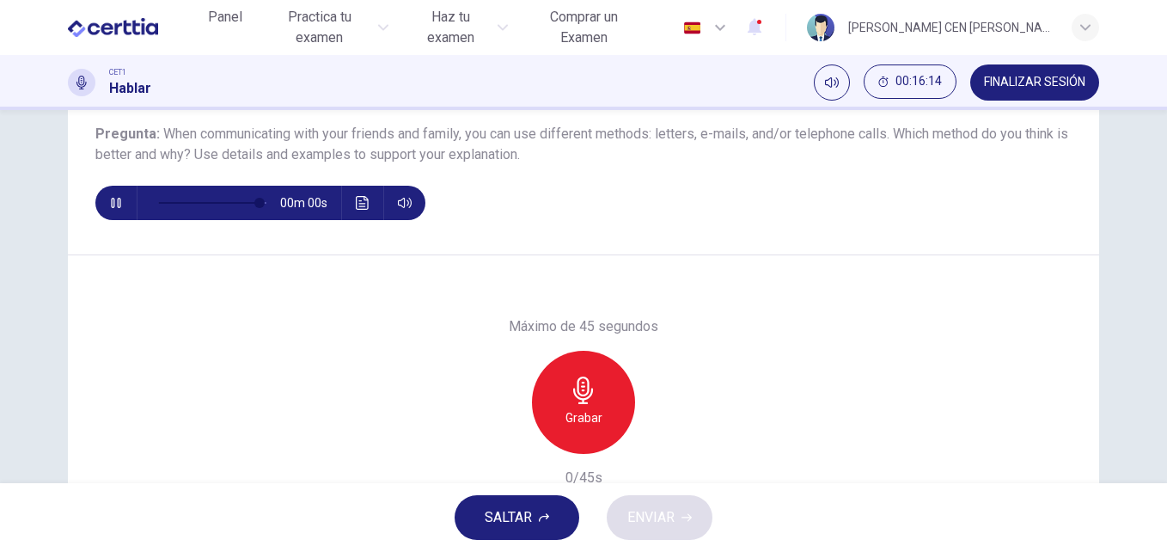
type input "*"
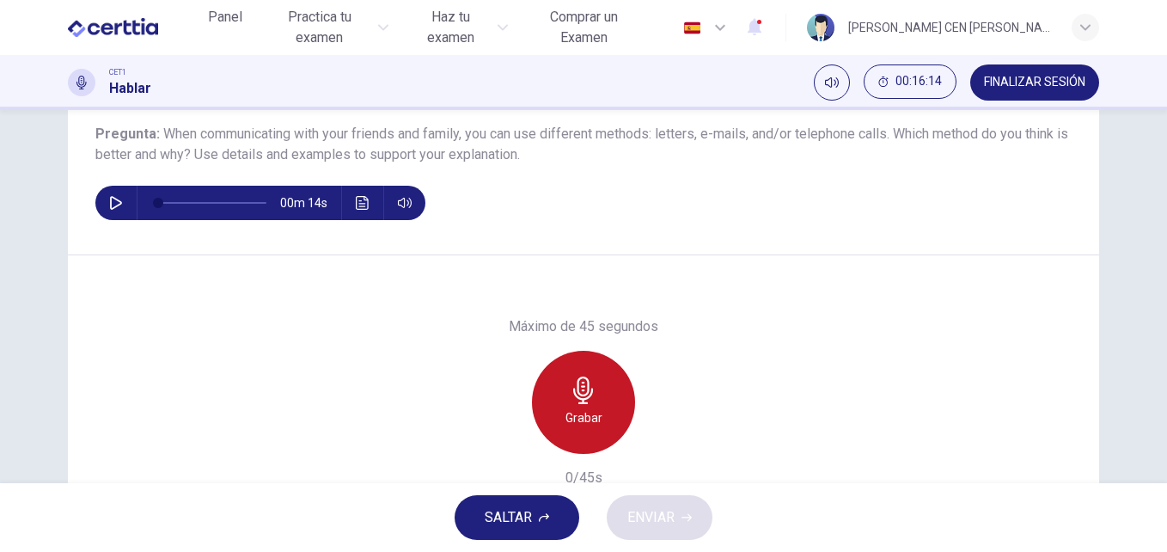
click at [585, 411] on h6 "Grabar" at bounding box center [583, 417] width 37 height 21
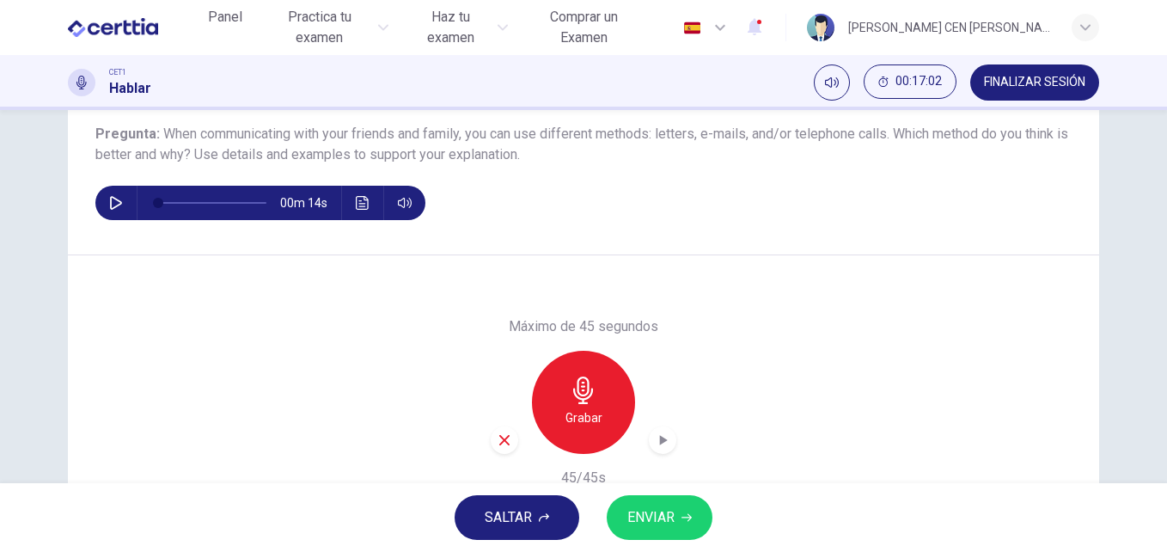
click at [583, 405] on div "Grabar" at bounding box center [583, 402] width 103 height 103
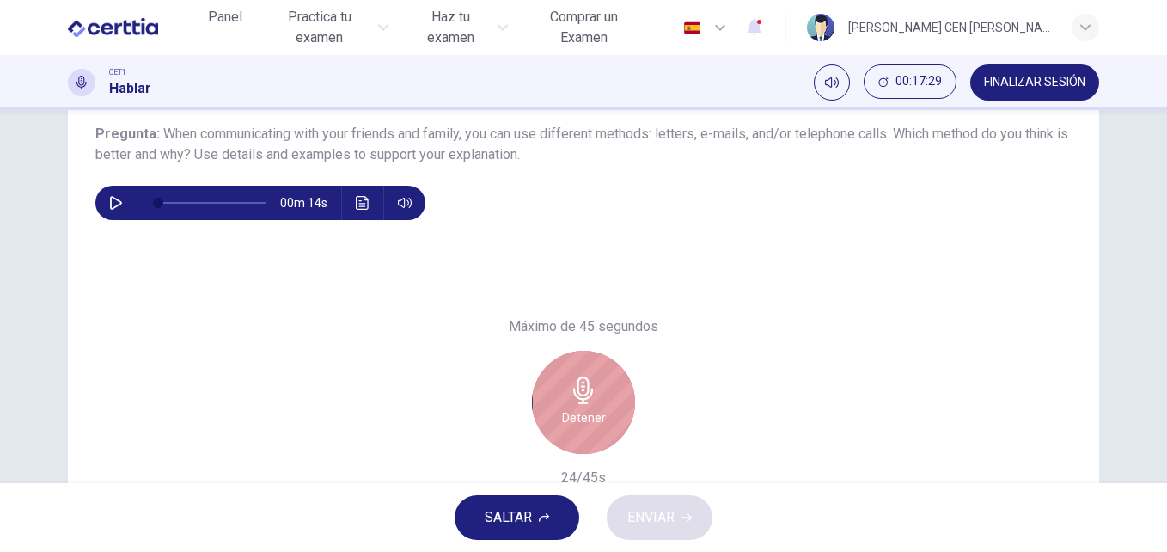
click at [577, 398] on icon "button" at bounding box center [583, 389] width 20 height 27
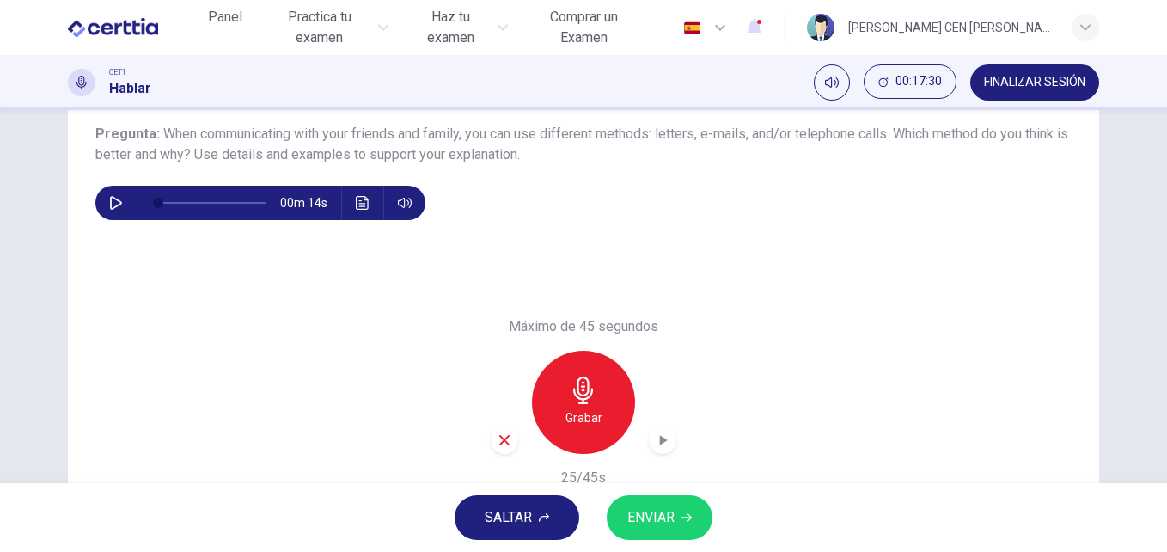
click at [643, 517] on span "ENVIAR" at bounding box center [650, 517] width 47 height 24
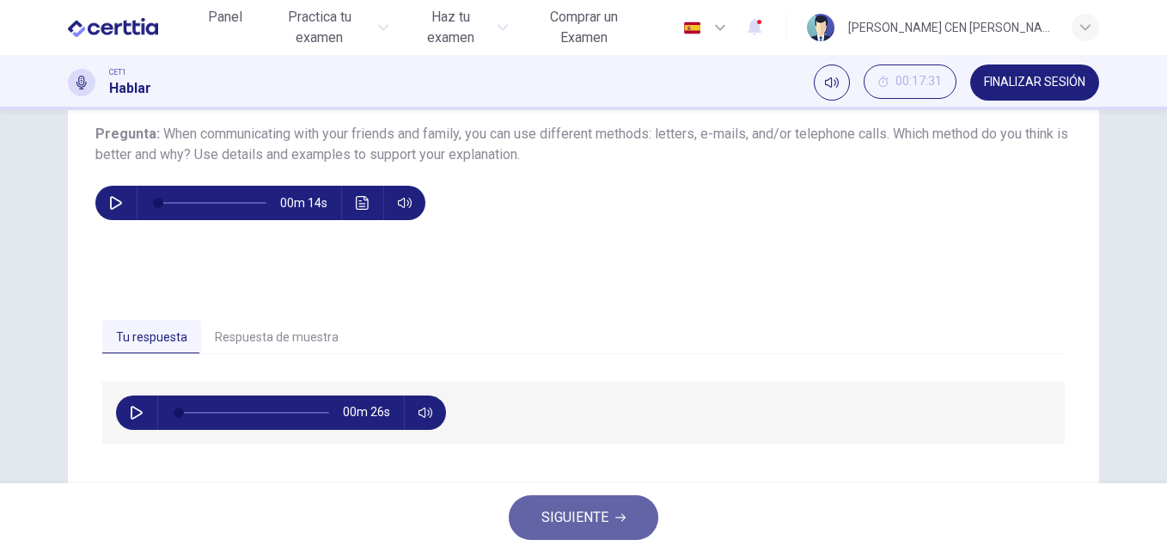
click at [563, 516] on span "SIGUIENTE" at bounding box center [574, 517] width 67 height 24
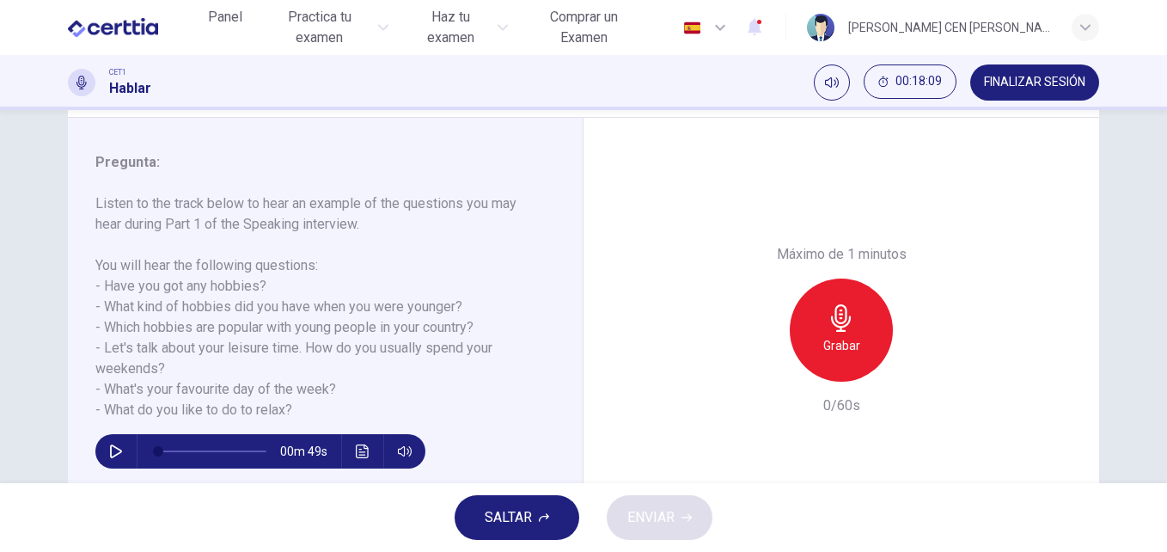
scroll to position [201, 0]
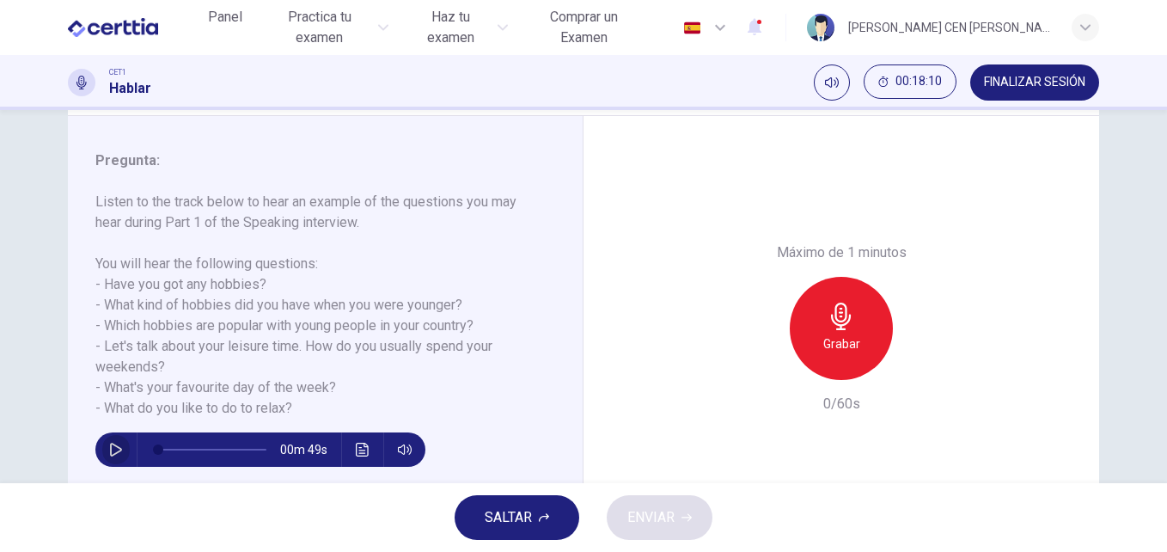
click at [109, 446] on icon "button" at bounding box center [116, 450] width 14 height 14
click at [248, 446] on span at bounding box center [212, 449] width 108 height 24
type input "*"
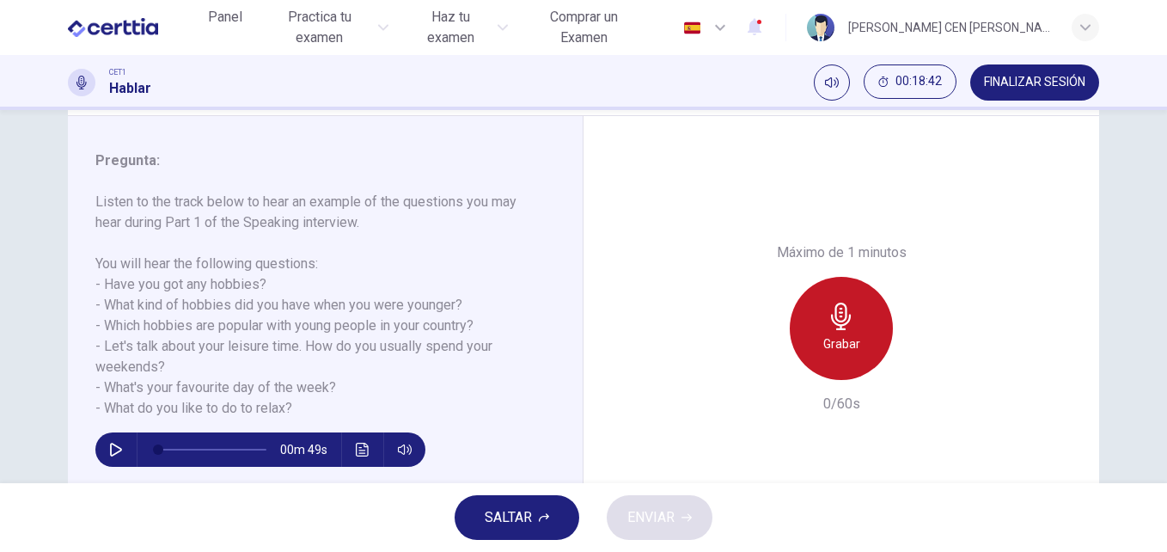
click at [833, 336] on h6 "Grabar" at bounding box center [841, 343] width 37 height 21
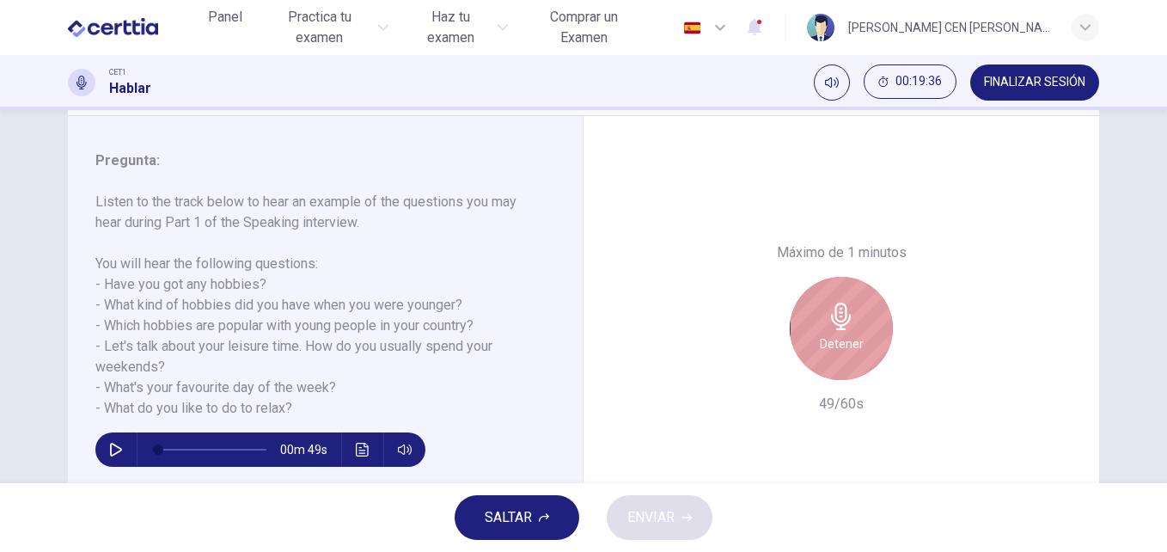
click at [846, 333] on h6 "Detener" at bounding box center [842, 343] width 44 height 21
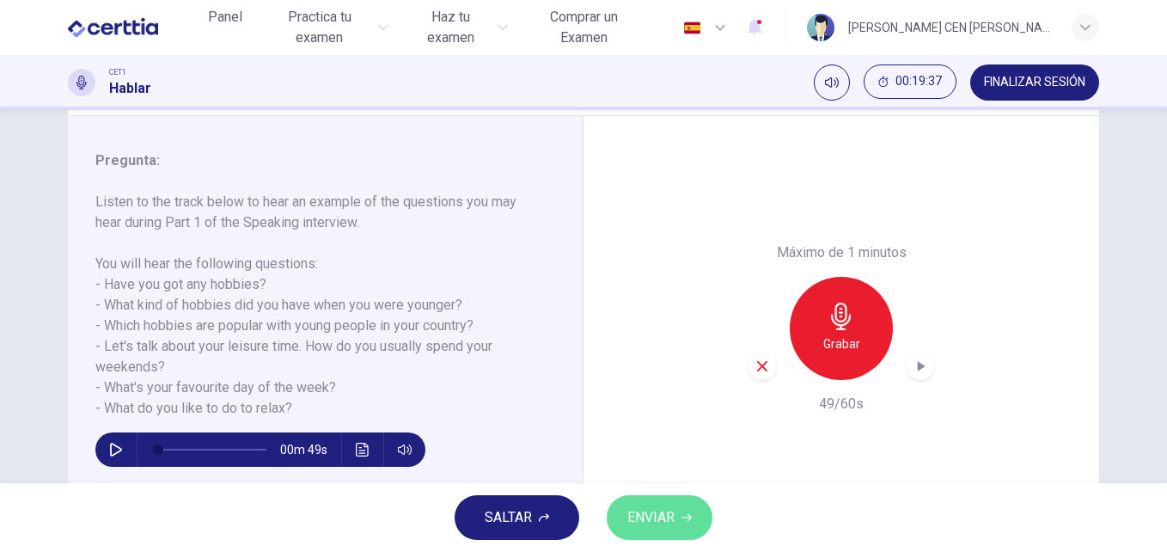
click at [670, 513] on span "ENVIAR" at bounding box center [650, 517] width 47 height 24
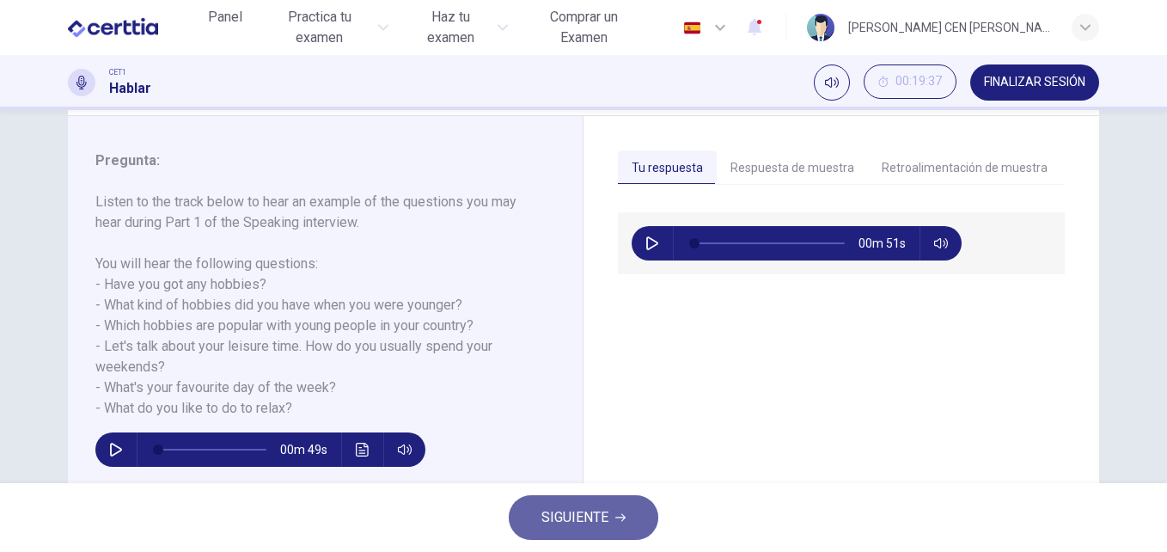
click at [593, 506] on span "SIGUIENTE" at bounding box center [574, 517] width 67 height 24
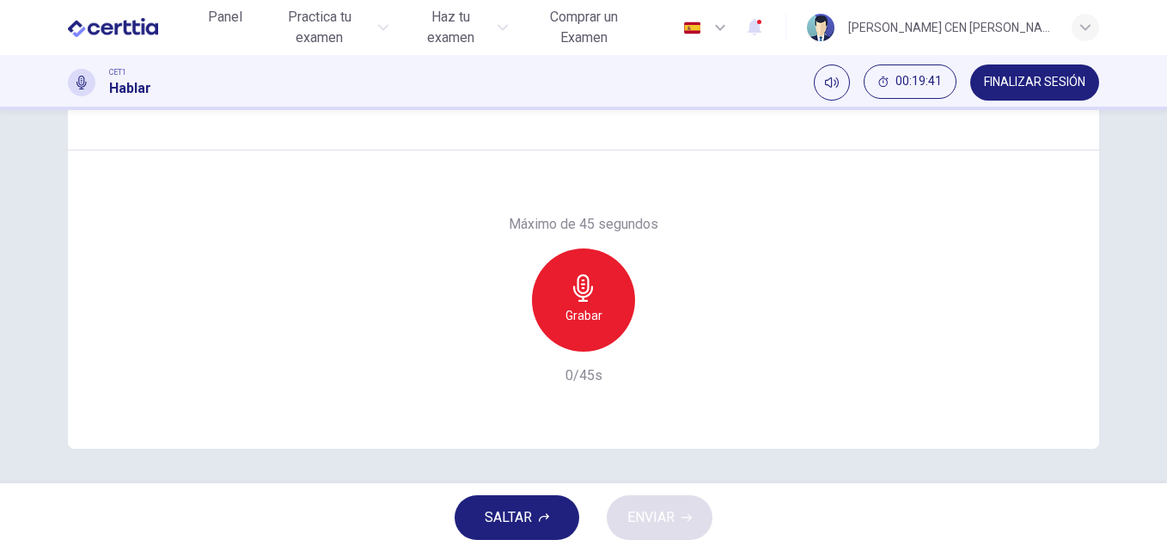
scroll to position [0, 0]
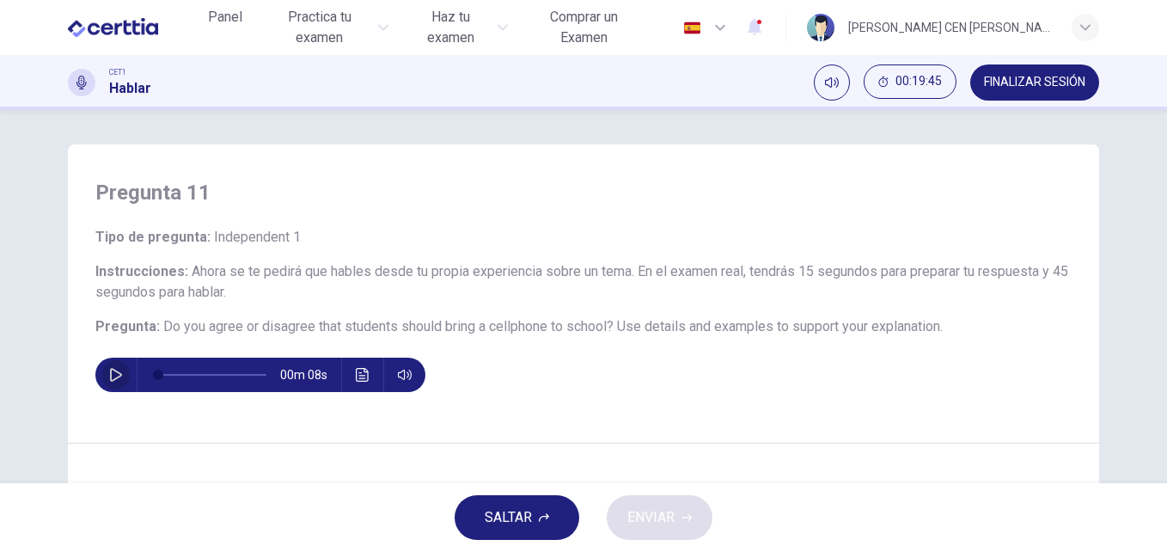
click at [102, 376] on button "button" at bounding box center [115, 374] width 27 height 34
drag, startPoint x: 1157, startPoint y: 193, endPoint x: 1157, endPoint y: 249, distance: 55.9
click at [1157, 249] on div "Pregunta 11 Tipo de pregunta : Independent 1 Instrucciones : Ahora se te pedirá…" at bounding box center [583, 296] width 1167 height 373
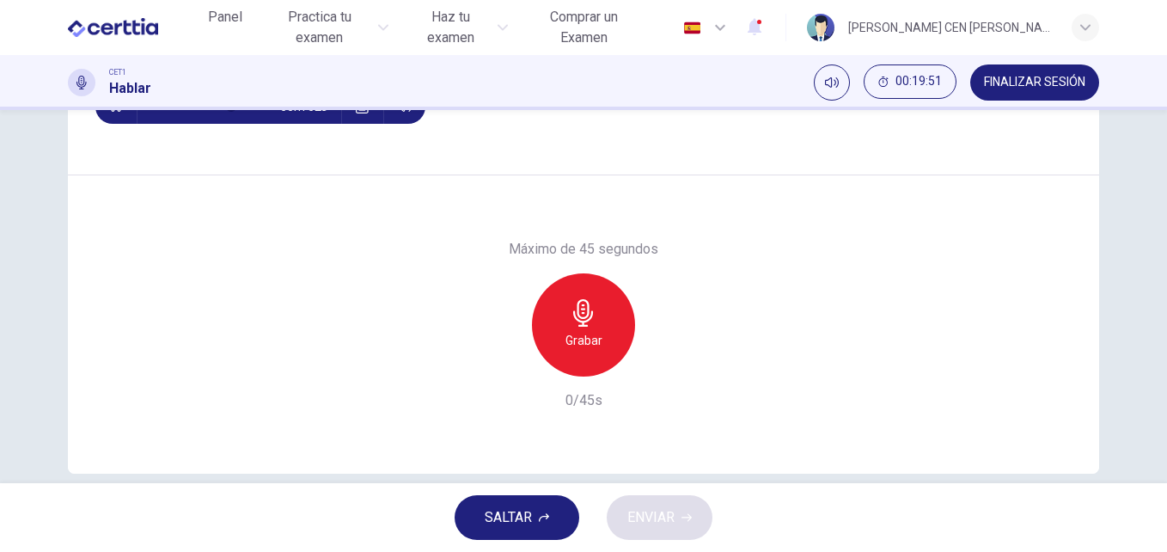
scroll to position [270, 0]
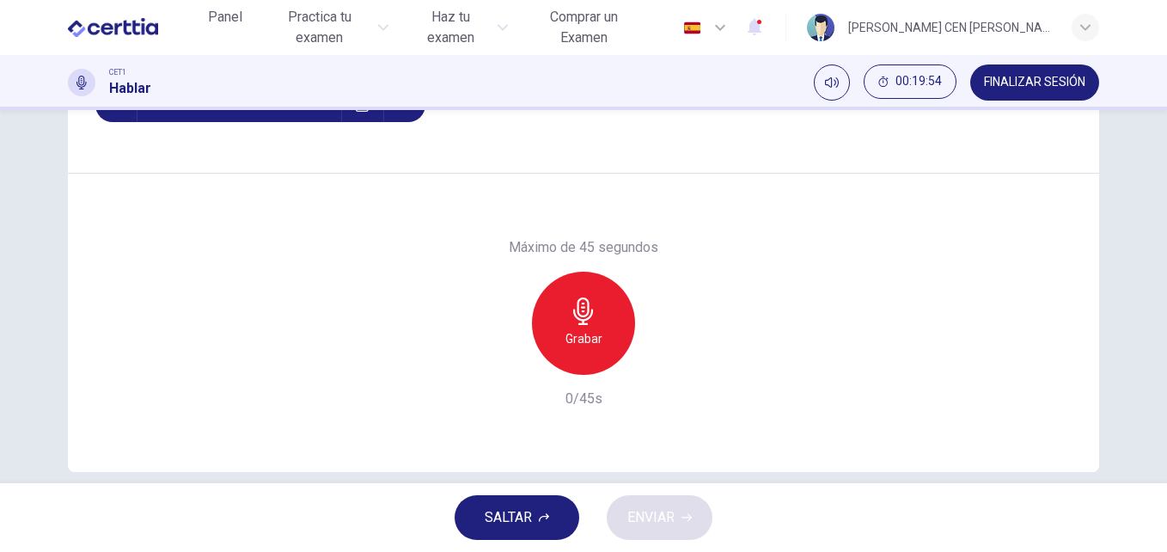
type input "*"
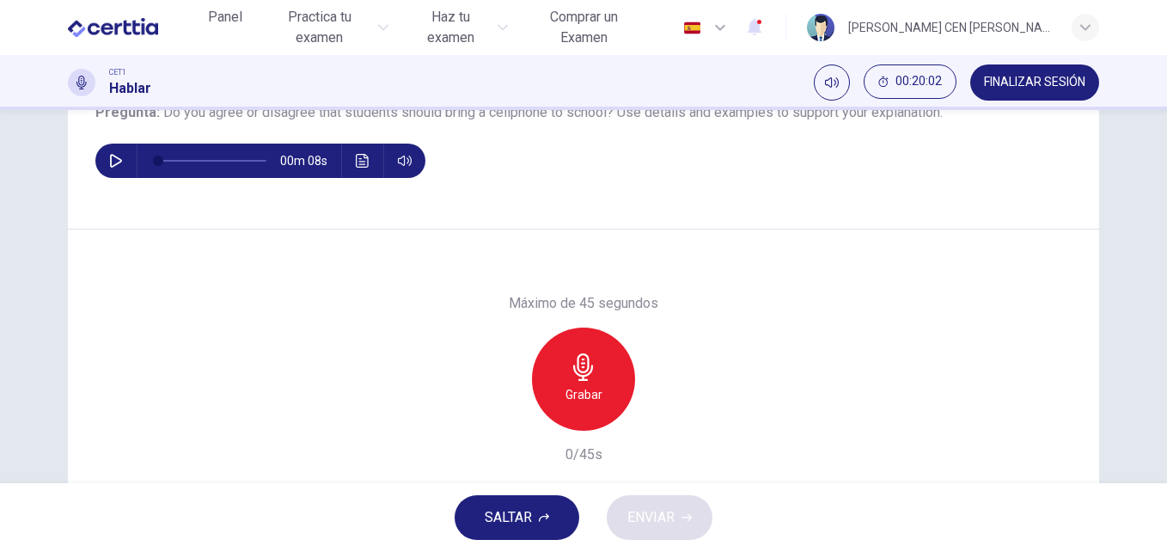
scroll to position [185, 0]
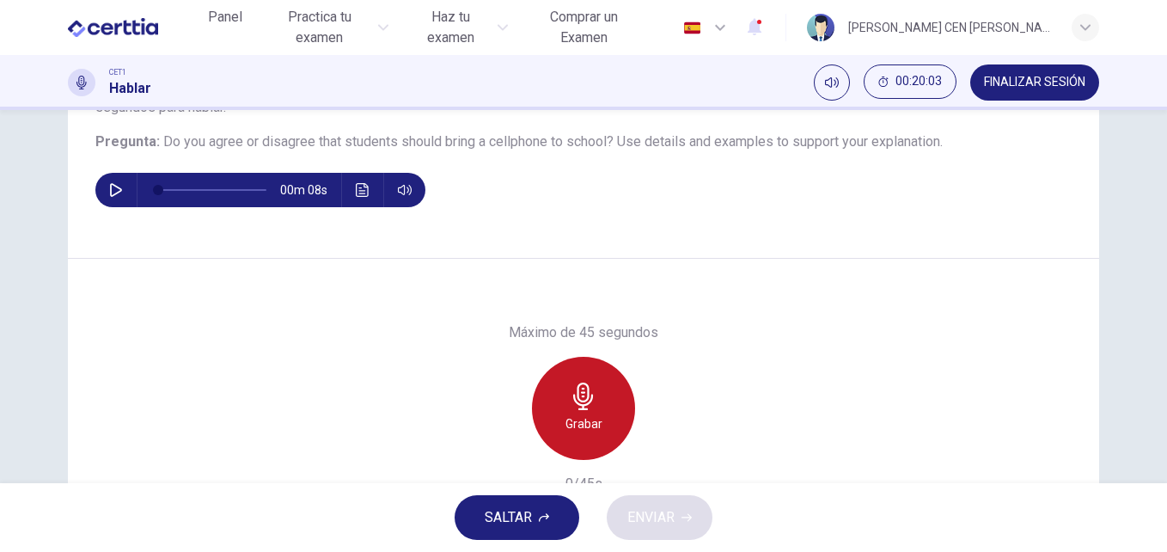
click at [573, 398] on icon "button" at bounding box center [583, 395] width 20 height 27
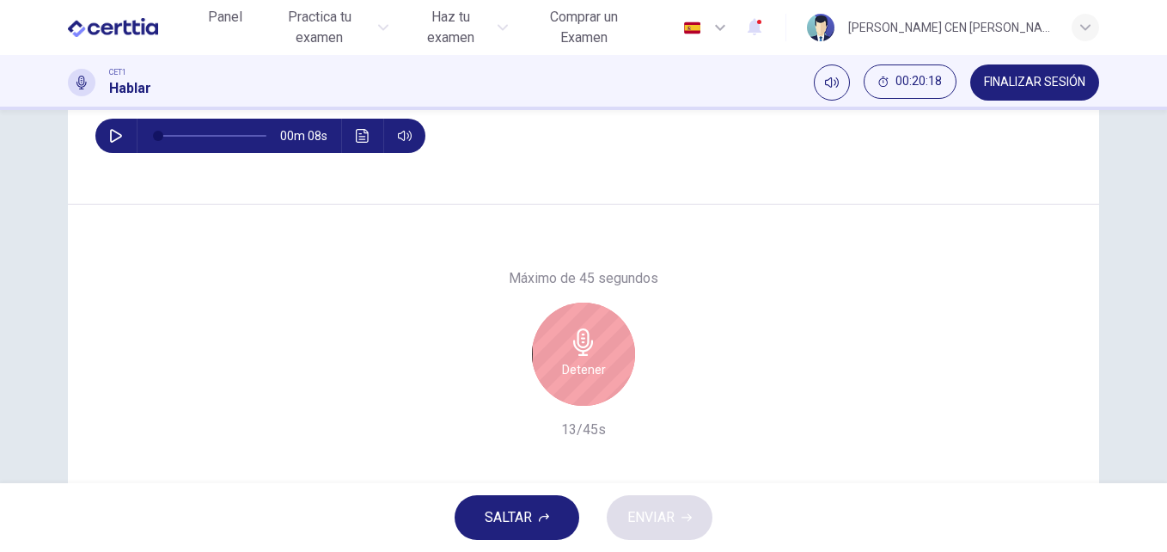
scroll to position [241, 0]
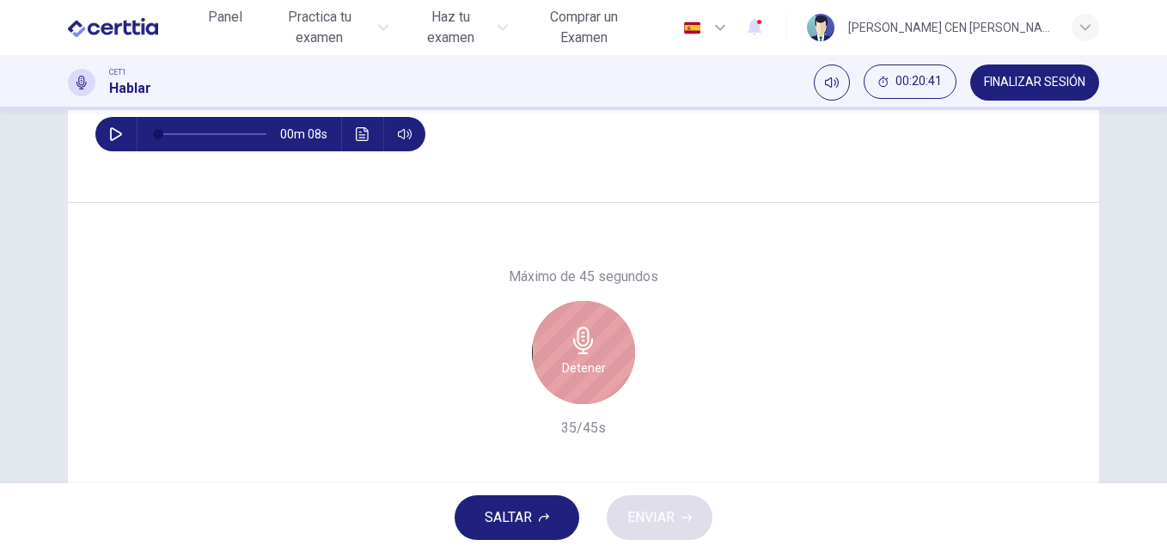
click at [565, 369] on h6 "Detener" at bounding box center [584, 367] width 44 height 21
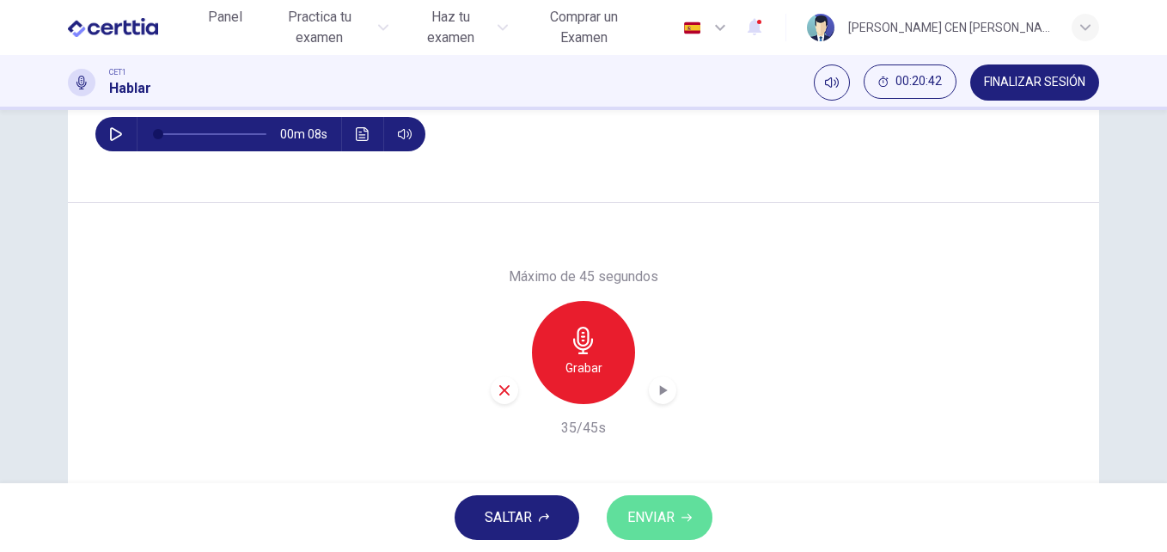
click at [663, 524] on span "ENVIAR" at bounding box center [650, 517] width 47 height 24
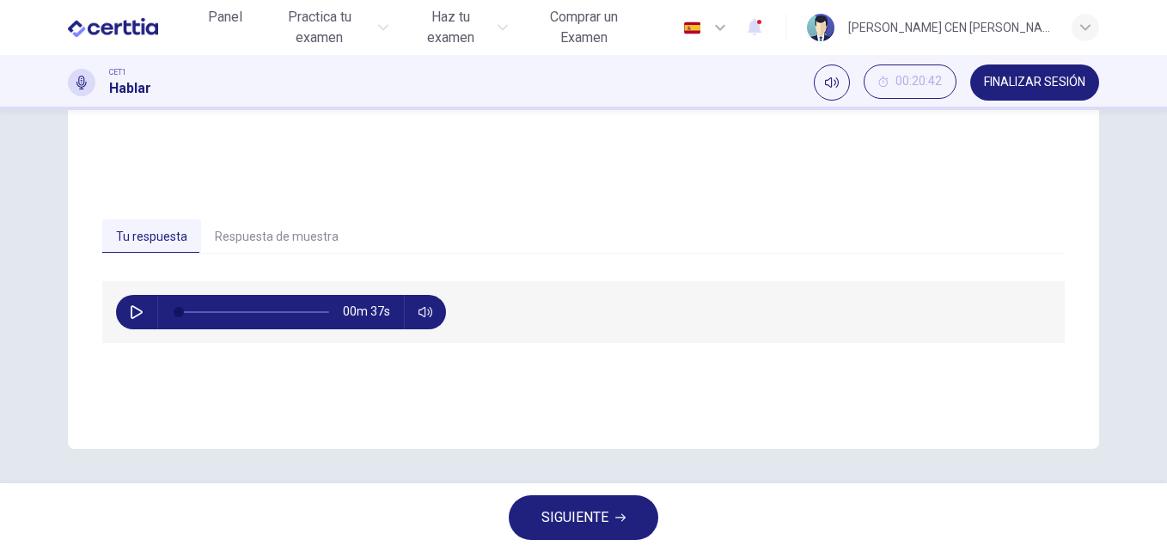
scroll to position [86, 0]
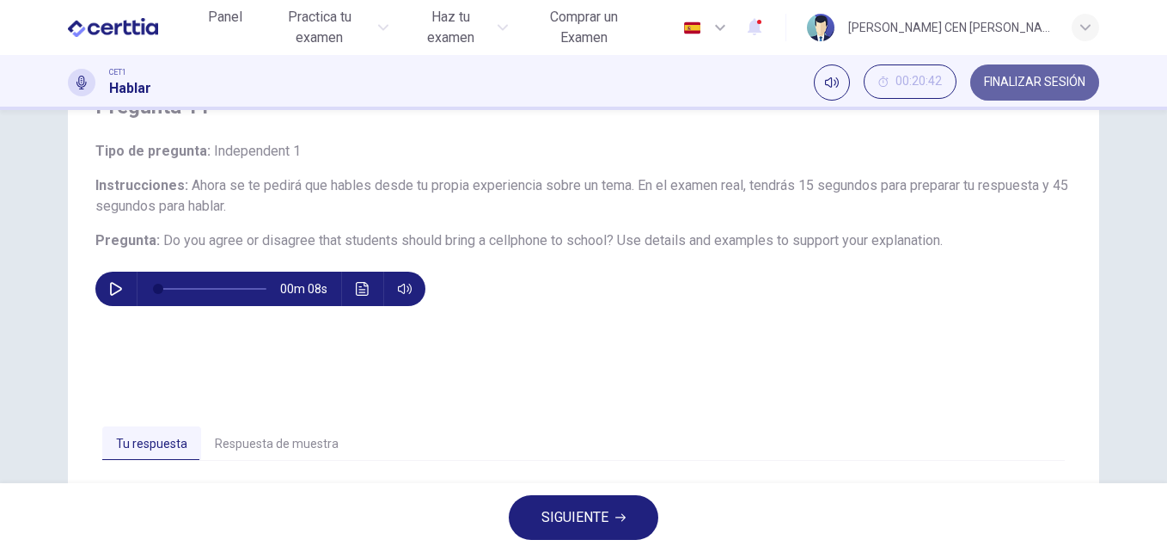
click at [1016, 83] on span "FINALIZAR SESIÓN" at bounding box center [1034, 83] width 101 height 14
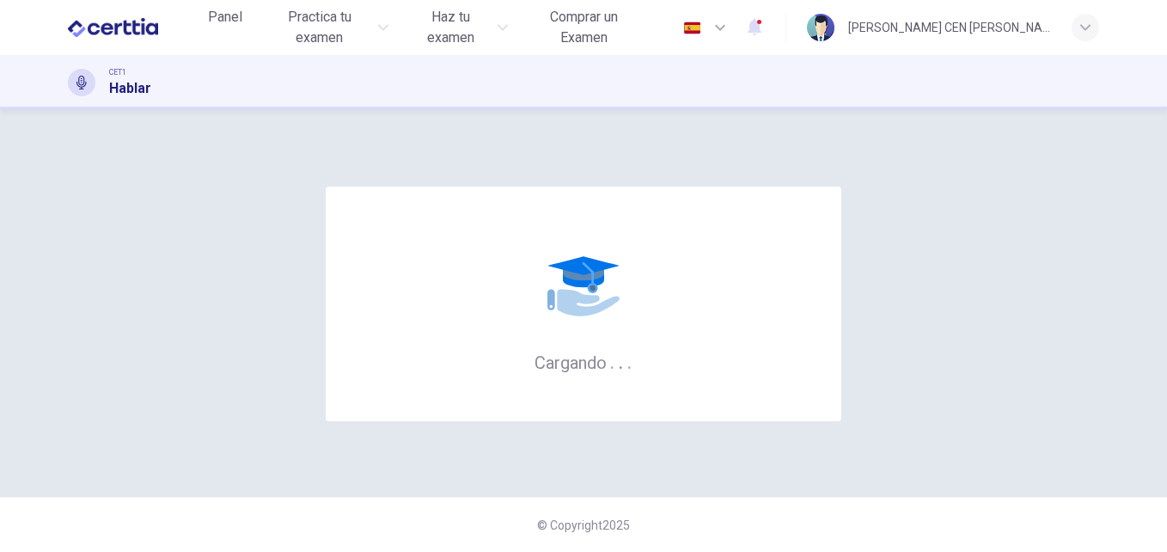
scroll to position [0, 0]
